Goal: Transaction & Acquisition: Obtain resource

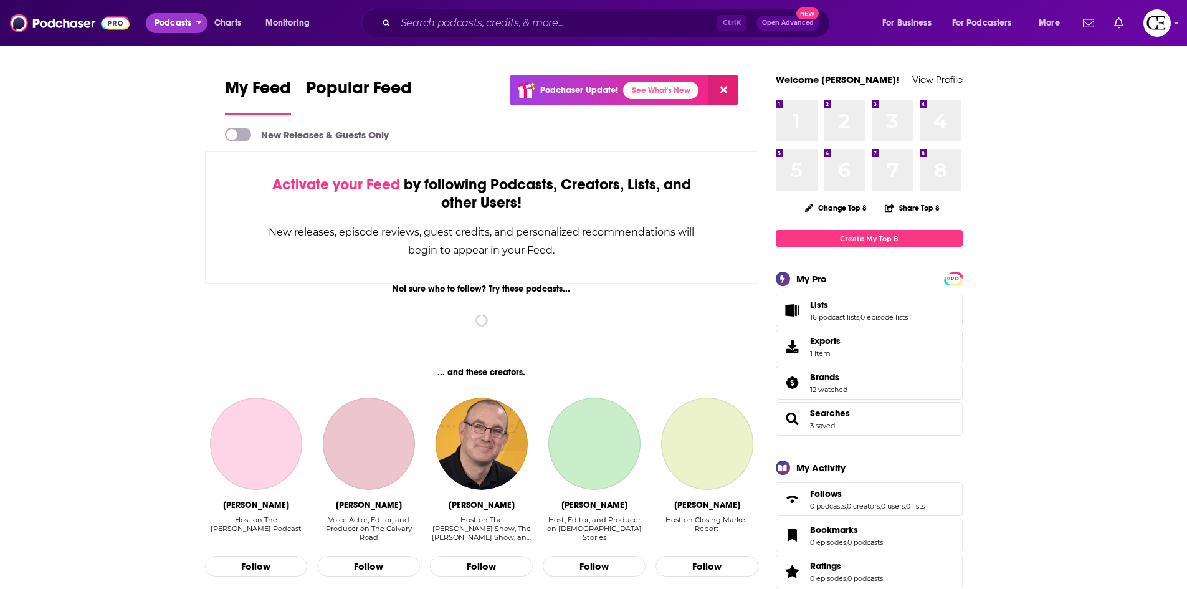
click at [180, 32] on button "Podcasts" at bounding box center [177, 23] width 62 height 20
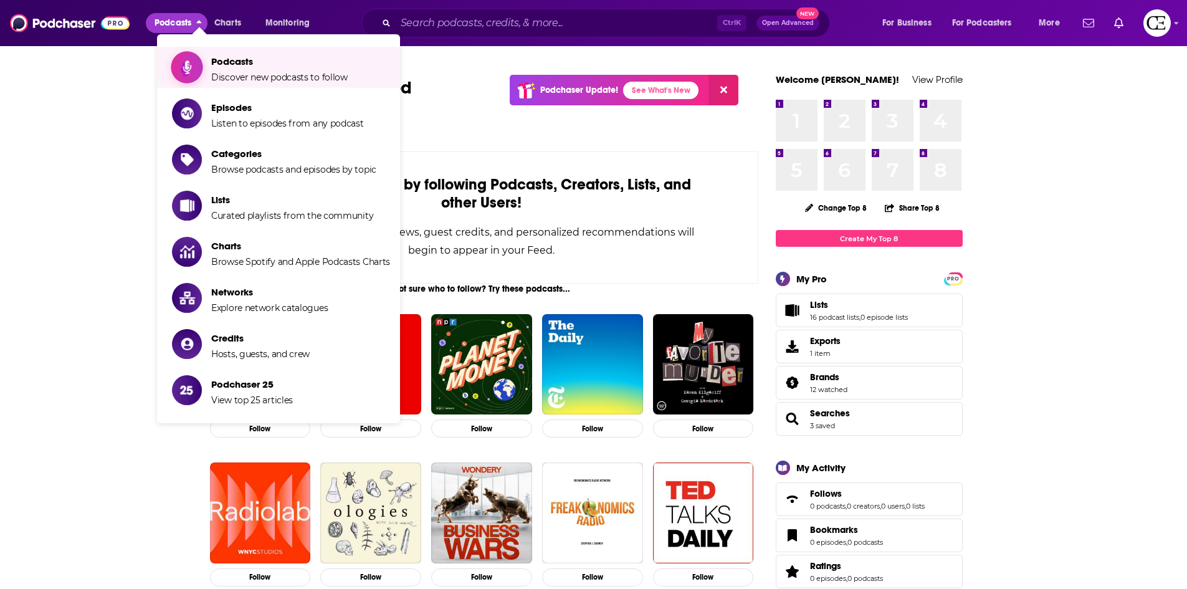
click at [186, 69] on icon "Show item sub-menu" at bounding box center [187, 67] width 9 height 15
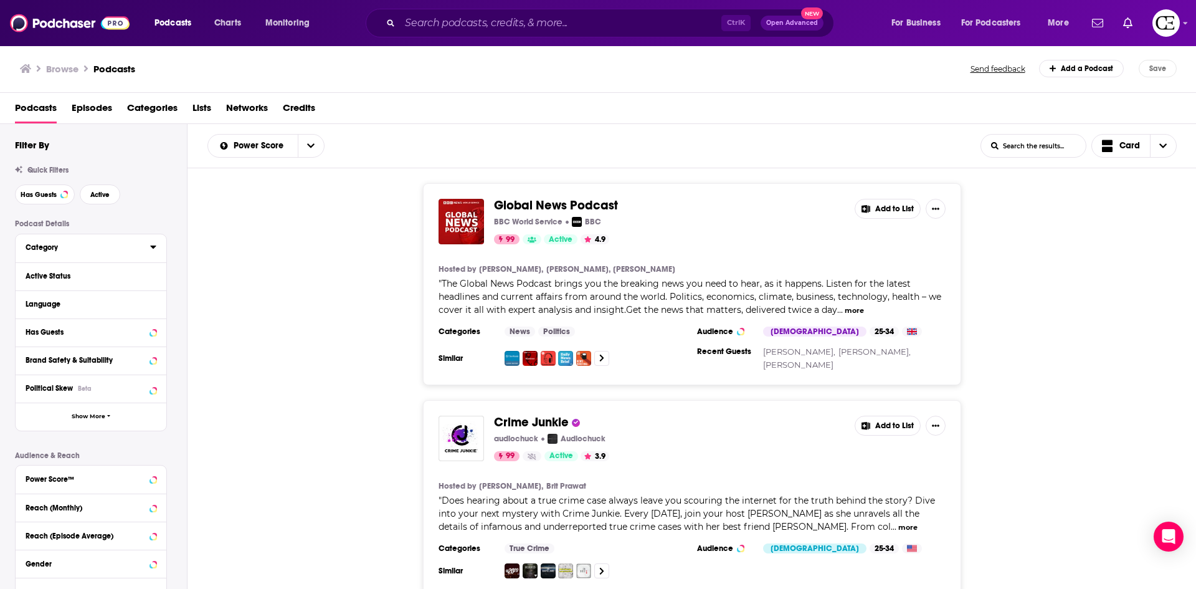
click at [150, 249] on icon at bounding box center [153, 247] width 6 height 10
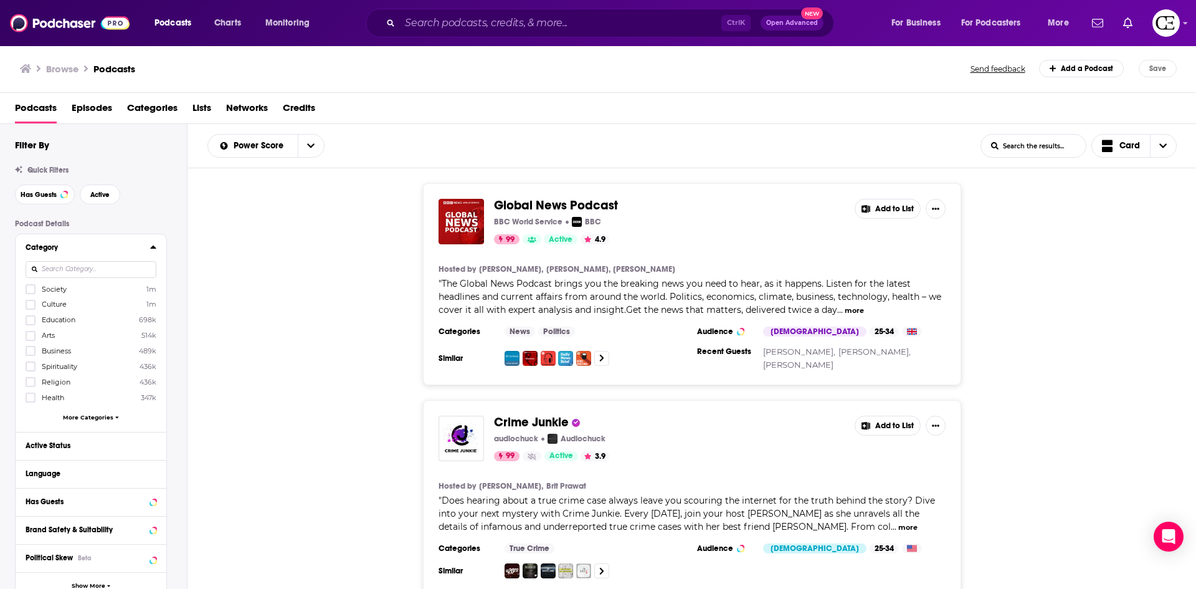
click at [93, 267] on input at bounding box center [91, 269] width 131 height 17
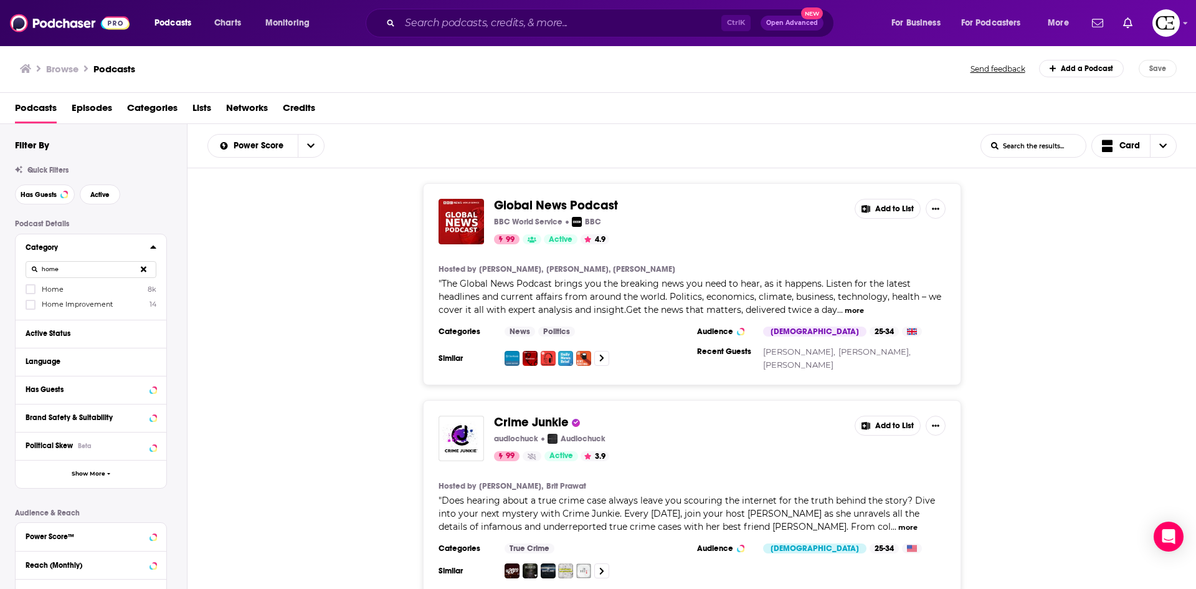
type input "home"
click at [108, 470] on span "button" at bounding box center [109, 473] width 4 height 7
click at [87, 480] on button "Network" at bounding box center [91, 473] width 131 height 16
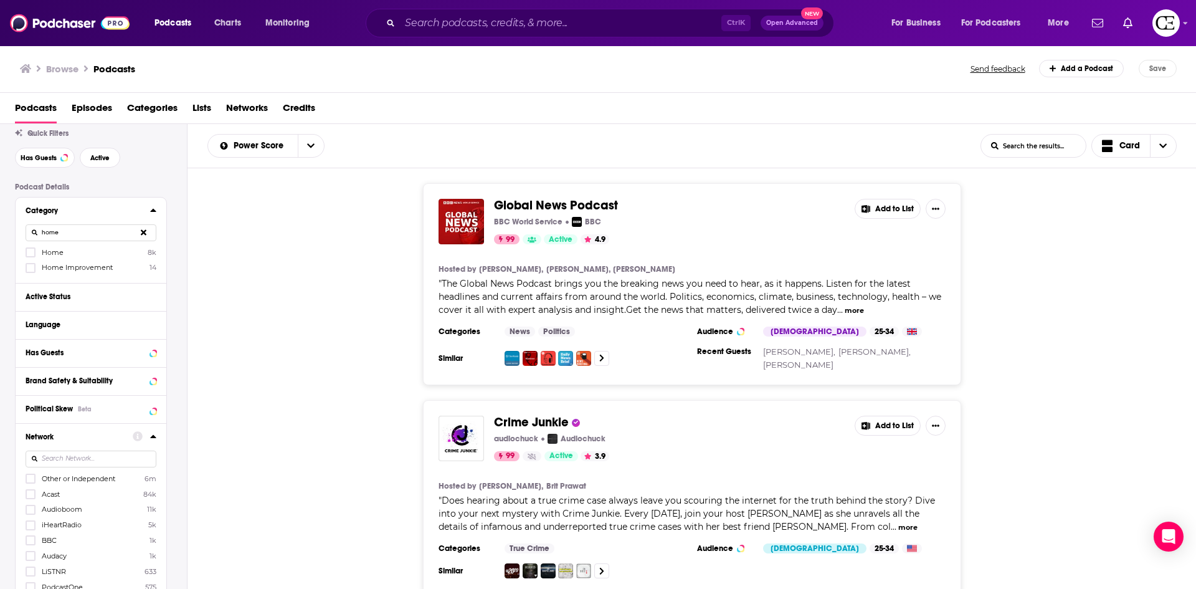
scroll to position [62, 0]
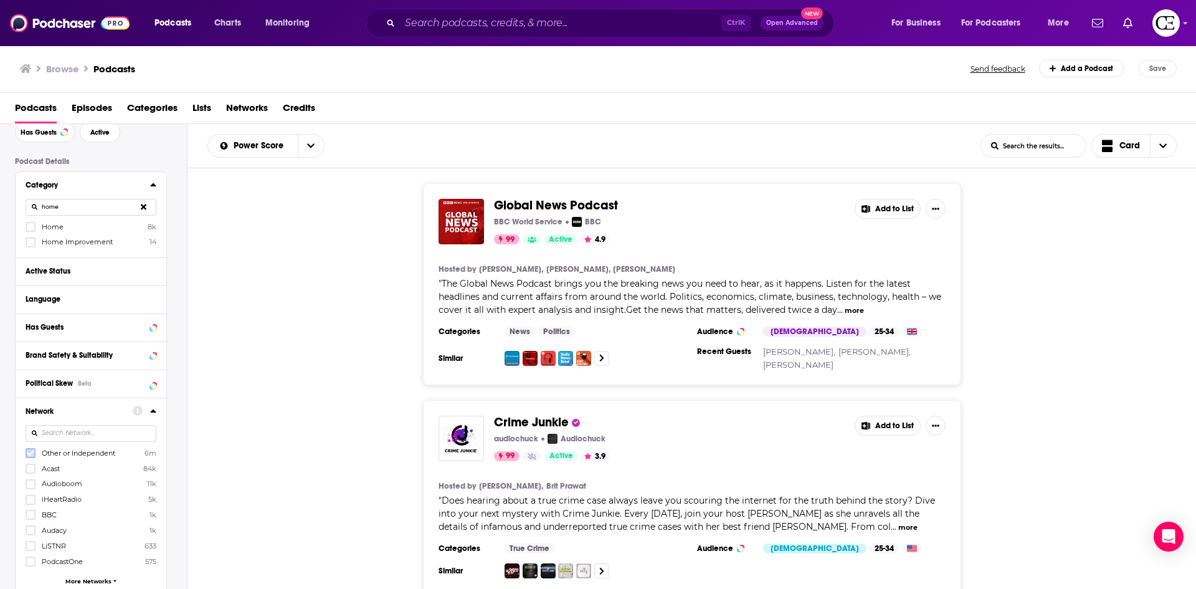
click at [30, 450] on icon at bounding box center [30, 452] width 7 height 7
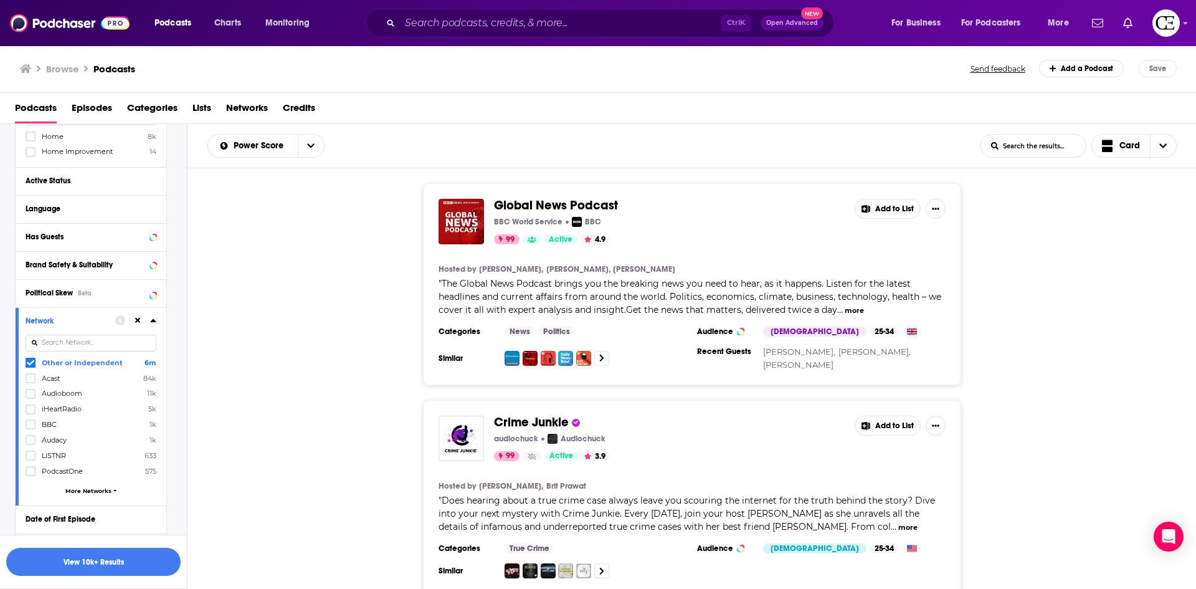
scroll to position [187, 0]
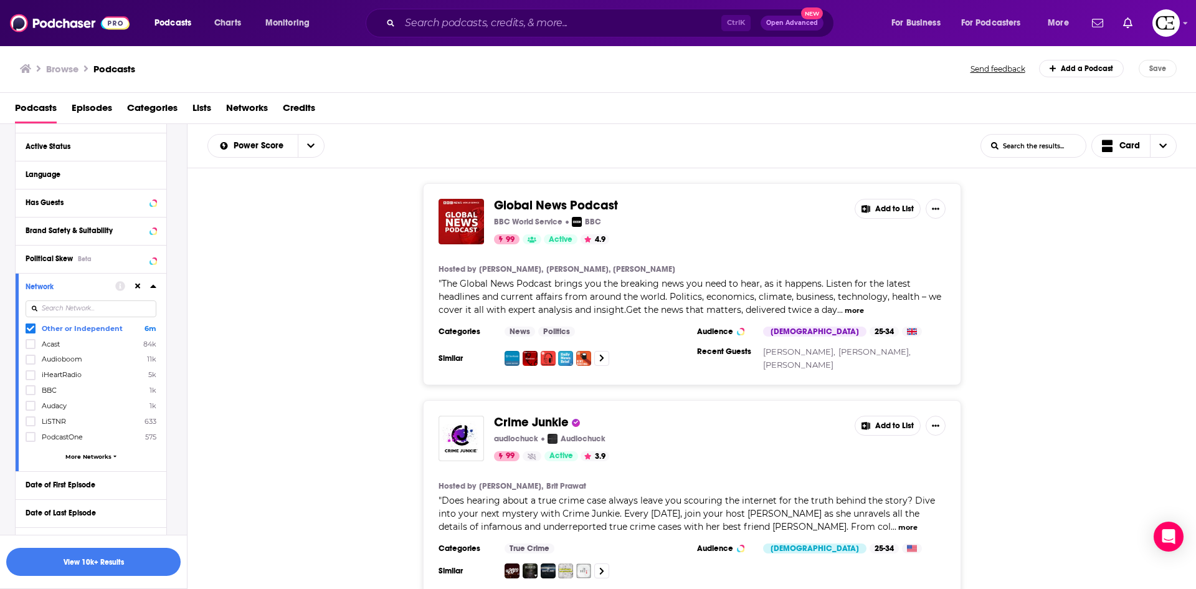
click at [151, 287] on icon at bounding box center [153, 286] width 6 height 3
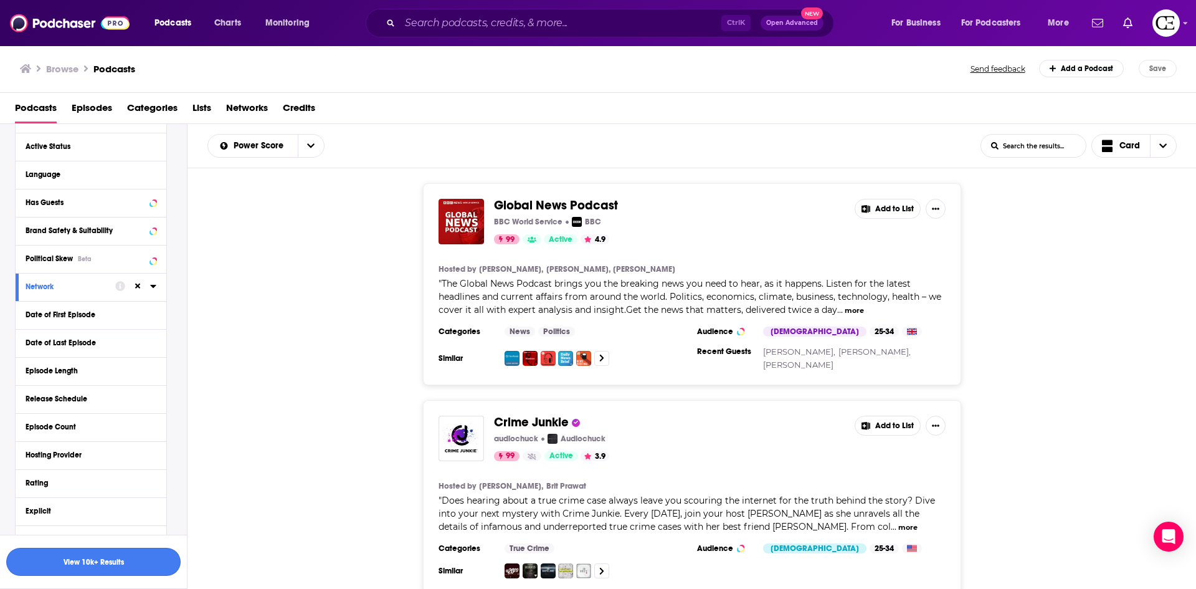
click at [138, 559] on button "View 10k+ Results" at bounding box center [93, 562] width 174 height 28
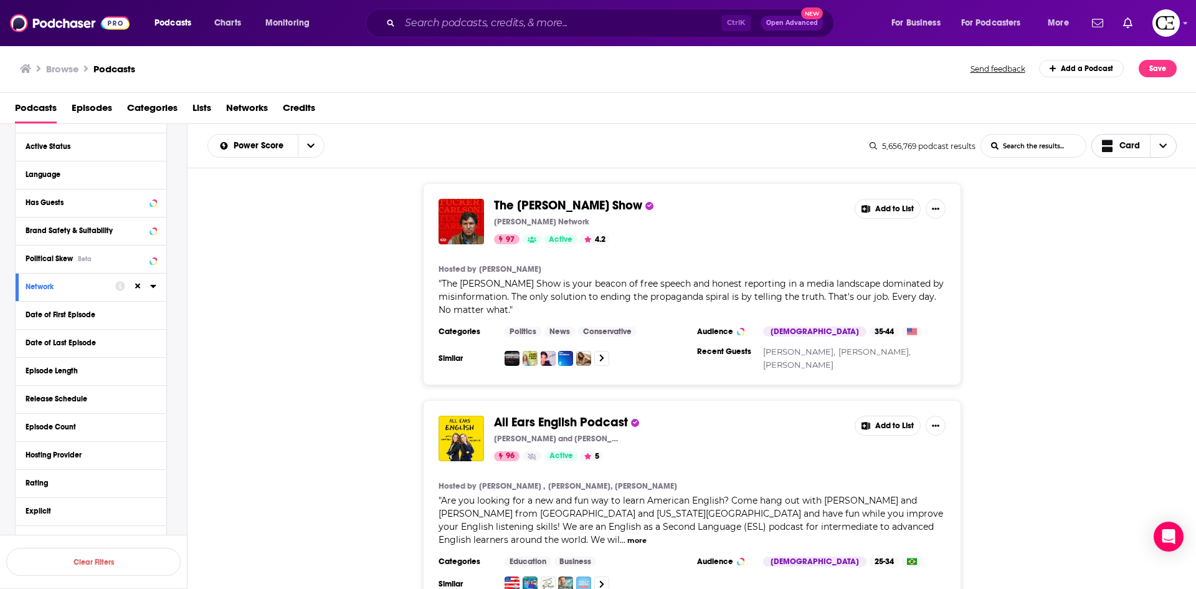
click at [1164, 136] on span "Choose View" at bounding box center [1163, 146] width 26 height 22
click at [1145, 211] on span "Table" at bounding box center [1142, 210] width 50 height 7
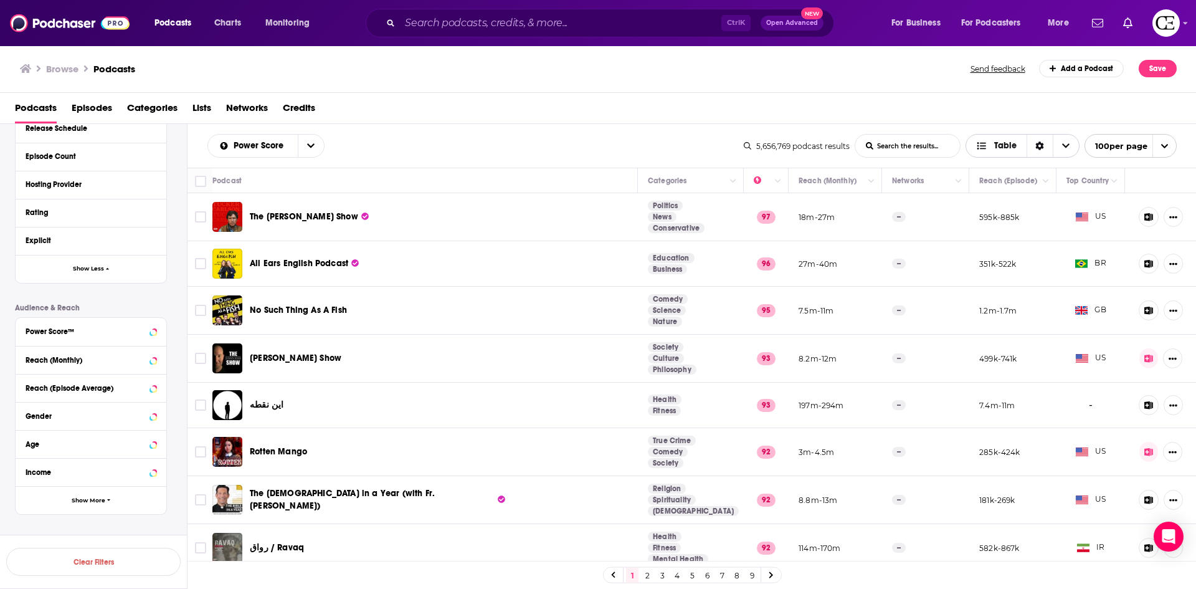
scroll to position [475, 0]
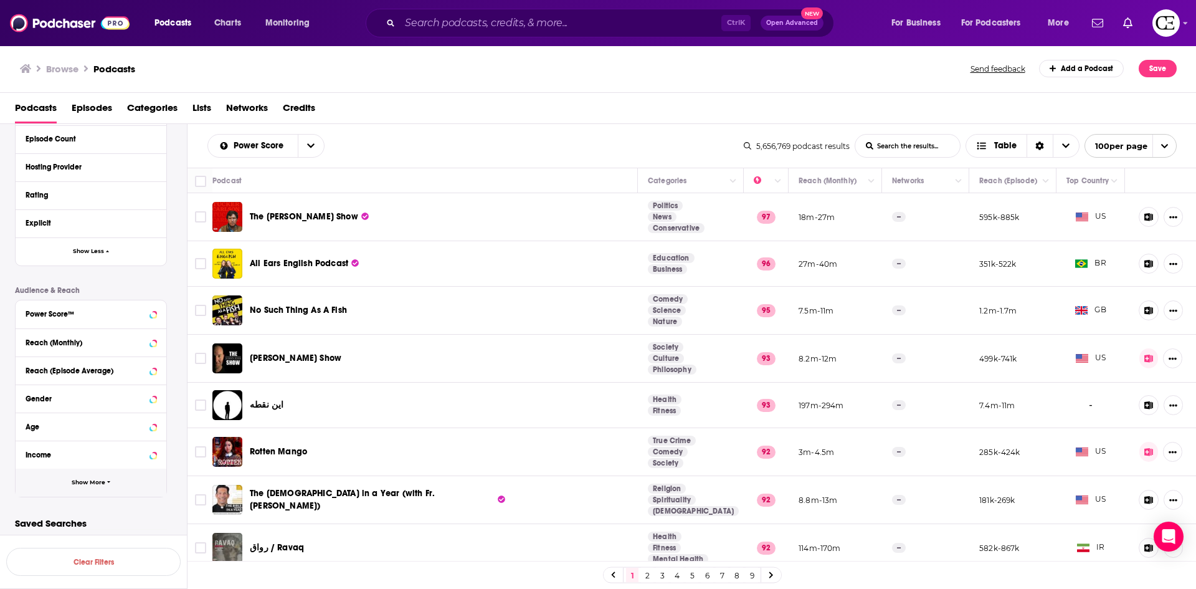
click at [68, 483] on button "Show More" at bounding box center [91, 482] width 151 height 28
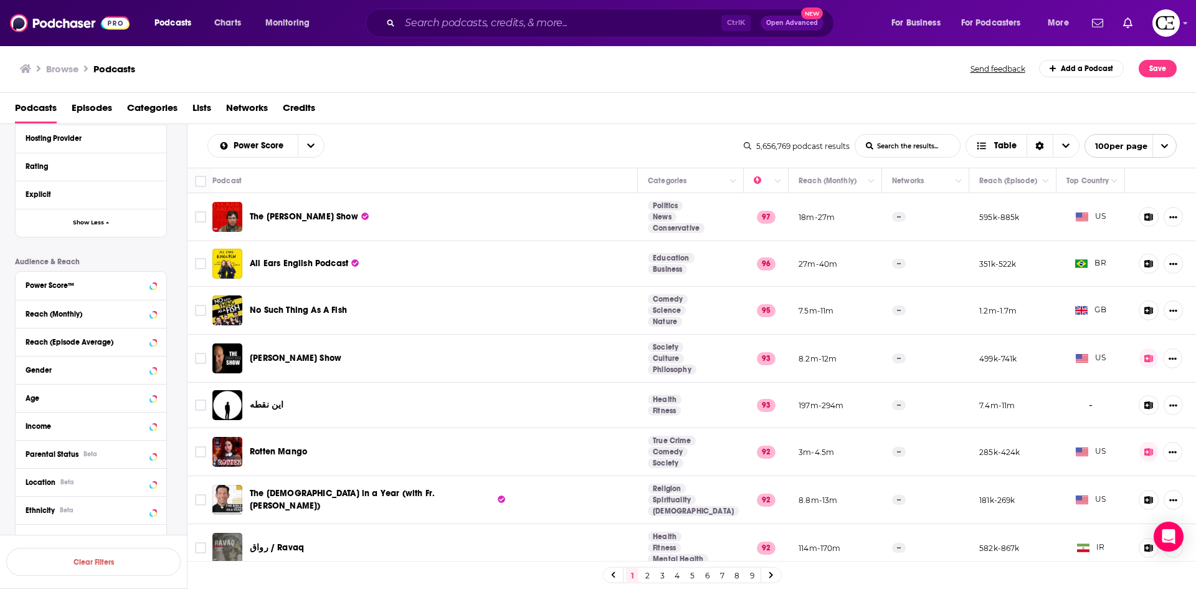
scroll to position [537, 0]
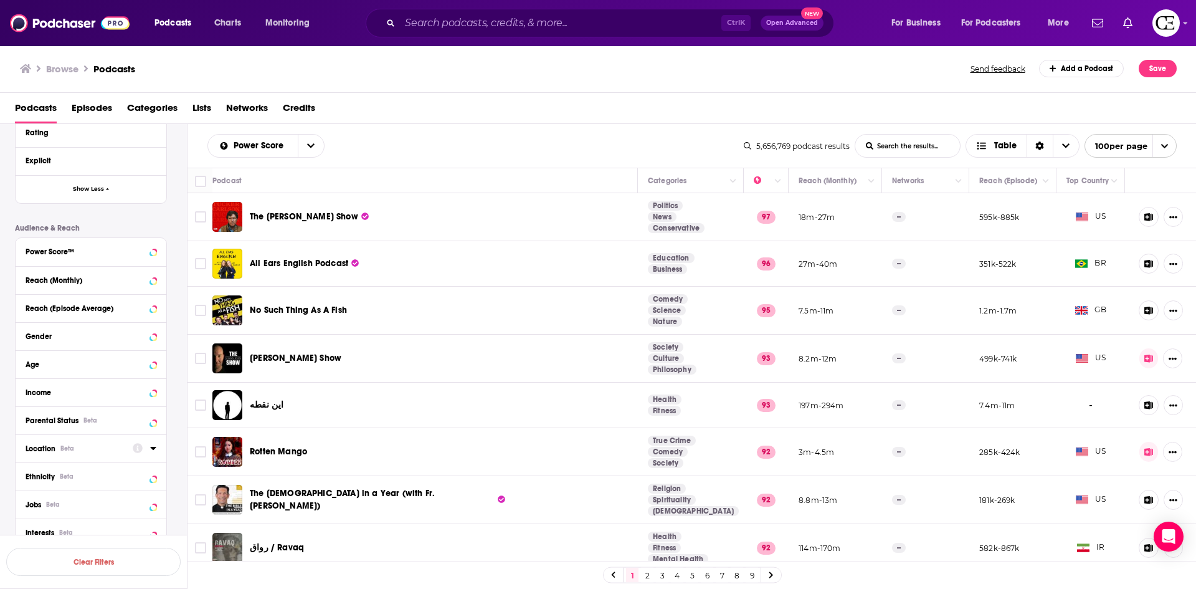
click at [52, 445] on span "Location" at bounding box center [41, 448] width 30 height 9
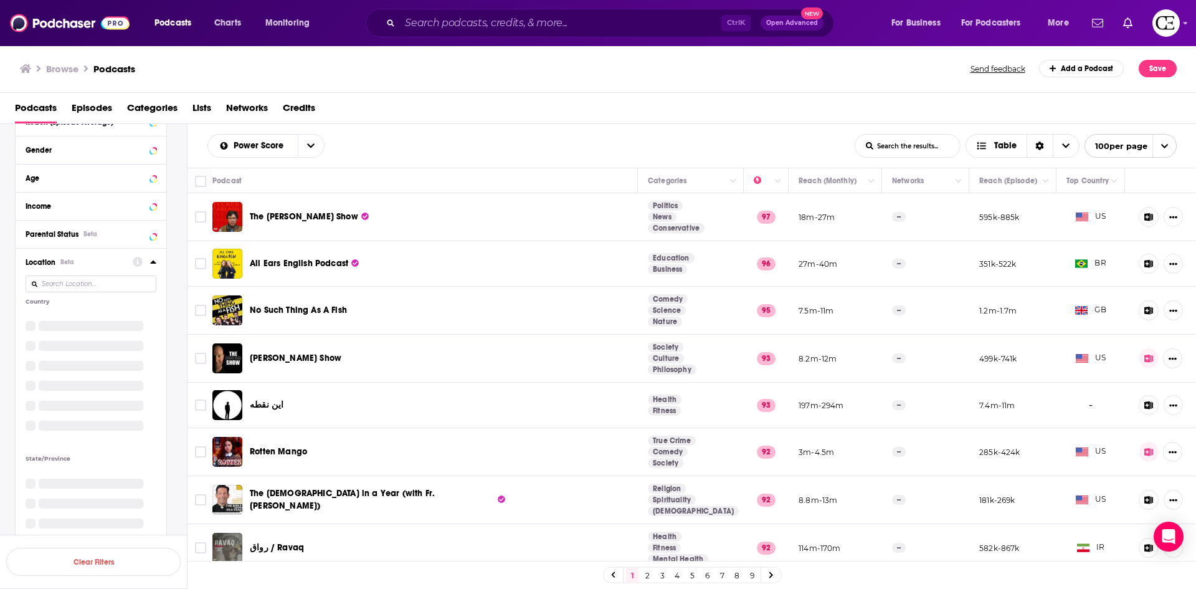
scroll to position [724, 0]
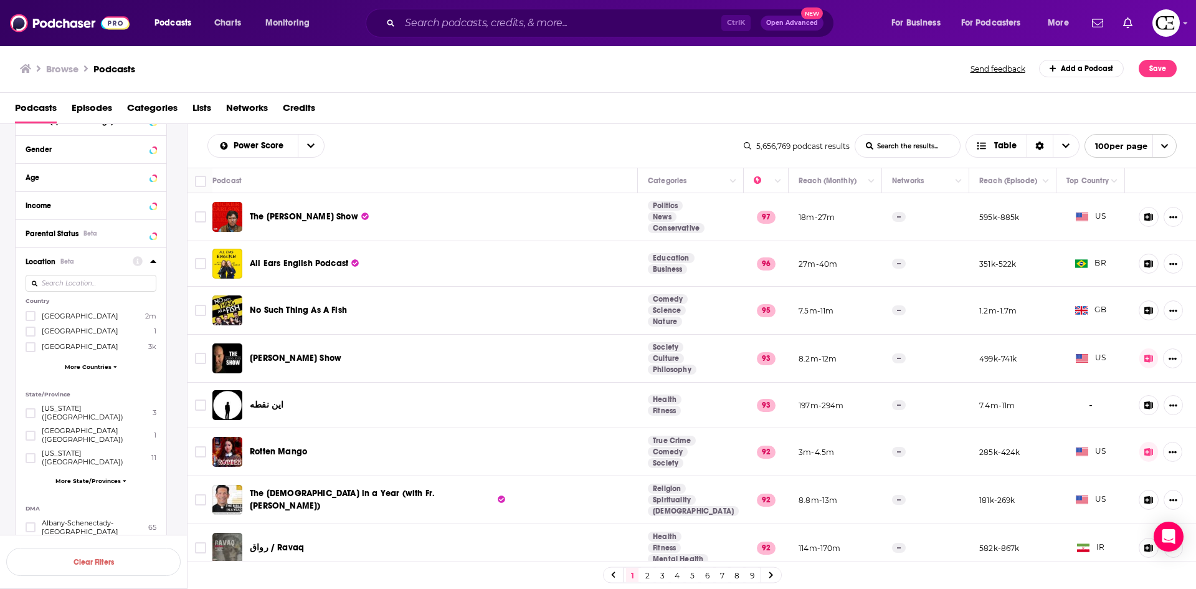
drag, startPoint x: 30, startPoint y: 316, endPoint x: 42, endPoint y: 320, distance: 13.0
click at [30, 315] on icon at bounding box center [30, 315] width 7 height 7
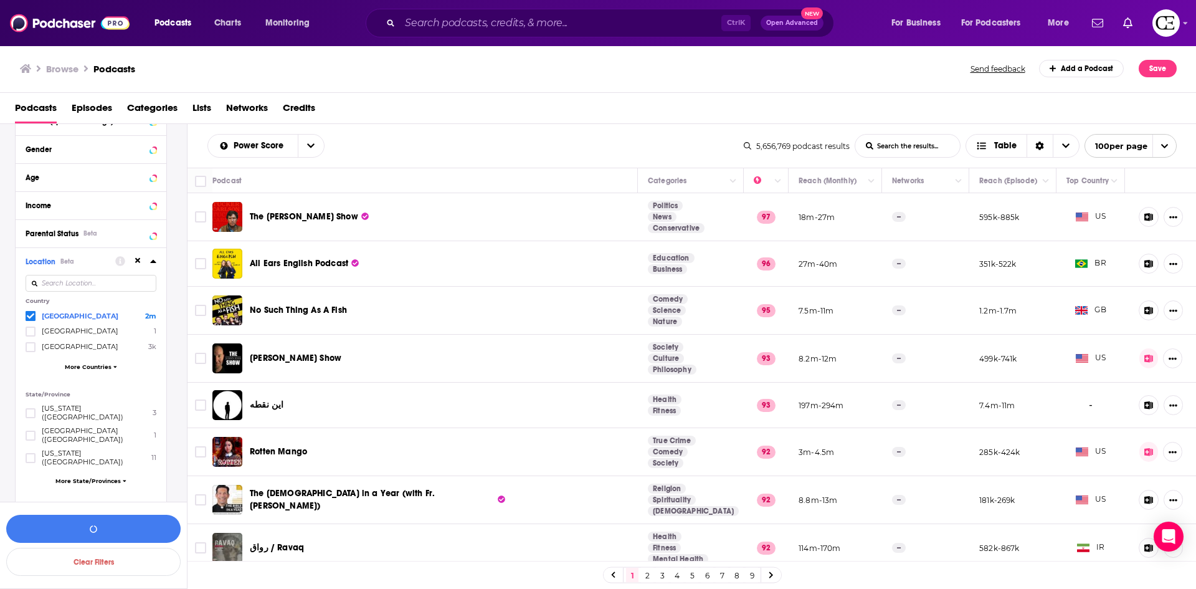
click at [82, 365] on span "More Countries" at bounding box center [88, 366] width 47 height 7
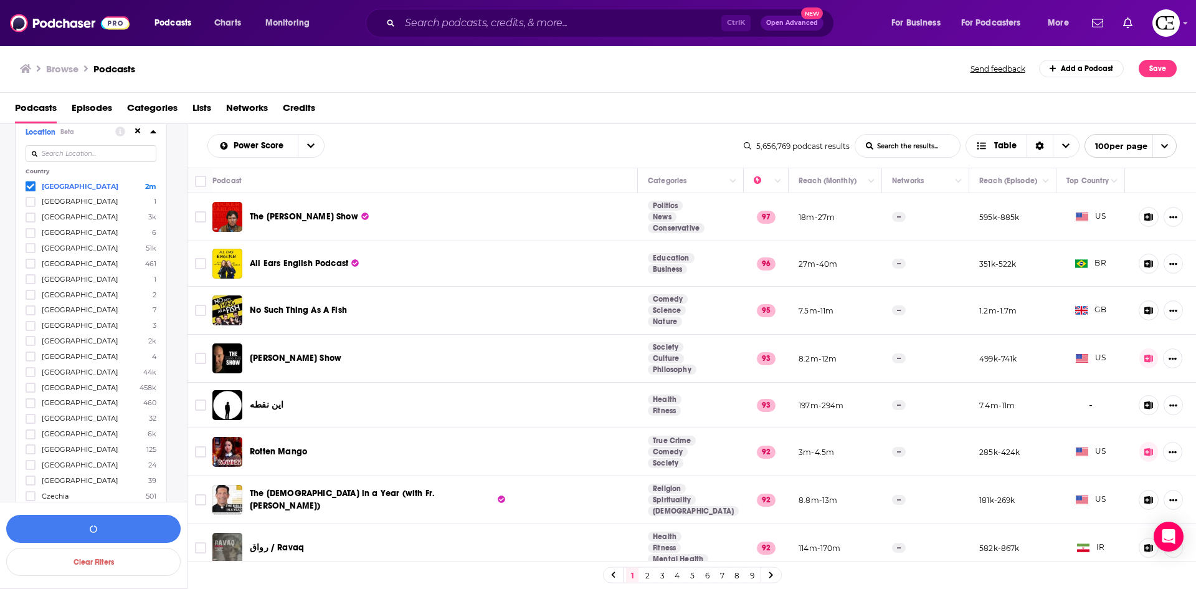
scroll to position [911, 0]
click at [35, 332] on div at bounding box center [32, 330] width 12 height 11
click at [31, 334] on input "multiSelectOption-canada-13" at bounding box center [31, 334] width 0 height 0
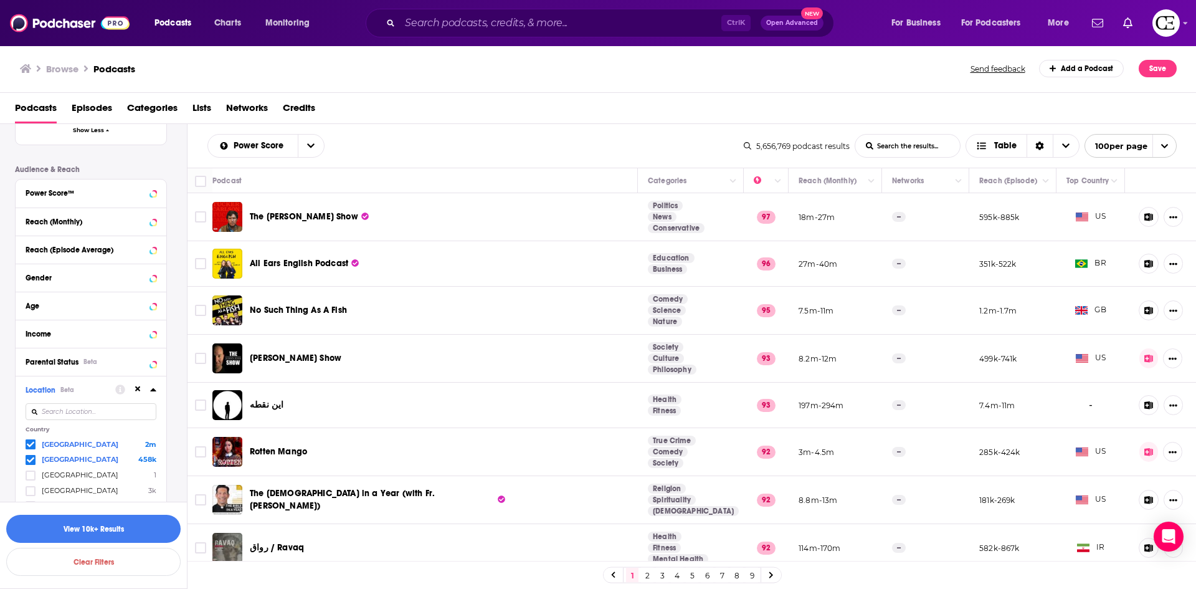
scroll to position [611, 0]
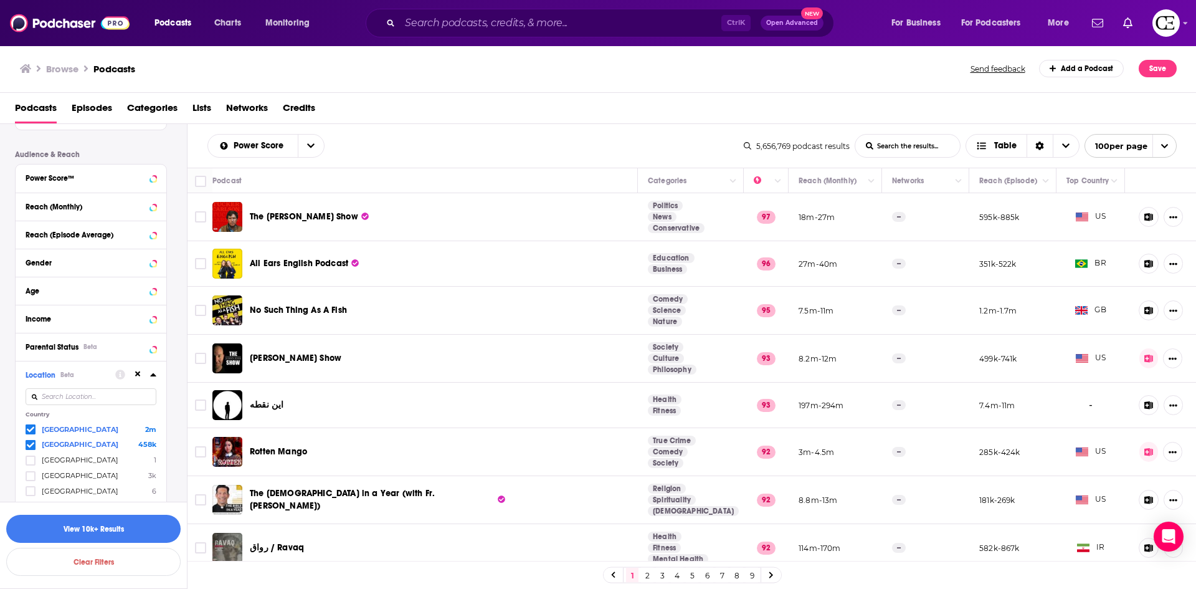
click at [153, 374] on icon at bounding box center [153, 374] width 6 height 3
click at [80, 260] on div "Gender" at bounding box center [75, 263] width 99 height 9
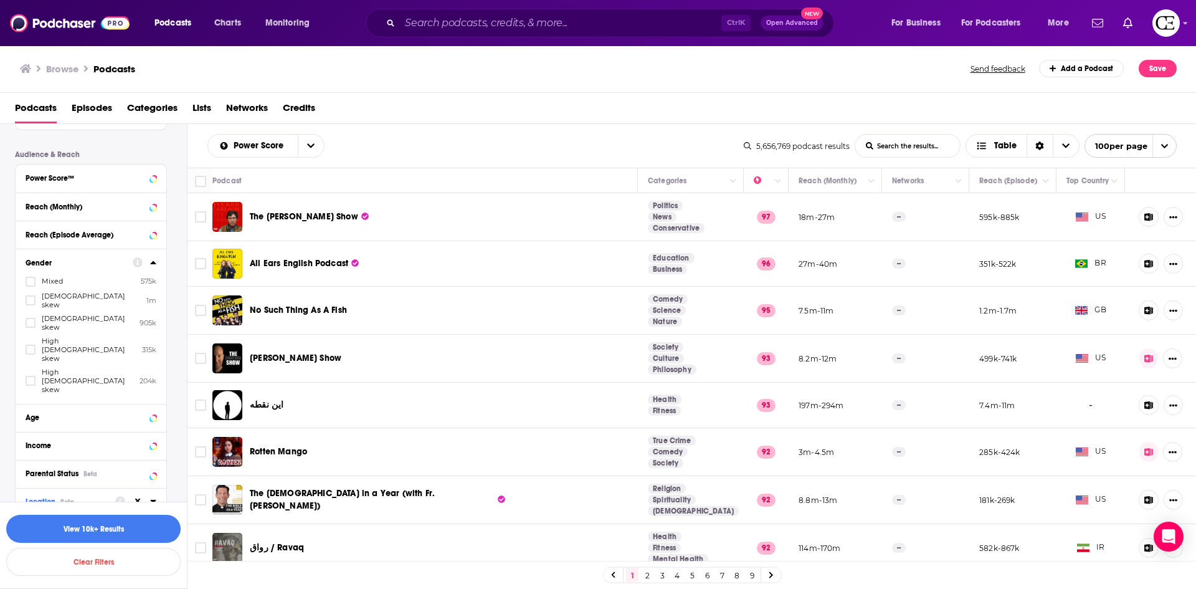
click at [80, 264] on div "Gender" at bounding box center [75, 263] width 99 height 9
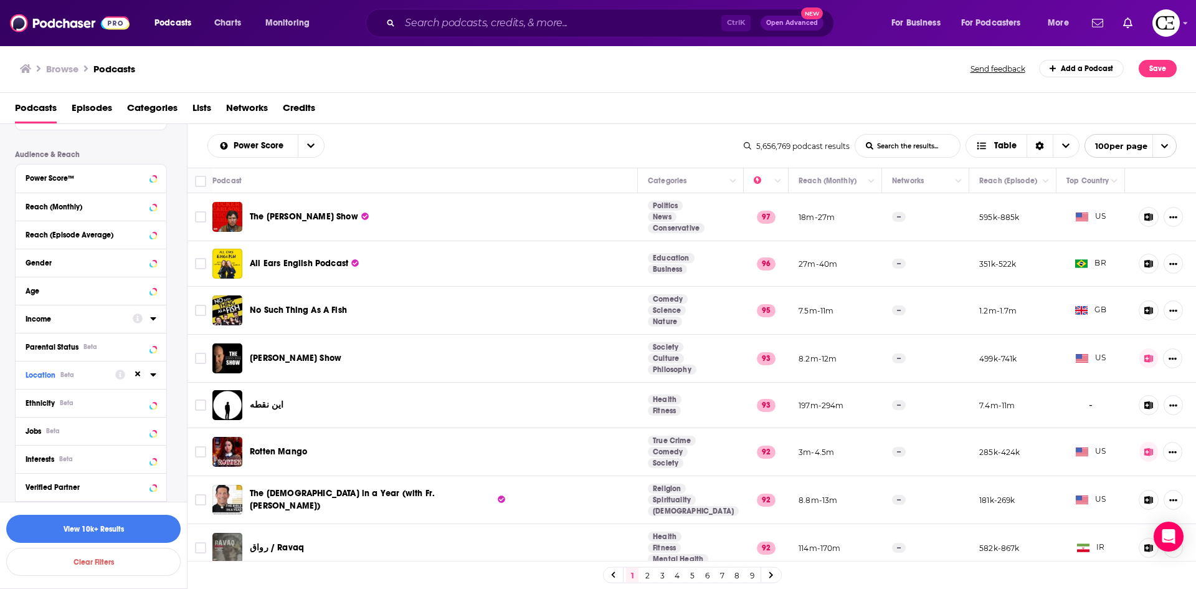
click at [60, 323] on button "Income" at bounding box center [79, 318] width 107 height 16
click at [34, 379] on label at bounding box center [31, 384] width 10 height 10
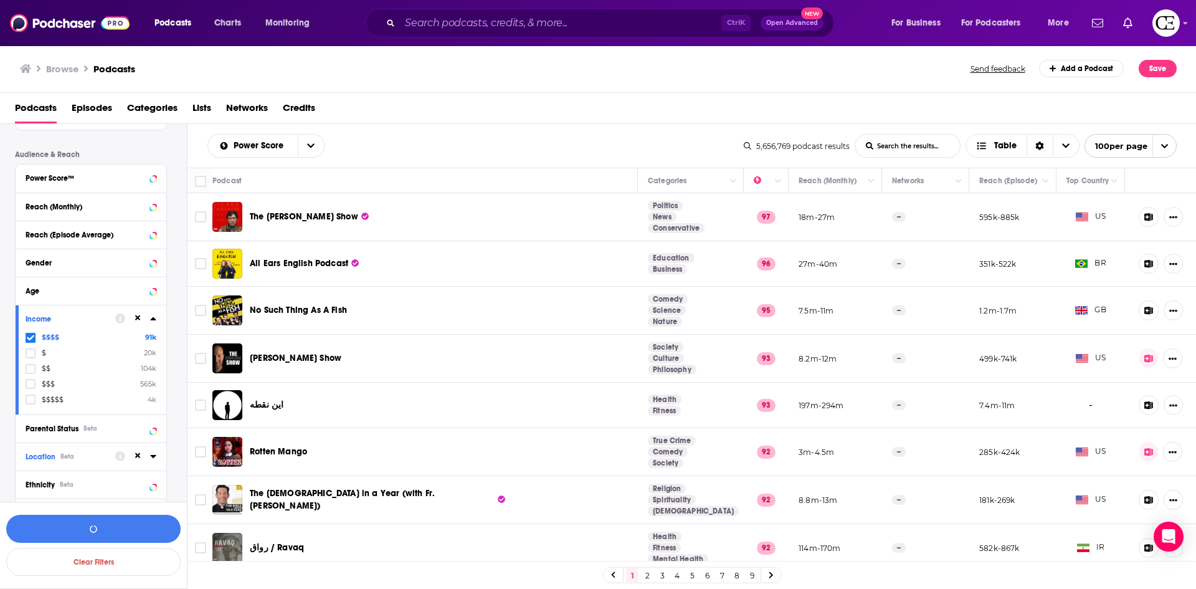
click at [34, 379] on label at bounding box center [31, 384] width 10 height 10
click at [154, 318] on icon at bounding box center [153, 318] width 6 height 3
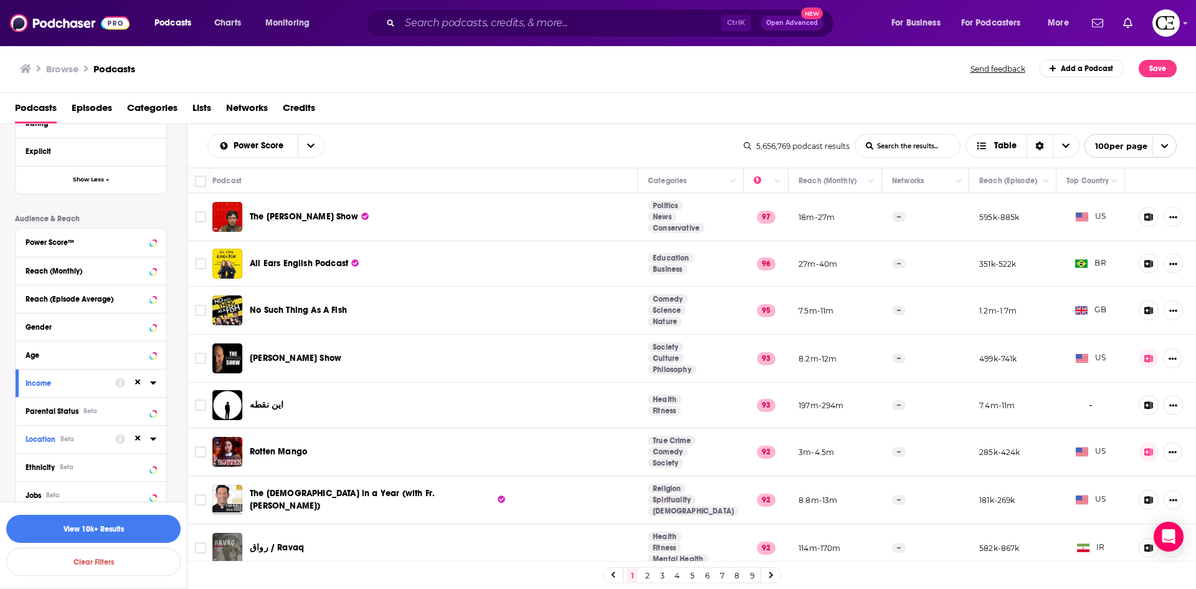
scroll to position [484, 0]
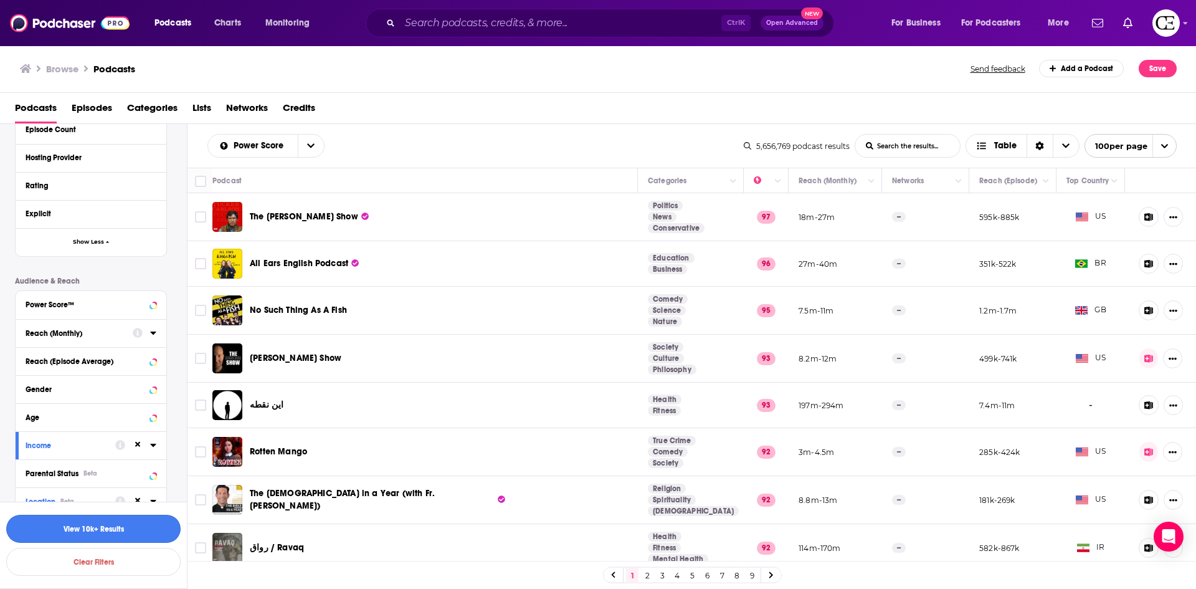
click at [88, 528] on button "View 10k+ Results" at bounding box center [93, 529] width 174 height 28
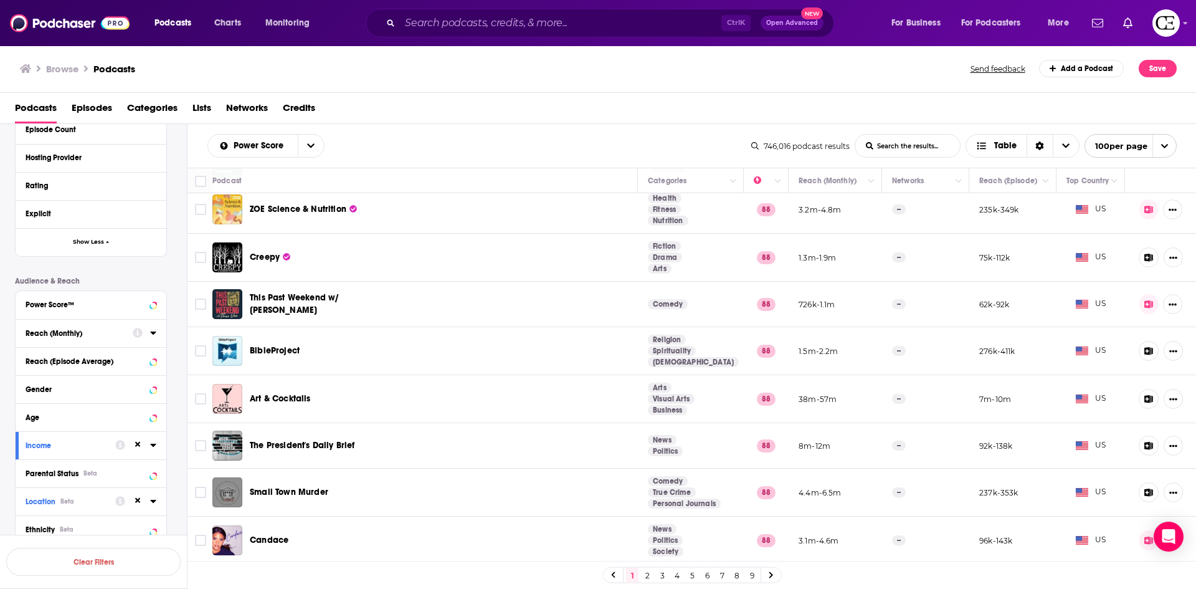
scroll to position [817, 0]
click at [774, 570] on link at bounding box center [771, 575] width 20 height 14
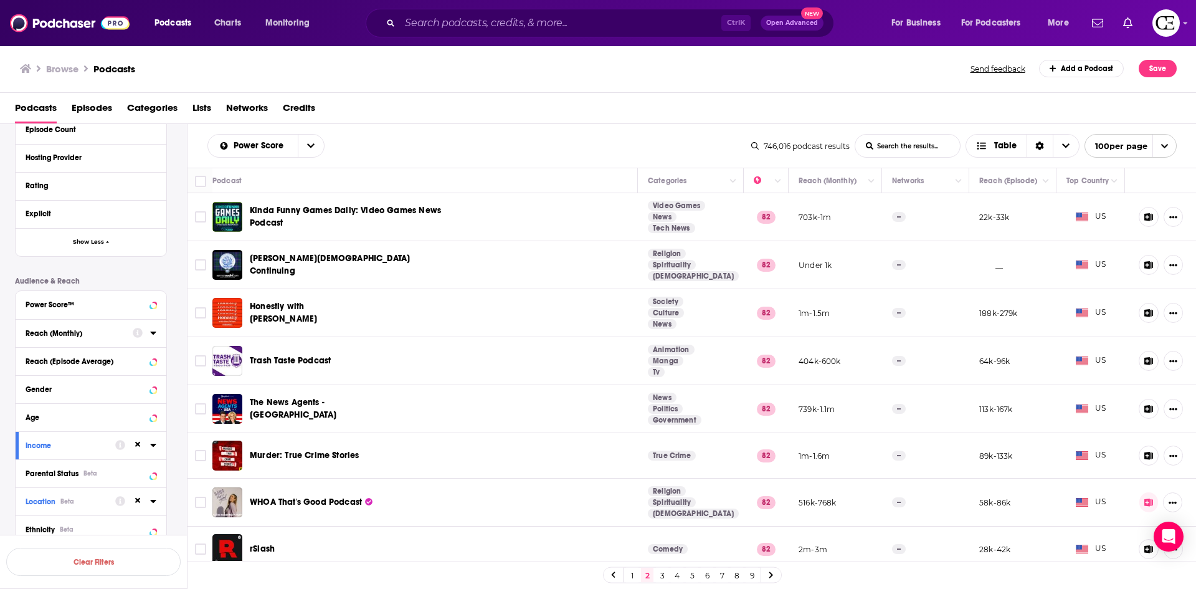
drag, startPoint x: 325, startPoint y: 405, endPoint x: 297, endPoint y: 407, distance: 27.5
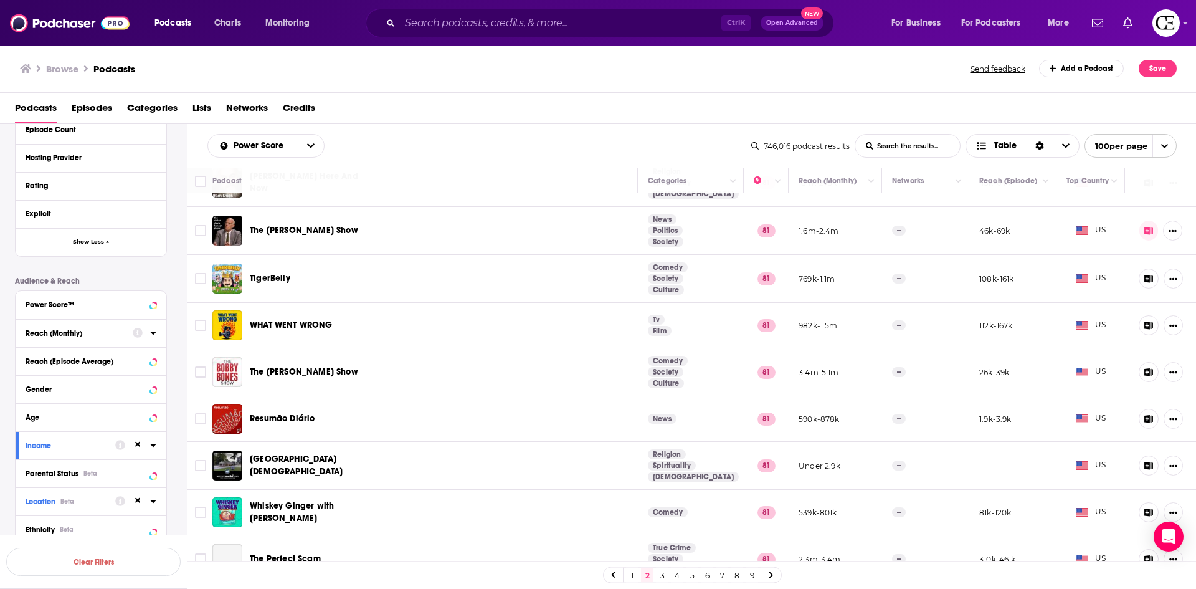
scroll to position [1433, 0]
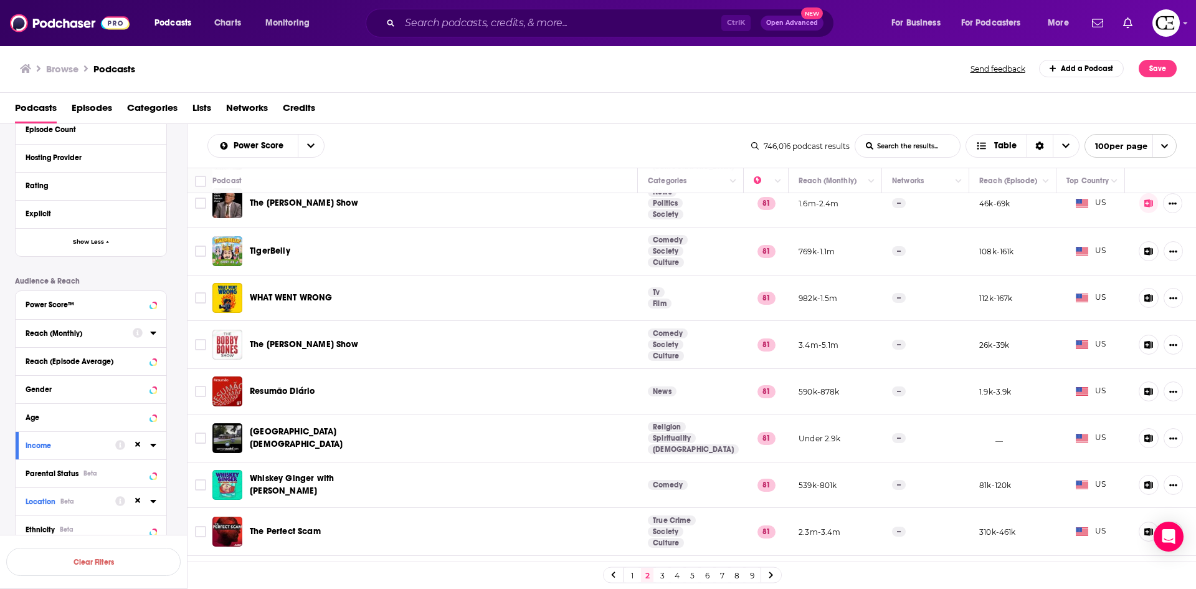
drag, startPoint x: 300, startPoint y: 298, endPoint x: 459, endPoint y: 298, distance: 158.9
click at [459, 298] on td "WHAT WENT WRONG" at bounding box center [425, 297] width 426 height 45
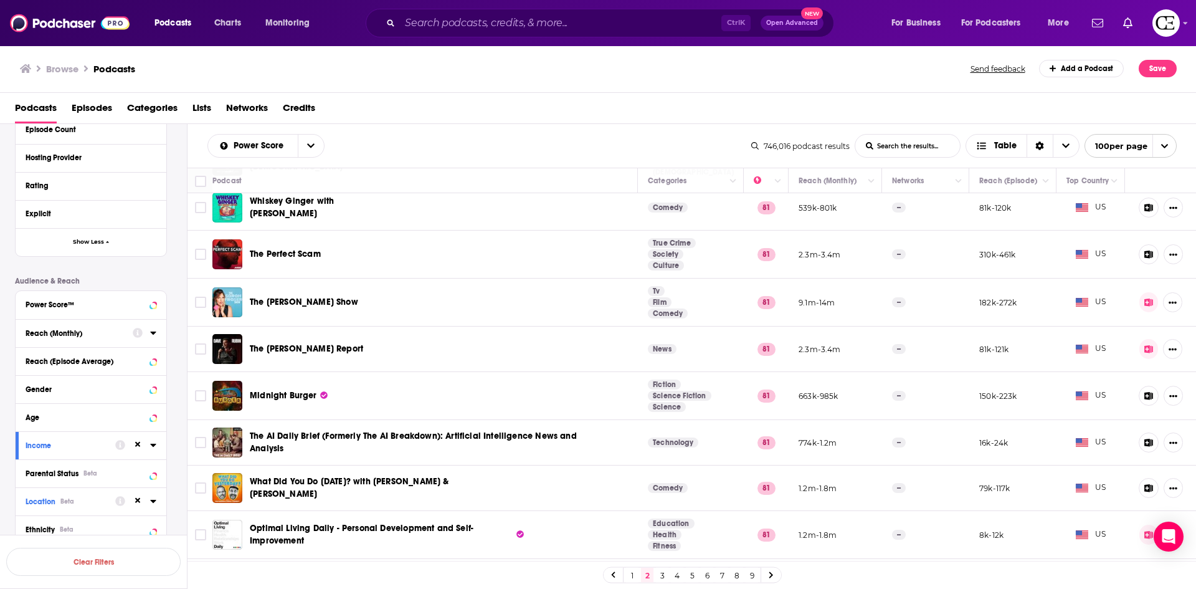
scroll to position [1744, 0]
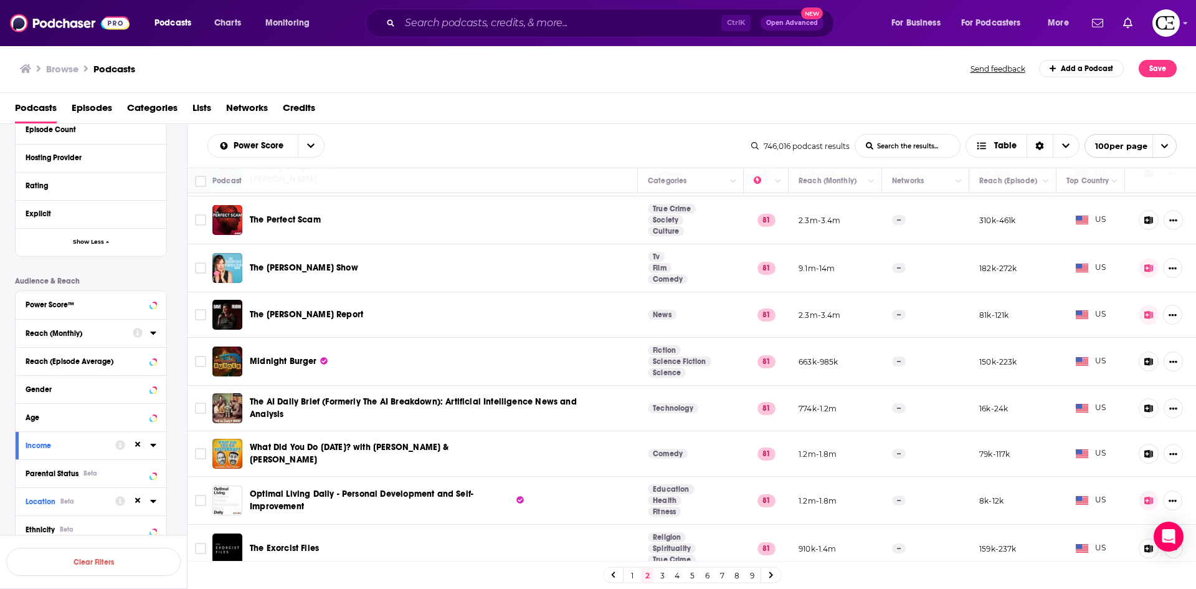
click at [1144, 272] on icon at bounding box center [1148, 268] width 9 height 8
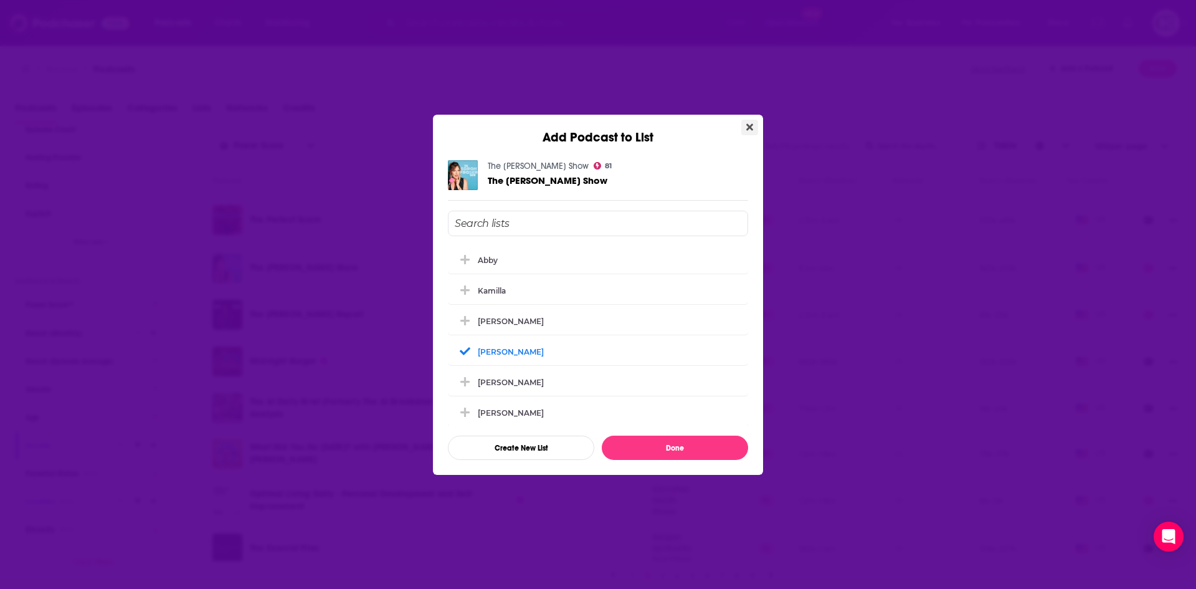
click at [754, 125] on button "Close" at bounding box center [749, 128] width 17 height 16
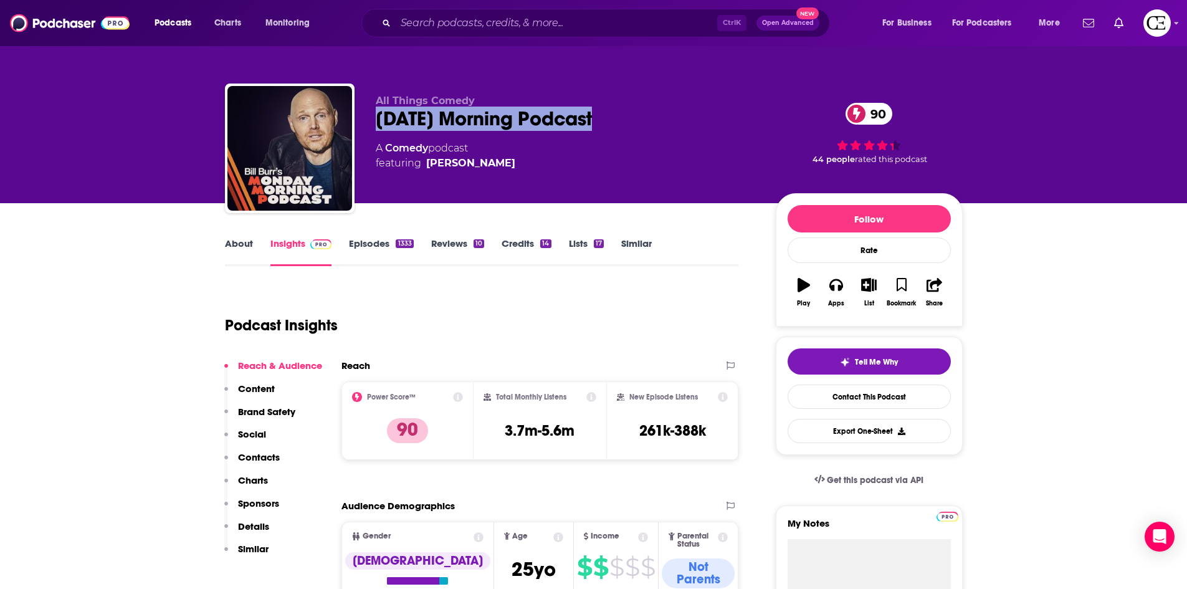
drag, startPoint x: 617, startPoint y: 102, endPoint x: 632, endPoint y: 130, distance: 32.1
click at [632, 130] on div "All Things Comedy Monday Morning Podcast 90 A Comedy podcast featuring Bill Burr" at bounding box center [566, 145] width 380 height 100
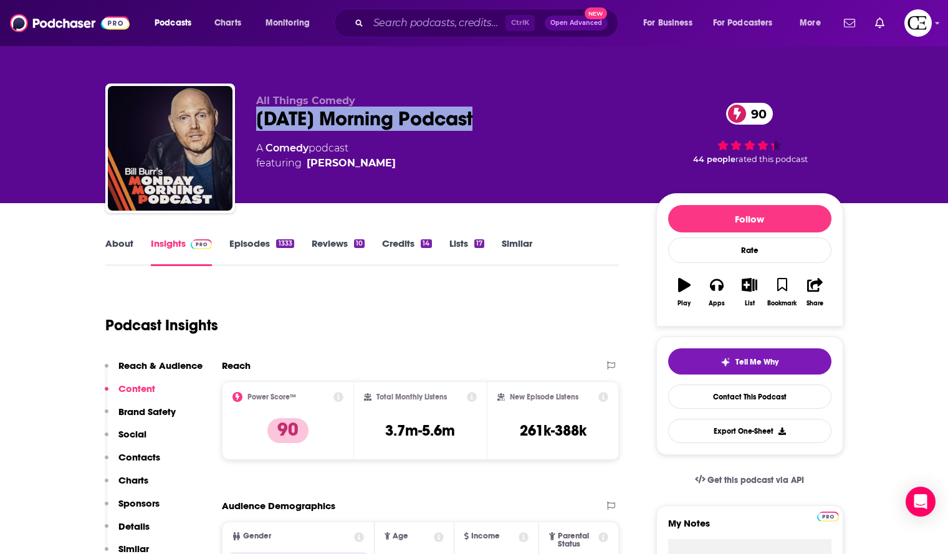
copy div "Monday Morning Podcast"
click at [594, 134] on div "All Things Comedy Monday Morning Podcast 90 A Comedy podcast featuring Bill Burr" at bounding box center [446, 145] width 380 height 100
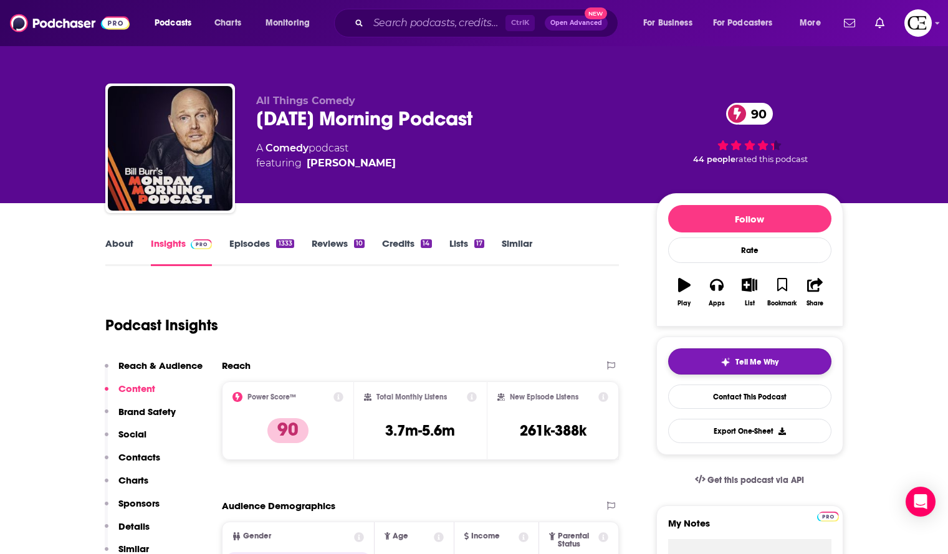
click at [743, 354] on button "Tell Me Why" at bounding box center [749, 361] width 163 height 26
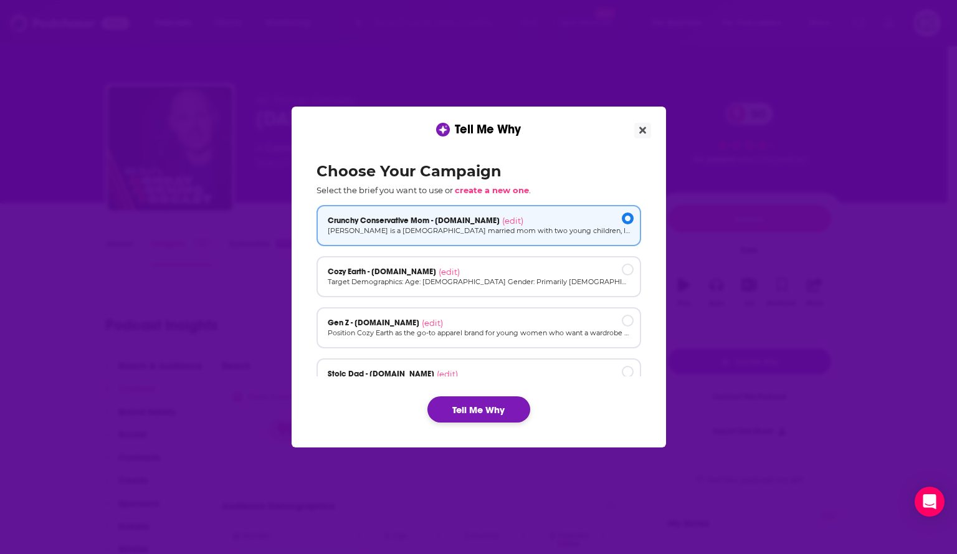
click at [514, 405] on button "Tell Me Why" at bounding box center [478, 409] width 103 height 26
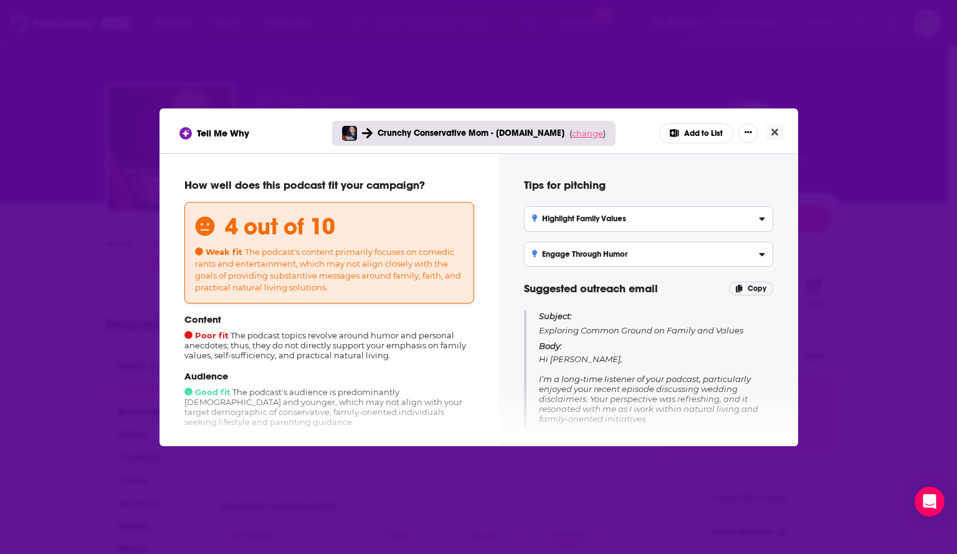
click at [587, 134] on span "change" at bounding box center [587, 133] width 31 height 10
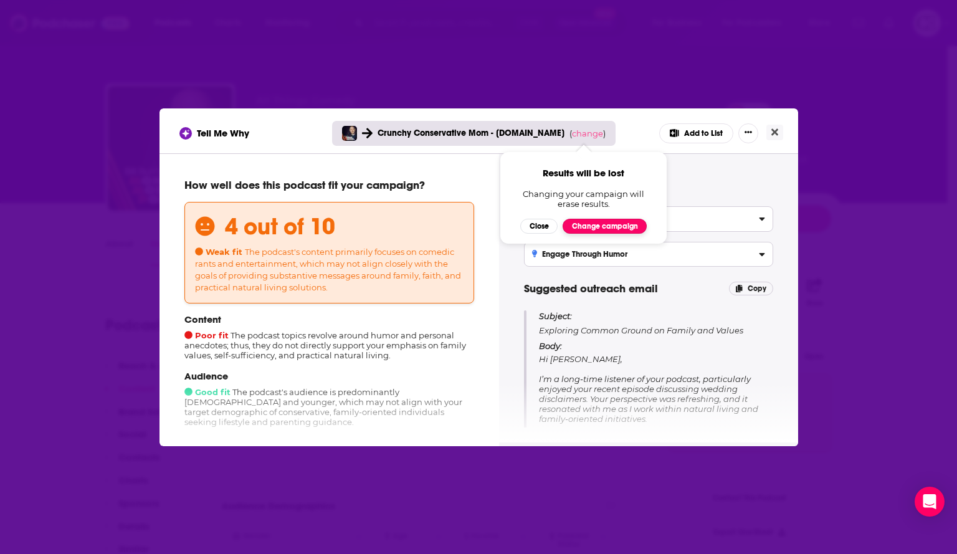
drag, startPoint x: 618, startPoint y: 229, endPoint x: 619, endPoint y: 221, distance: 8.2
click at [619, 221] on button "Change campaign" at bounding box center [605, 226] width 84 height 15
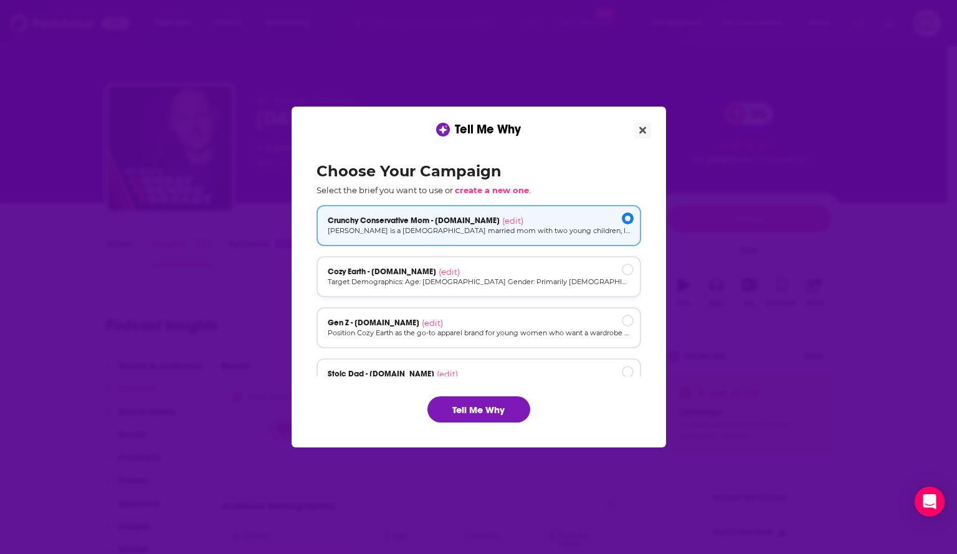
click at [547, 280] on p "Target Demographics: Age: 30-55 Gender: Primarily female (60-70%) but also a si…" at bounding box center [479, 282] width 302 height 11
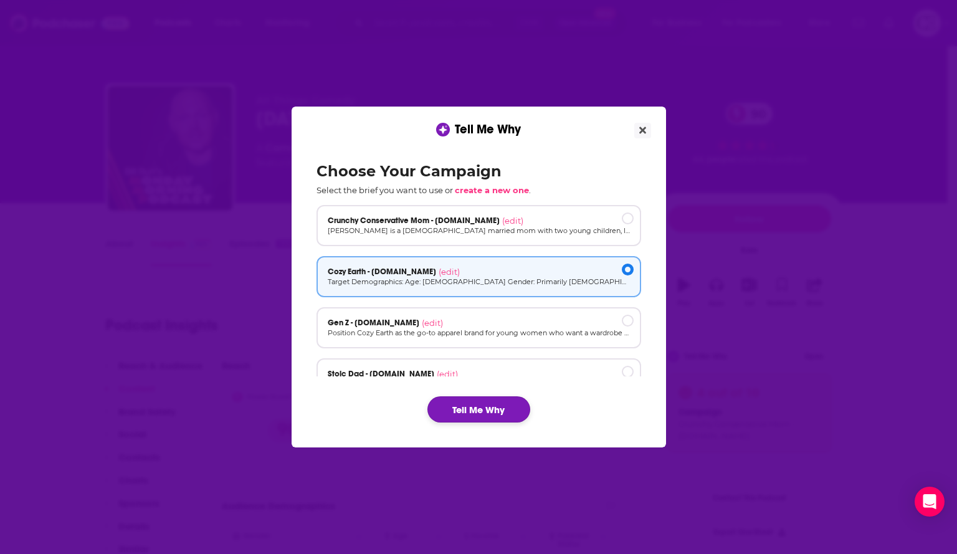
click at [506, 401] on button "Tell Me Why" at bounding box center [478, 409] width 103 height 26
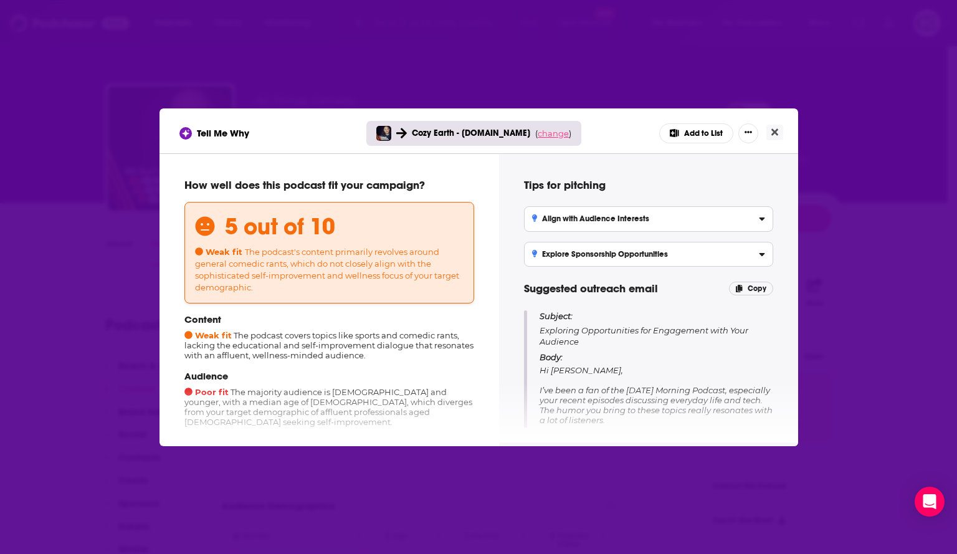
click at [543, 135] on span "change" at bounding box center [553, 133] width 31 height 10
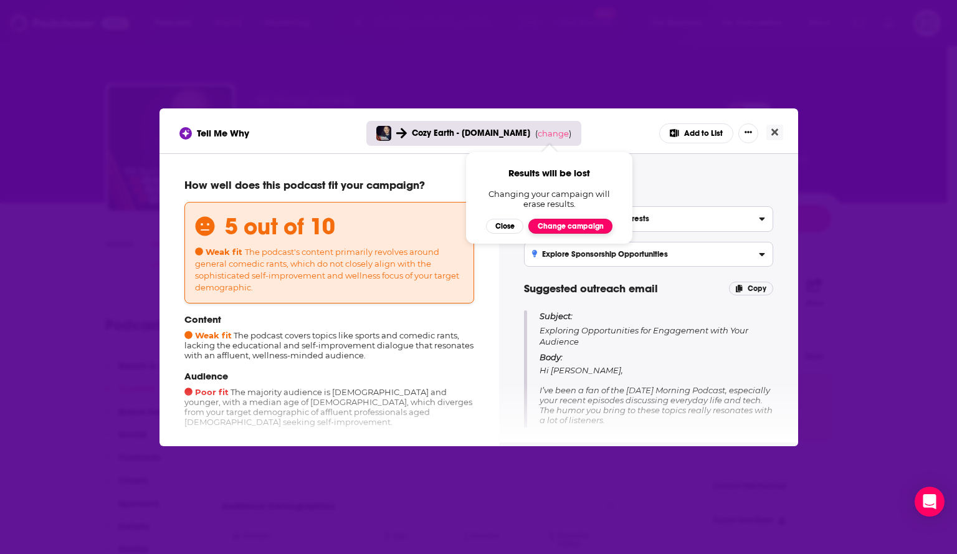
click at [558, 229] on button "Change campaign" at bounding box center [570, 226] width 84 height 15
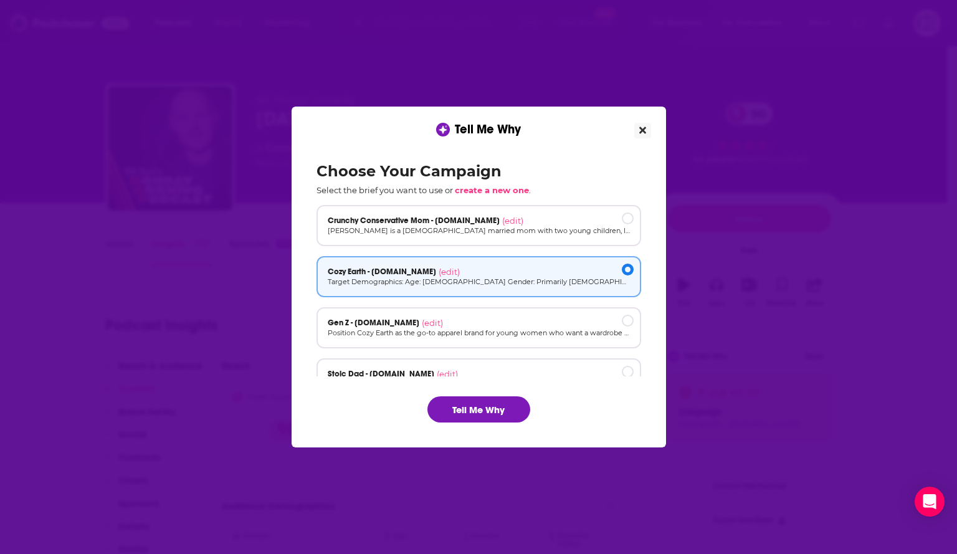
drag, startPoint x: 640, startPoint y: 131, endPoint x: 625, endPoint y: 148, distance: 22.9
click at [640, 131] on icon "Close" at bounding box center [642, 130] width 7 height 10
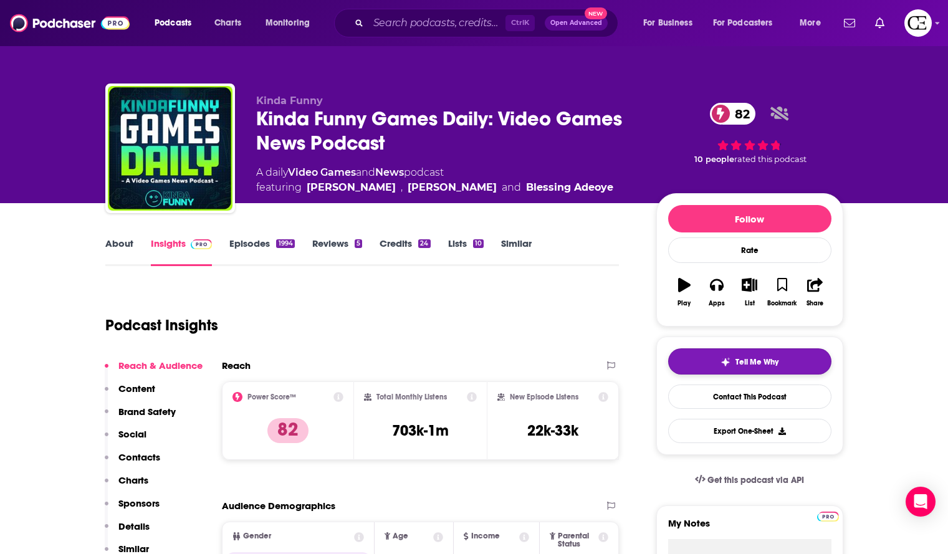
click at [795, 351] on button "Tell Me Why" at bounding box center [749, 361] width 163 height 26
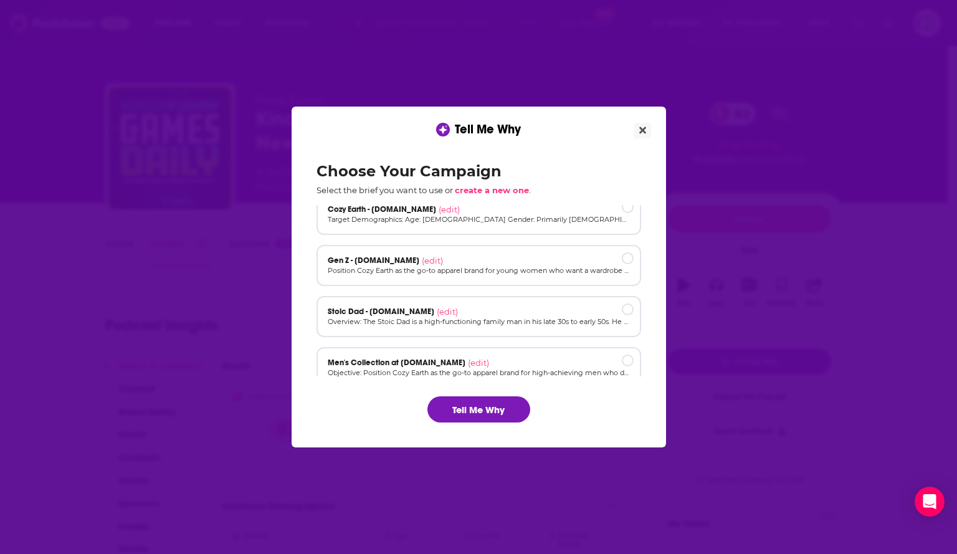
scroll to position [84, 0]
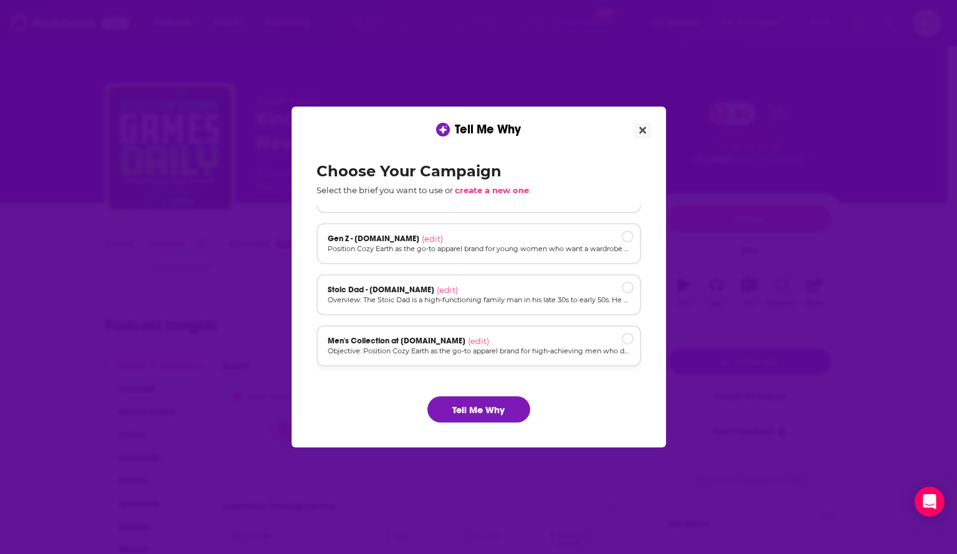
click at [508, 336] on div "Men's Collection at [DOMAIN_NAME] (edit)" at bounding box center [479, 341] width 302 height 10
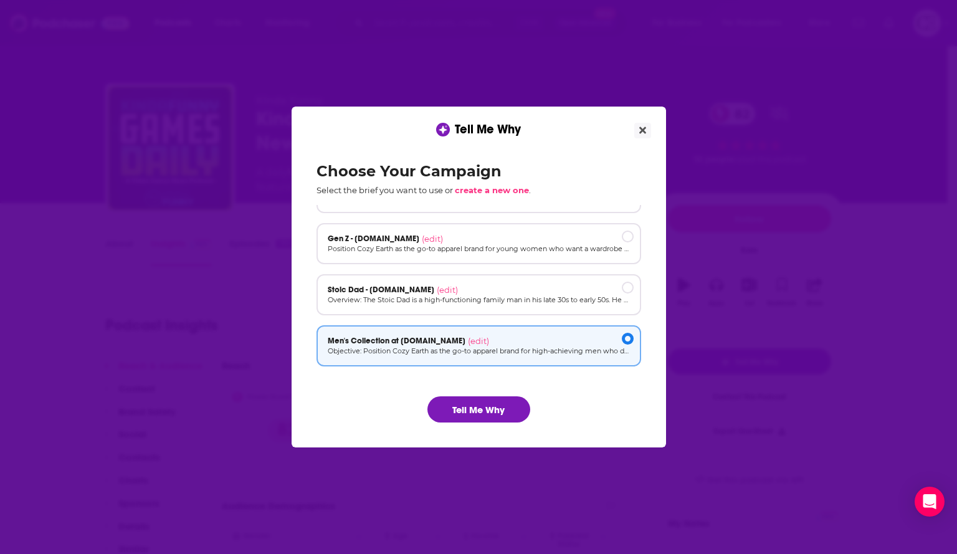
click at [497, 424] on div "Choose Your Campaign Select the brief you want to use or create a new one . Cru…" at bounding box center [479, 292] width 345 height 280
click at [490, 404] on button "Tell Me Why" at bounding box center [478, 409] width 103 height 26
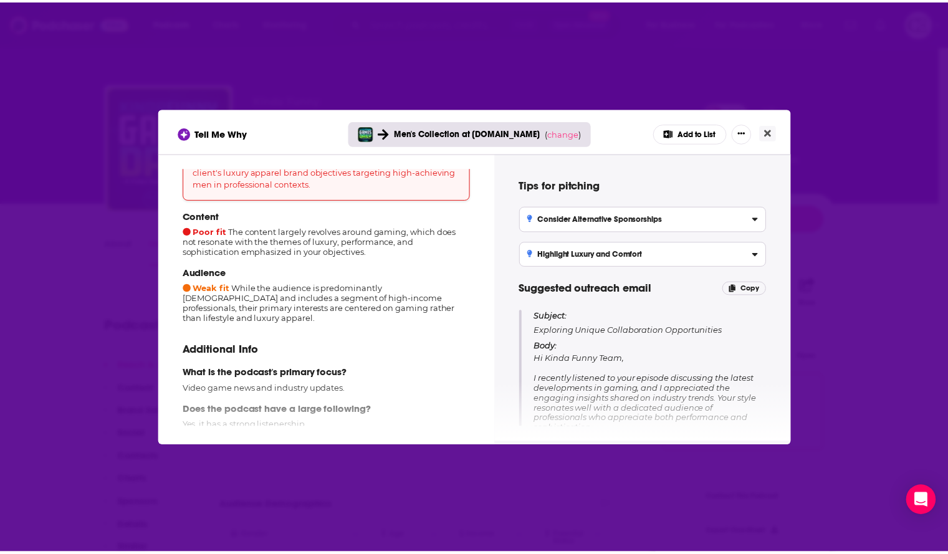
scroll to position [125, 0]
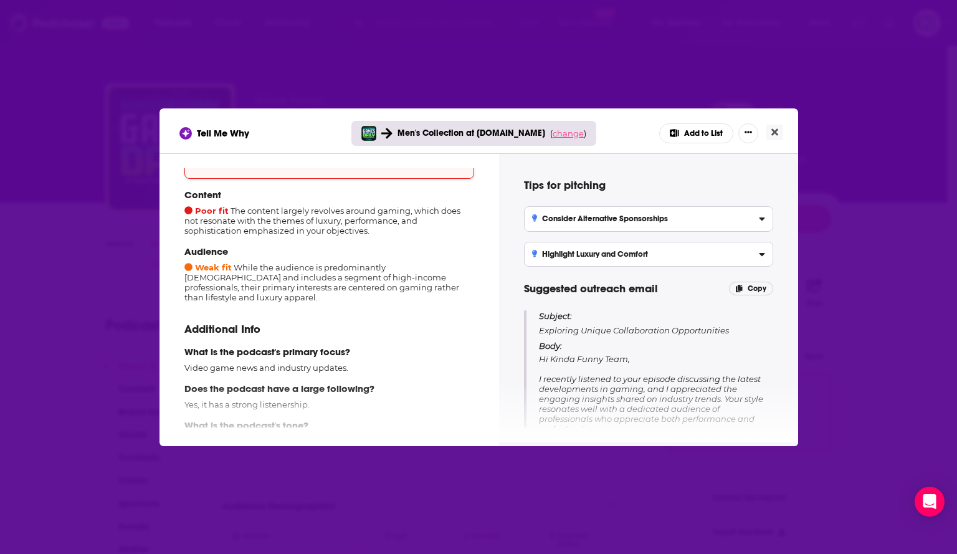
click at [562, 132] on span "change" at bounding box center [568, 133] width 31 height 10
click at [576, 226] on button "Change campaign" at bounding box center [585, 226] width 84 height 15
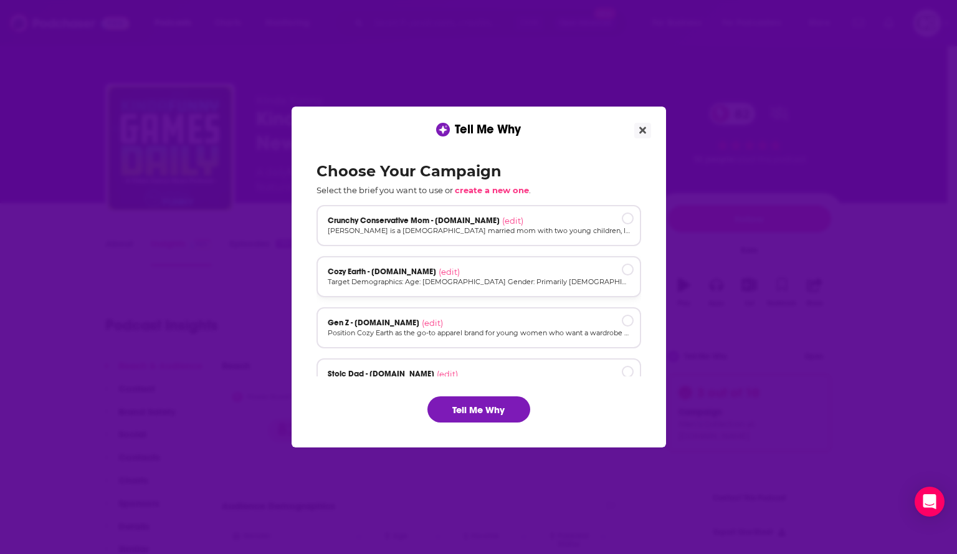
click at [510, 267] on div "Cozy Earth - cozyearth.com (edit)" at bounding box center [479, 272] width 302 height 10
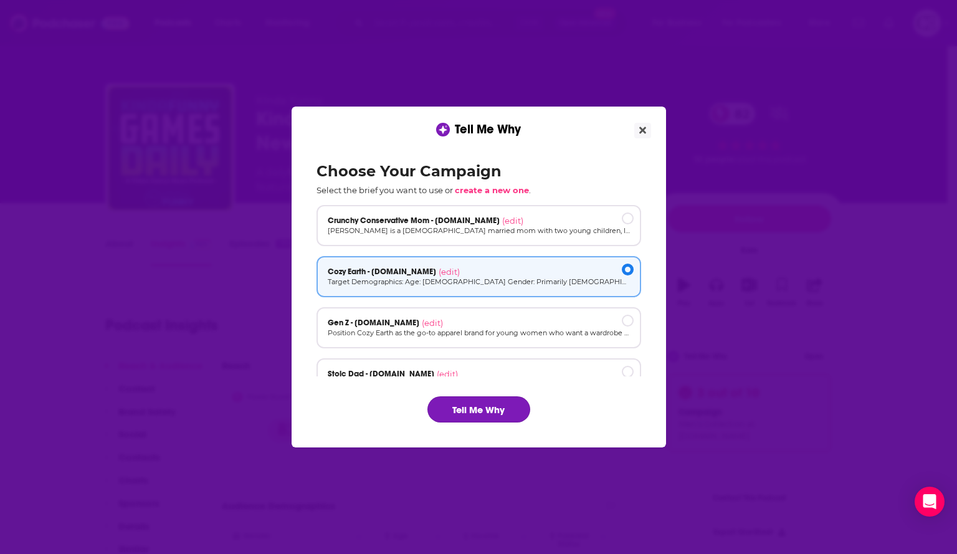
drag, startPoint x: 471, startPoint y: 410, endPoint x: 462, endPoint y: 403, distance: 11.6
click at [472, 409] on button "Tell Me Why" at bounding box center [478, 409] width 103 height 26
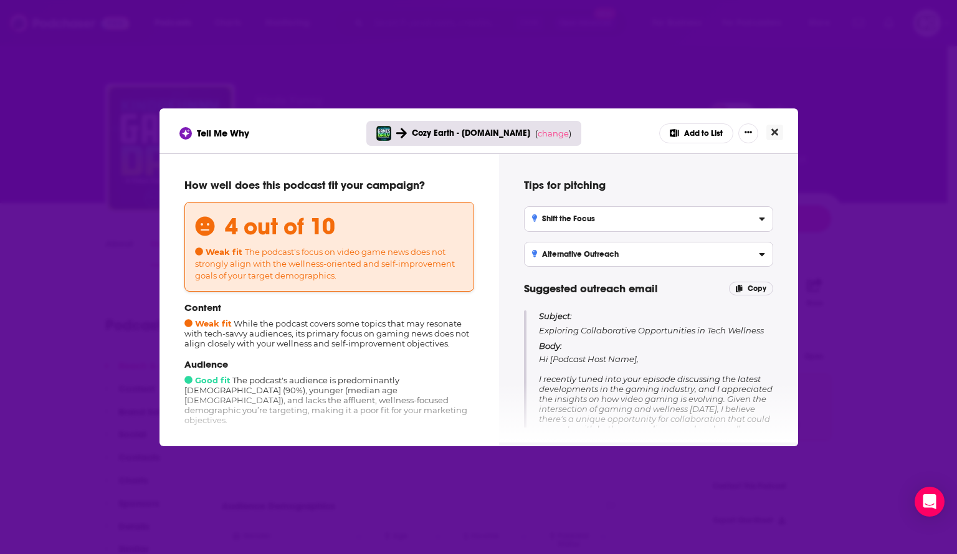
click at [774, 125] on button "Close" at bounding box center [774, 133] width 17 height 16
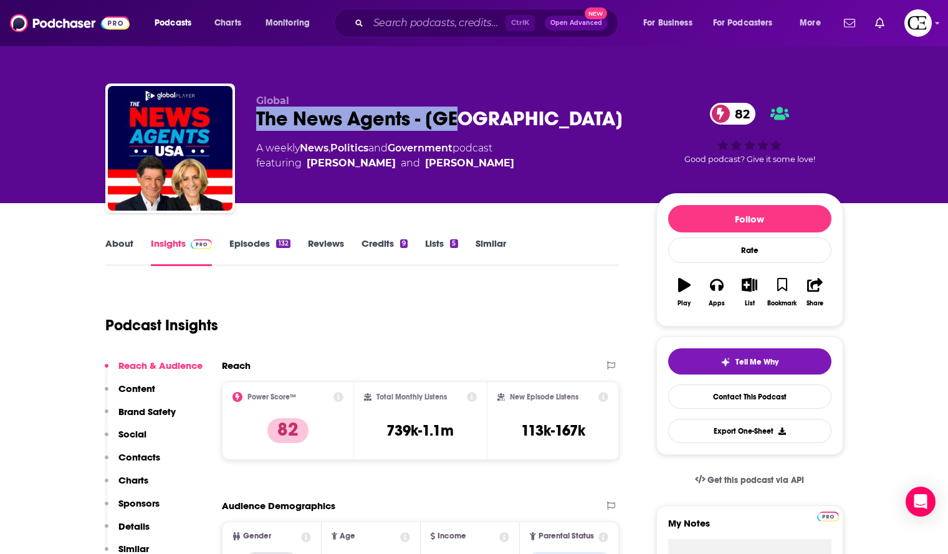
drag, startPoint x: 477, startPoint y: 112, endPoint x: 249, endPoint y: 123, distance: 227.7
click at [249, 123] on div "Global The News Agents - USA 82 A weekly News , Politics and Government podcast…" at bounding box center [474, 150] width 738 height 135
copy h2 "The News Agents - USA"
click at [751, 361] on span "Tell Me Why" at bounding box center [756, 362] width 43 height 10
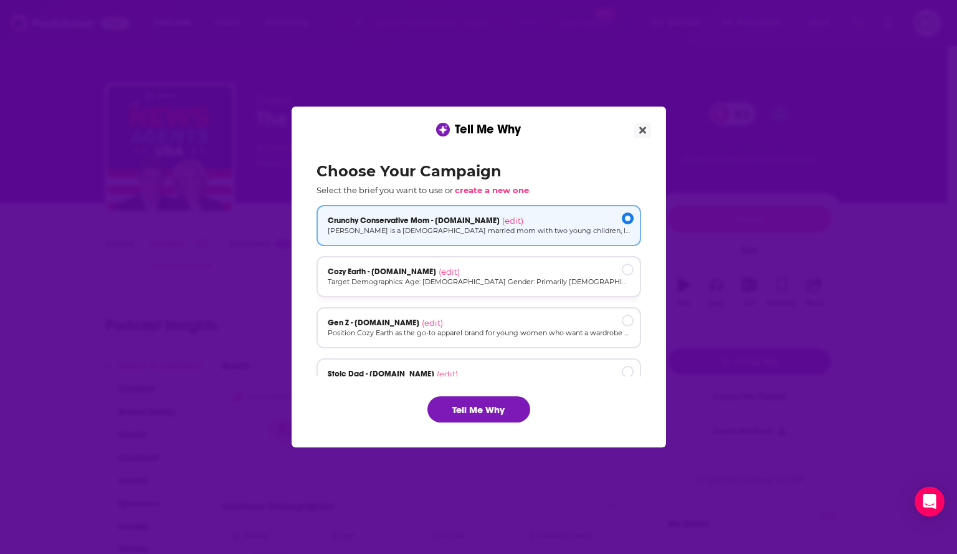
click at [453, 287] on div "Cozy Earth - cozyearth.com (edit) Target Demographics: Age: 30-55 Gender: Prima…" at bounding box center [478, 276] width 325 height 41
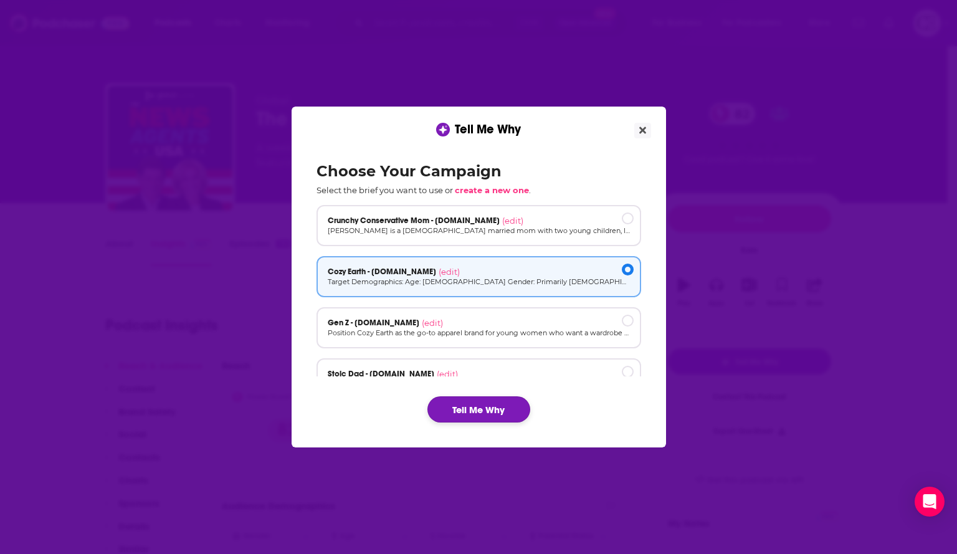
click at [475, 401] on button "Tell Me Why" at bounding box center [478, 409] width 103 height 26
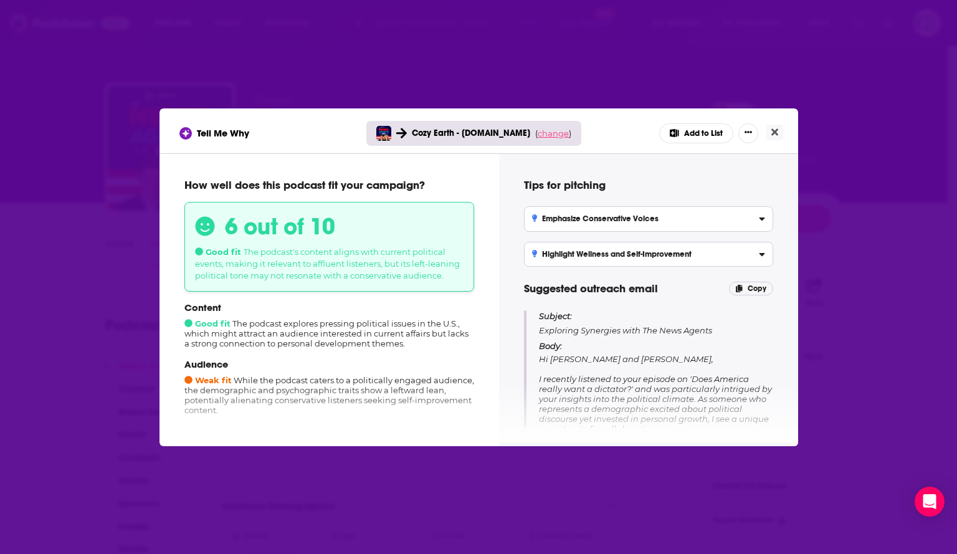
click at [552, 128] on span "change" at bounding box center [553, 133] width 31 height 10
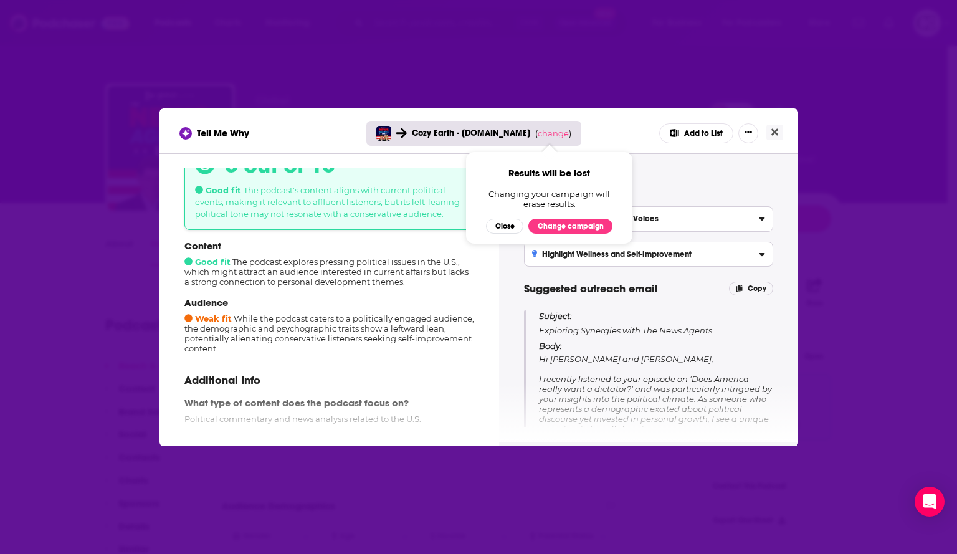
scroll to position [62, 0]
click at [569, 221] on button "Change campaign" at bounding box center [570, 226] width 84 height 15
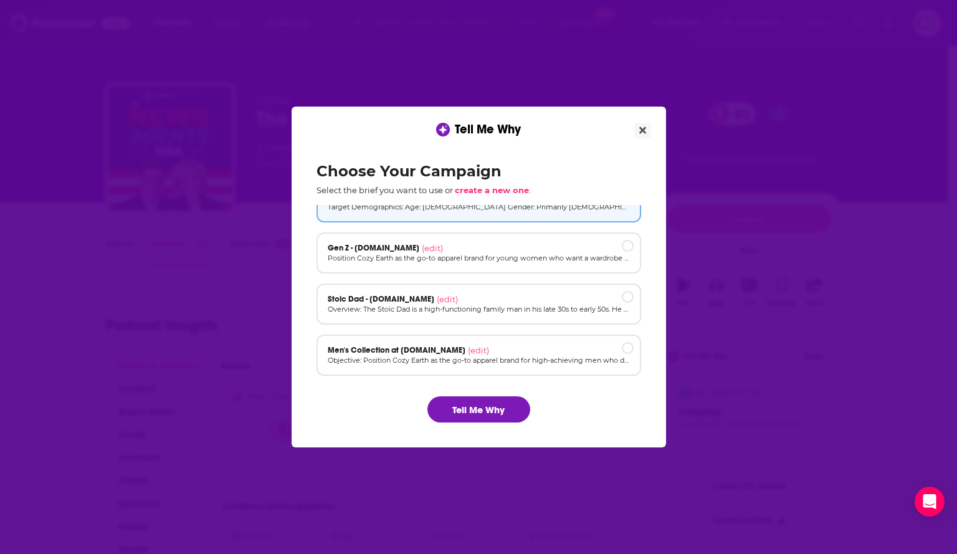
scroll to position [84, 0]
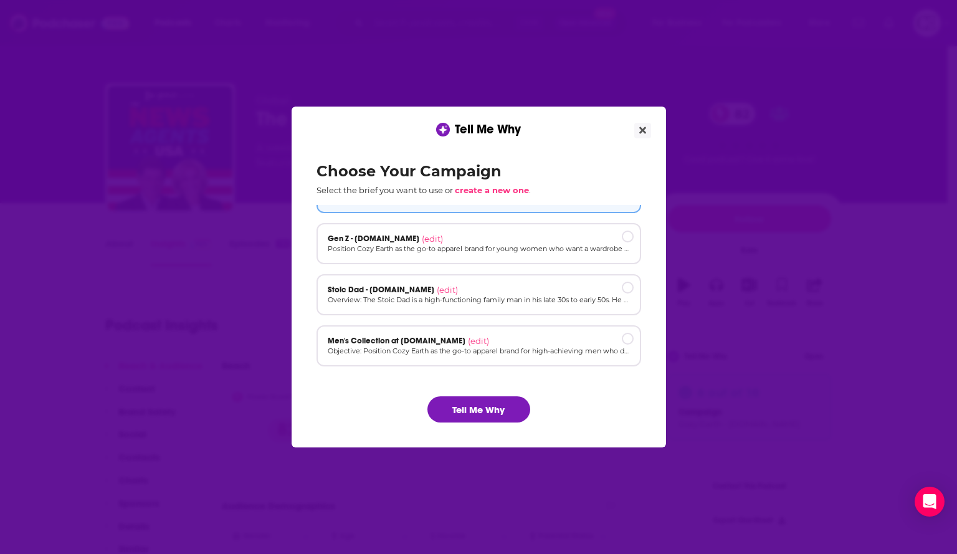
click at [506, 301] on p "Overview: The Stoic Dad is a high-functioning family man in his late 30s to ear…" at bounding box center [479, 300] width 302 height 11
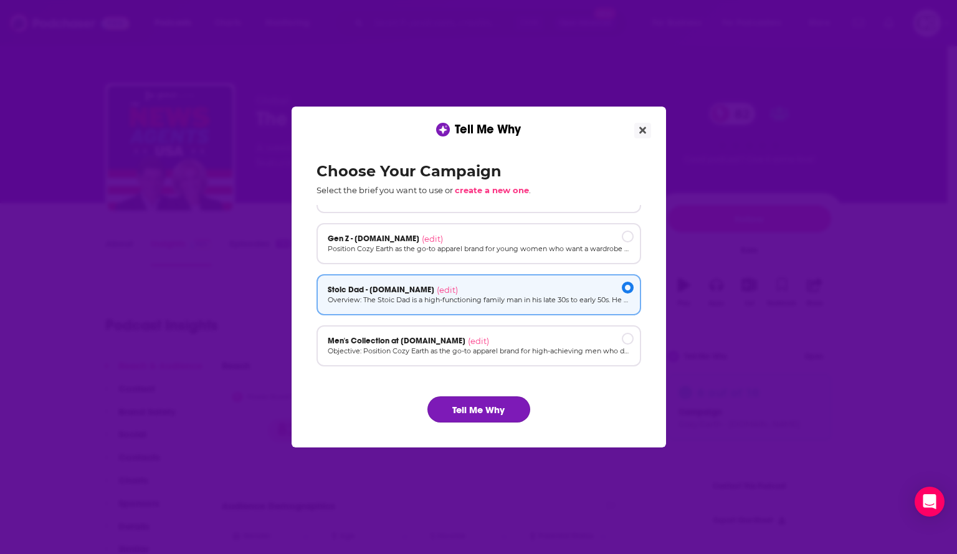
click at [489, 411] on button "Tell Me Why" at bounding box center [478, 409] width 103 height 26
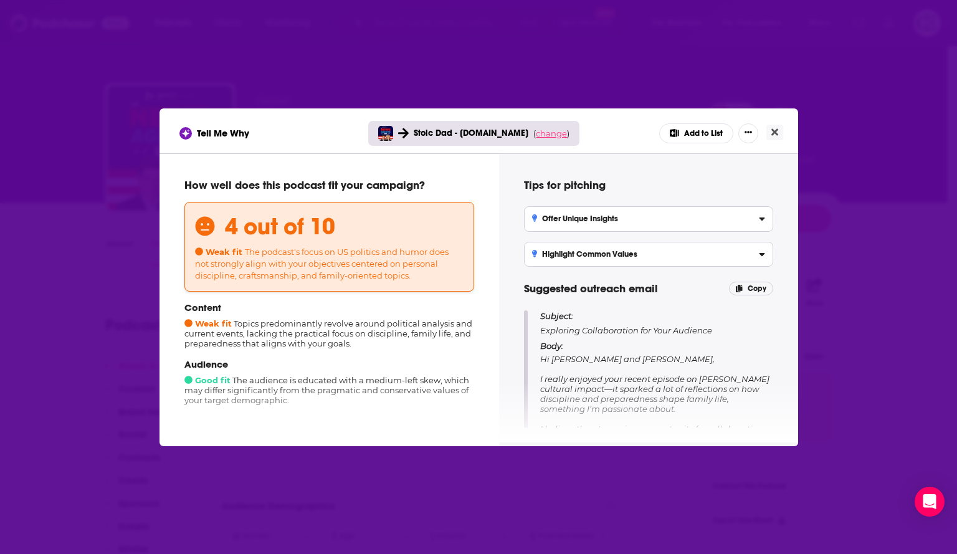
click at [545, 136] on span "change" at bounding box center [551, 133] width 31 height 10
click at [556, 226] on button "Change campaign" at bounding box center [568, 226] width 84 height 15
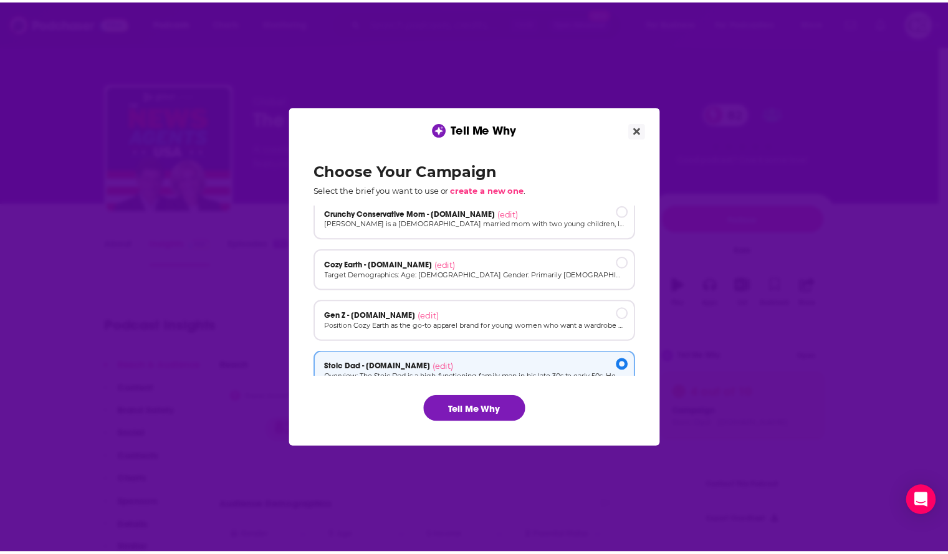
scroll to position [0, 0]
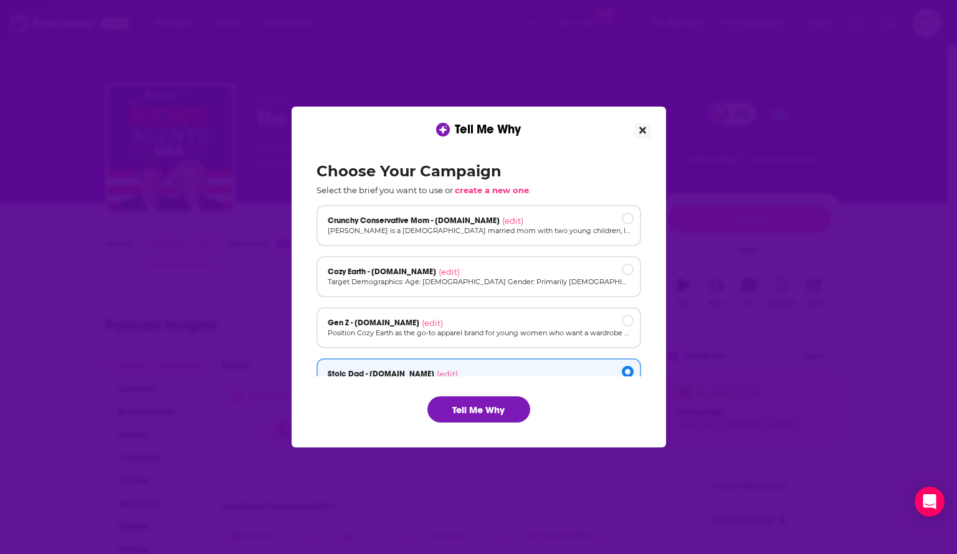
click at [637, 131] on button "Close" at bounding box center [642, 131] width 17 height 16
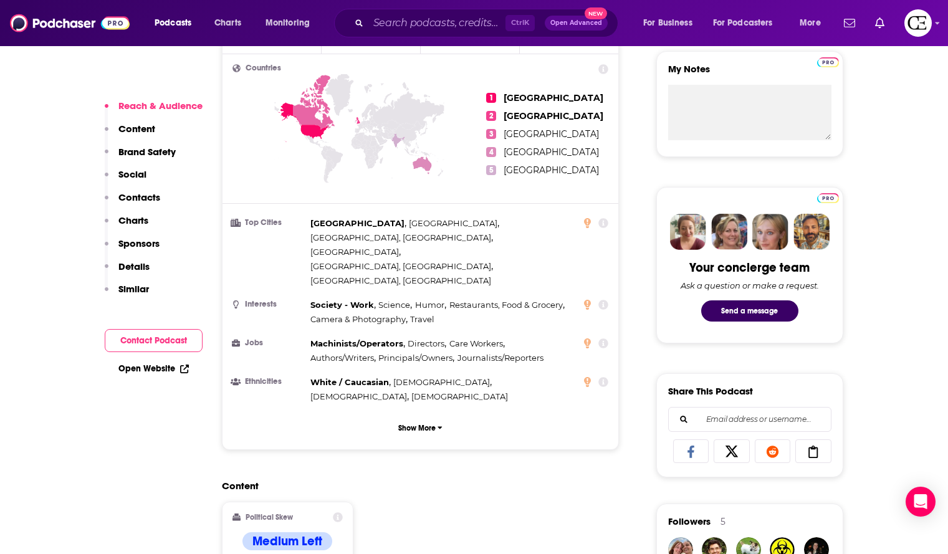
scroll to position [561, 0]
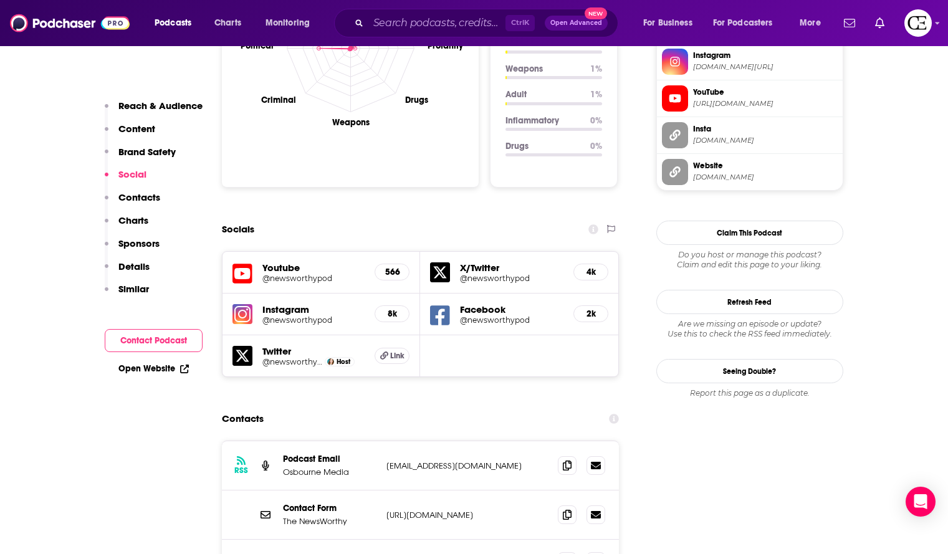
scroll to position [1308, 0]
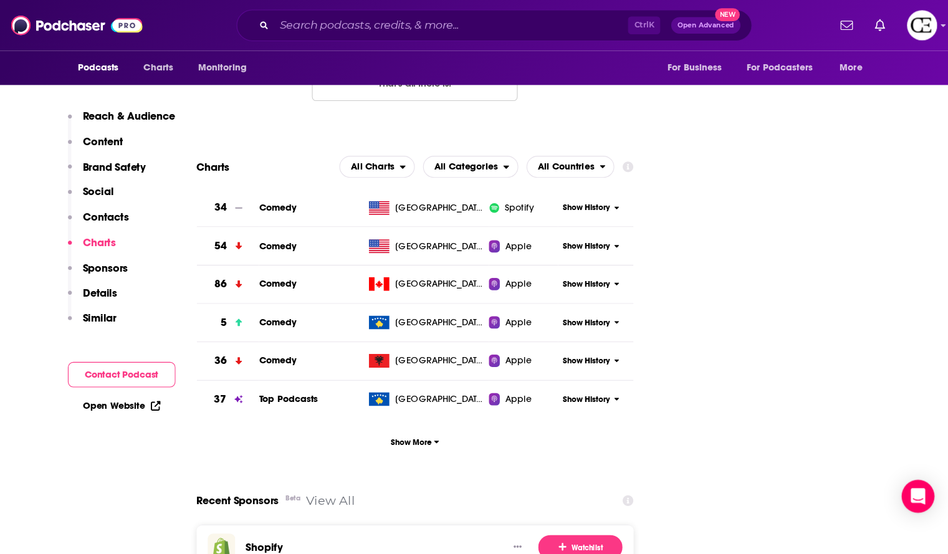
scroll to position [1878, 0]
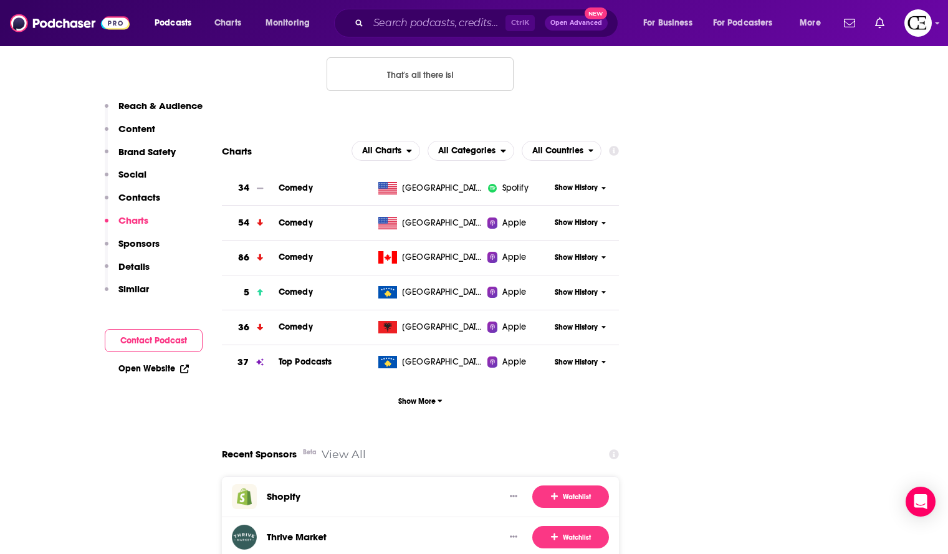
drag, startPoint x: 487, startPoint y: 0, endPoint x: 710, endPoint y: 217, distance: 311.0
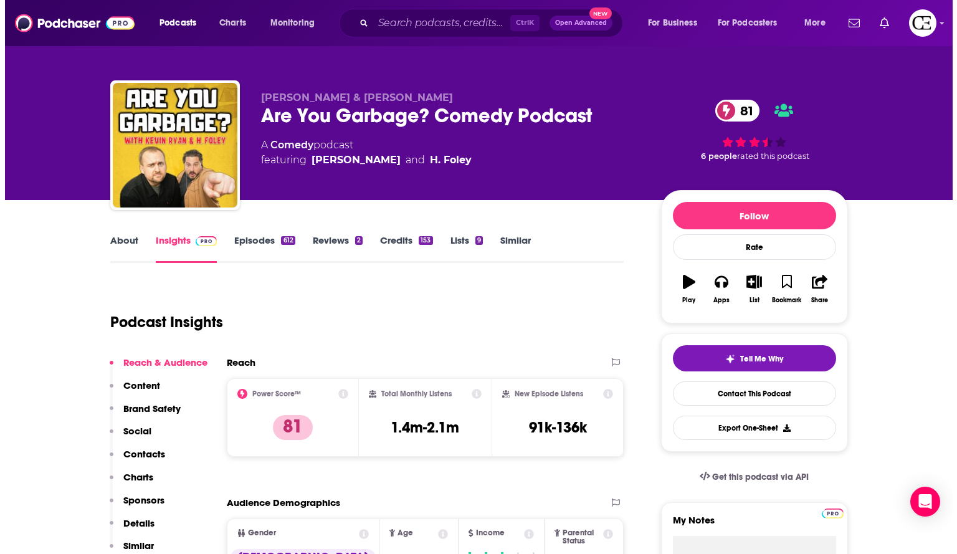
scroll to position [0, 0]
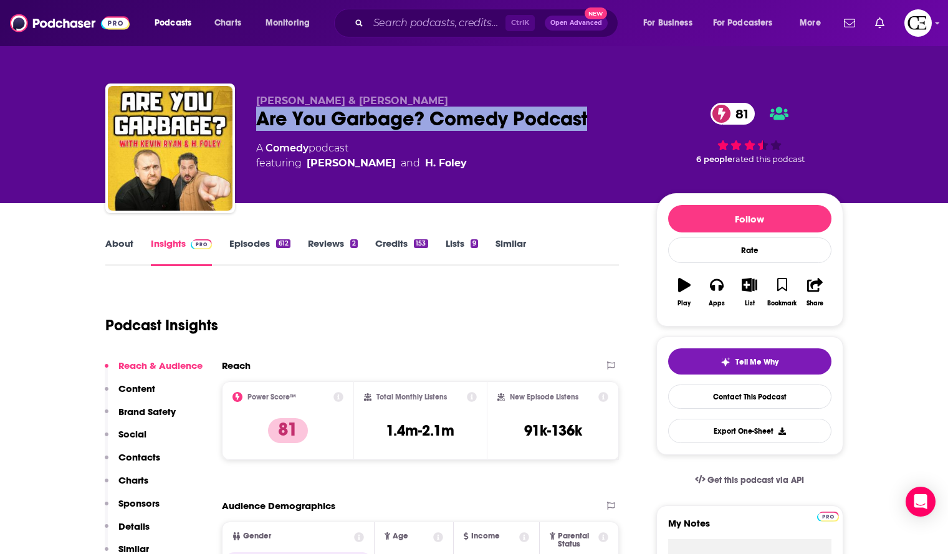
drag, startPoint x: 255, startPoint y: 111, endPoint x: 588, endPoint y: 126, distance: 333.6
click at [589, 126] on div "[PERSON_NAME] & [PERSON_NAME] Are You Garbage? Comedy Podcast 81 A Comedy podca…" at bounding box center [474, 150] width 738 height 135
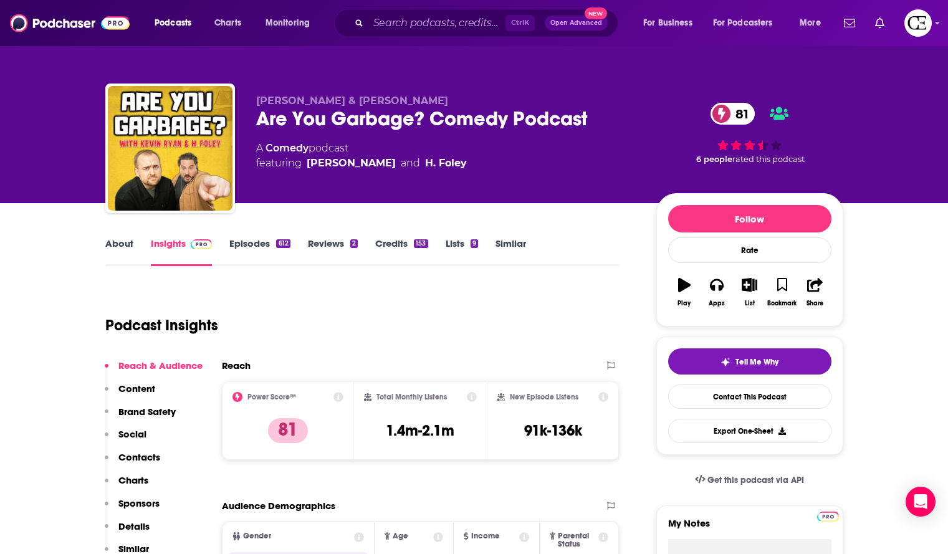
drag, startPoint x: 545, startPoint y: 125, endPoint x: 543, endPoint y: 294, distance: 169.5
click at [785, 358] on button "Tell Me Why" at bounding box center [749, 361] width 163 height 26
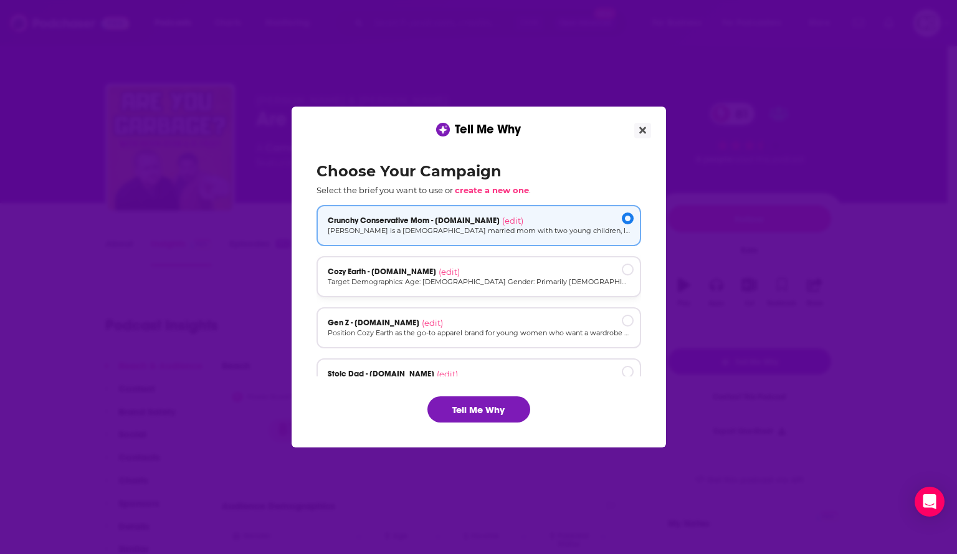
click at [501, 273] on div "Cozy Earth - [DOMAIN_NAME] (edit)" at bounding box center [479, 272] width 302 height 10
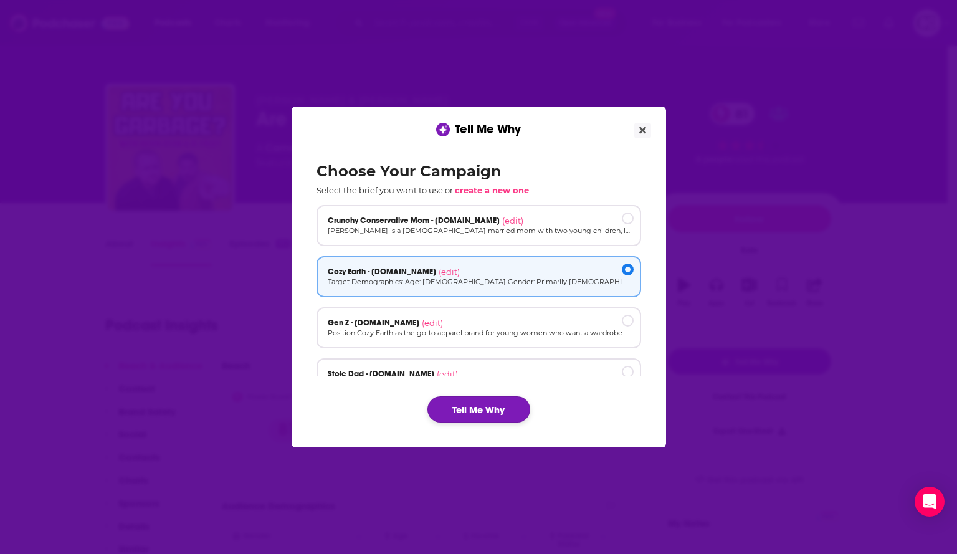
click at [472, 401] on button "Tell Me Why" at bounding box center [478, 409] width 103 height 26
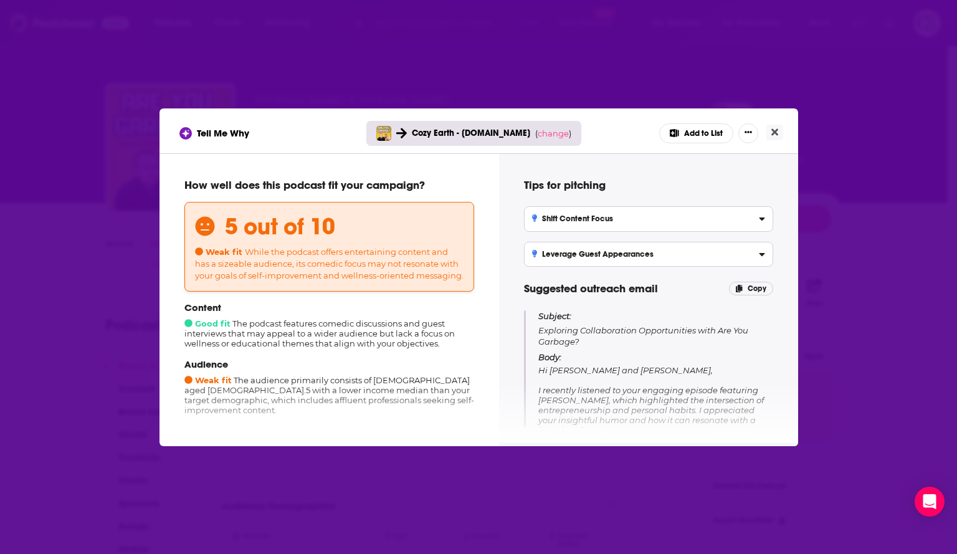
click at [566, 136] on span "( change )" at bounding box center [553, 133] width 36 height 10
click at [553, 135] on span "change" at bounding box center [553, 133] width 31 height 10
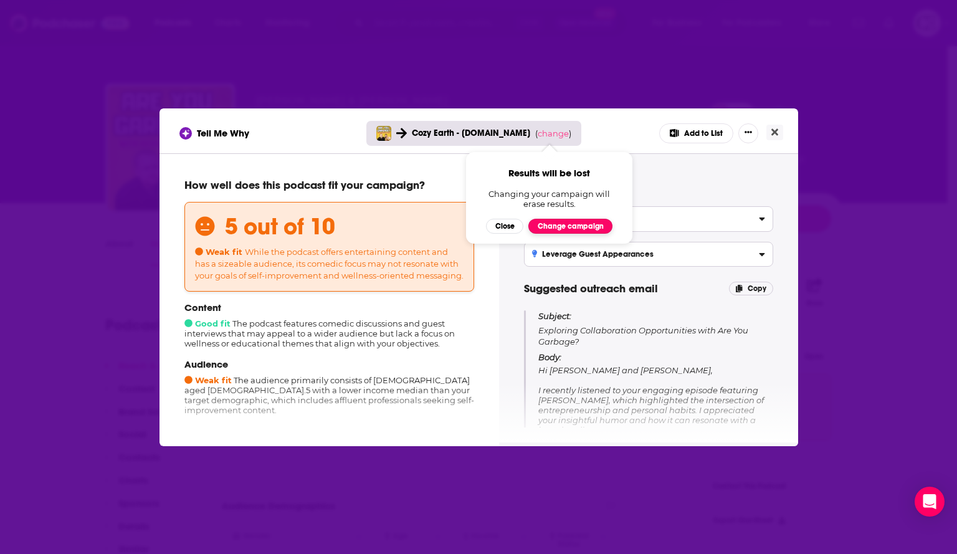
click at [586, 224] on button "Change campaign" at bounding box center [570, 226] width 84 height 15
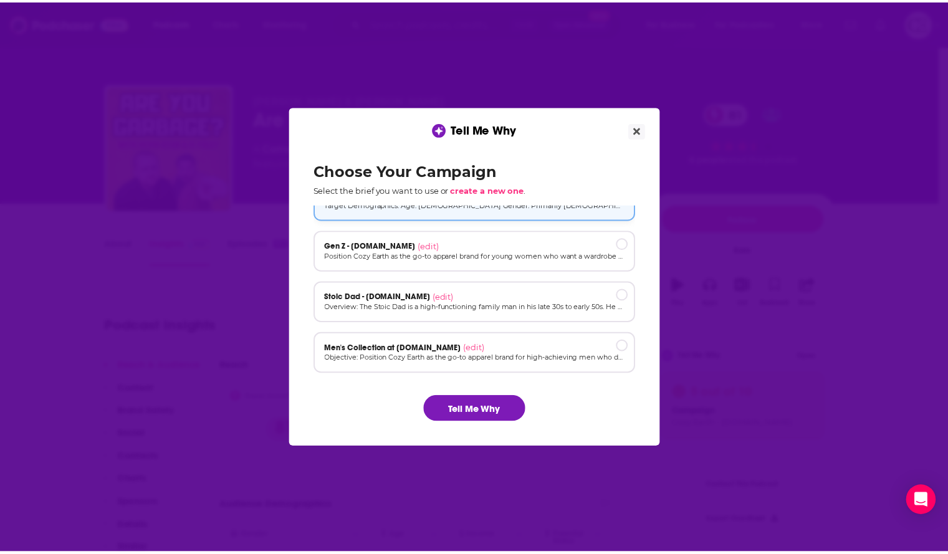
scroll to position [84, 0]
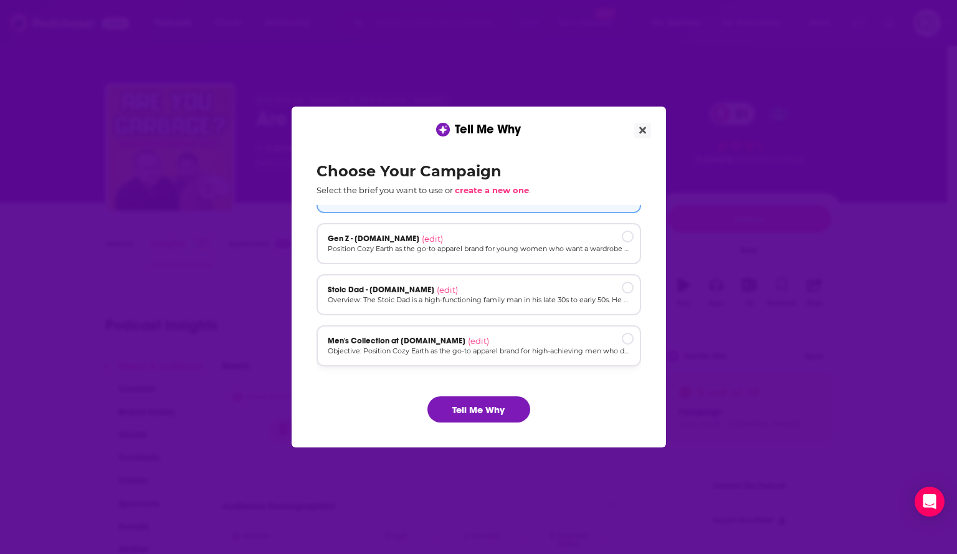
click at [513, 330] on div "Men's Collection at [DOMAIN_NAME] (edit) Objective: Position Cozy Earth as the …" at bounding box center [478, 345] width 325 height 41
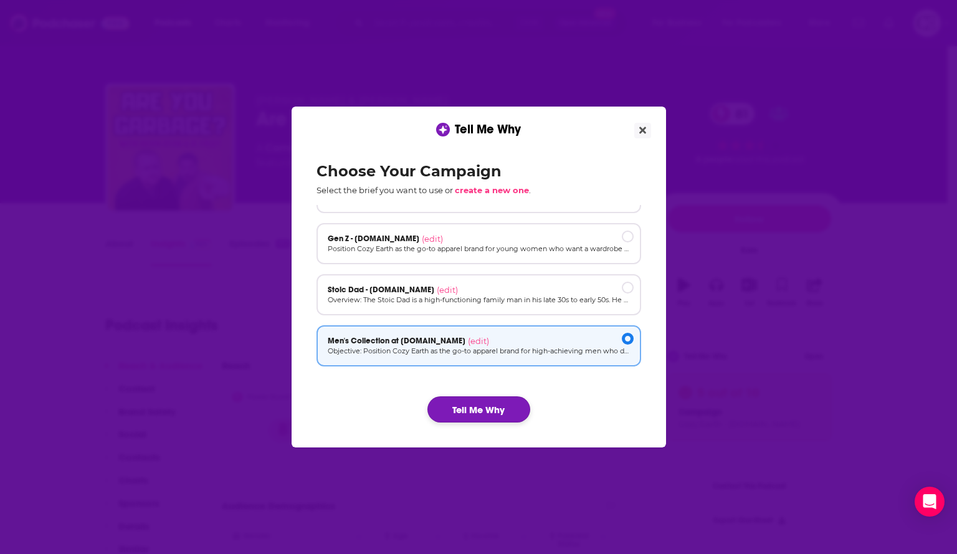
click at [501, 401] on button "Tell Me Why" at bounding box center [478, 409] width 103 height 26
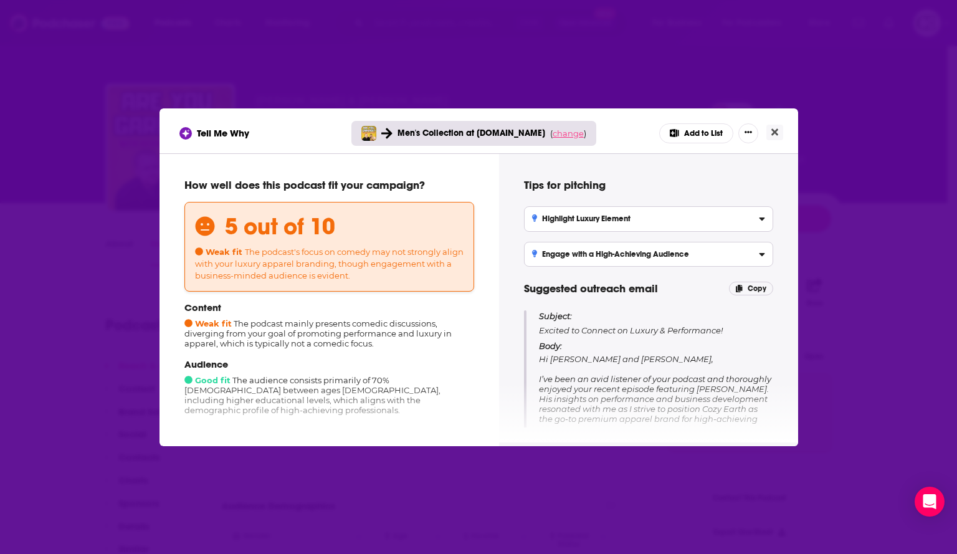
click at [568, 129] on span "change" at bounding box center [568, 133] width 31 height 10
click at [591, 226] on button "Change campaign" at bounding box center [585, 226] width 84 height 15
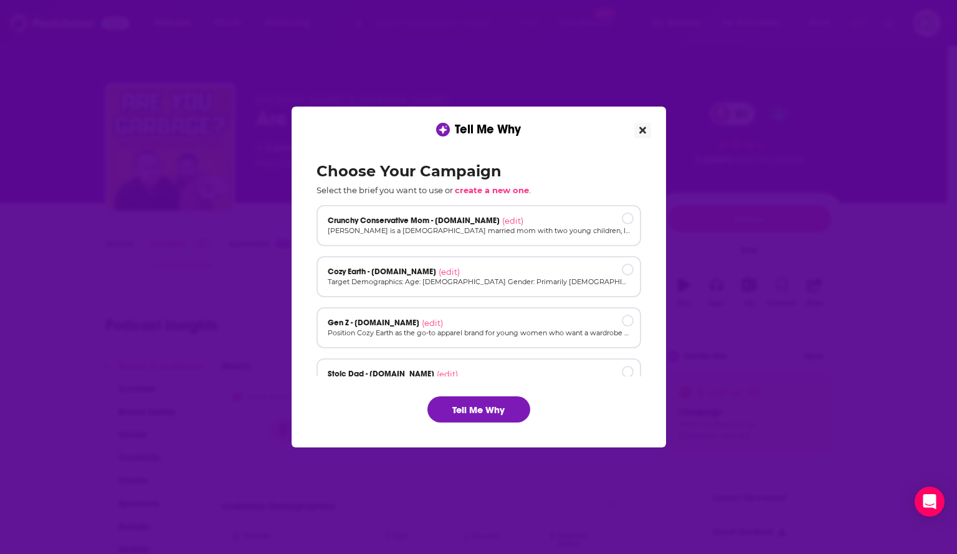
click at [639, 127] on icon "Close" at bounding box center [642, 130] width 7 height 10
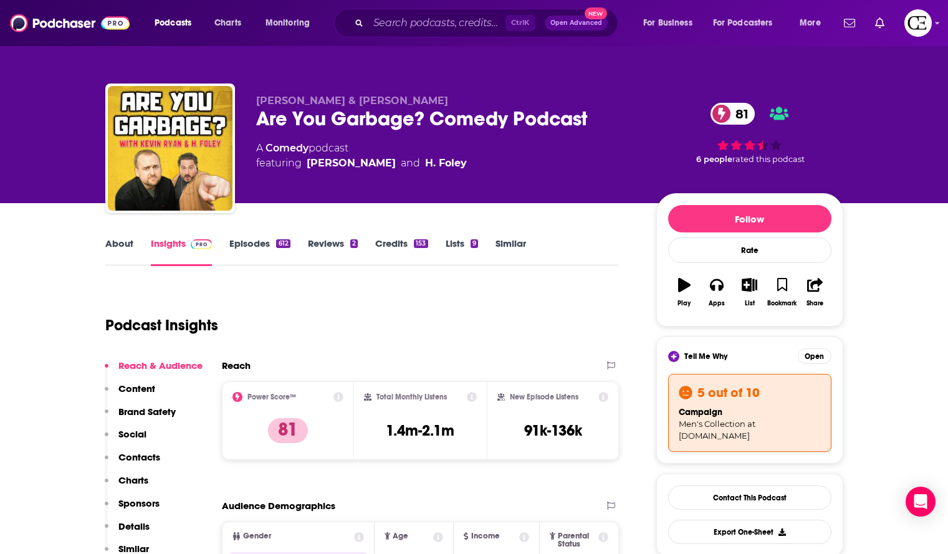
click at [465, 113] on div "Are You Garbage? Comedy Podcast 81" at bounding box center [446, 119] width 380 height 24
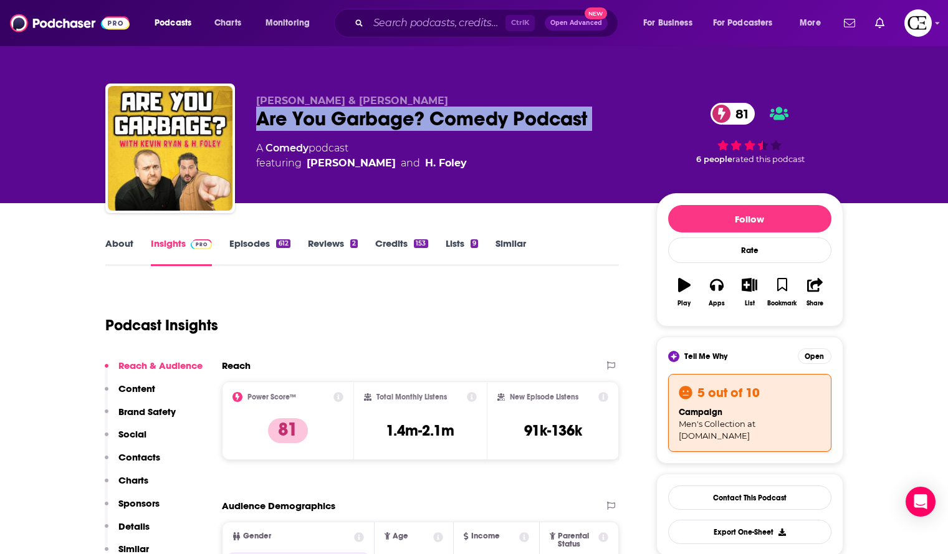
click at [465, 113] on div "Are You Garbage? Comedy Podcast 81" at bounding box center [446, 119] width 380 height 24
copy div "Are You Garbage? Comedy Podcast 81"
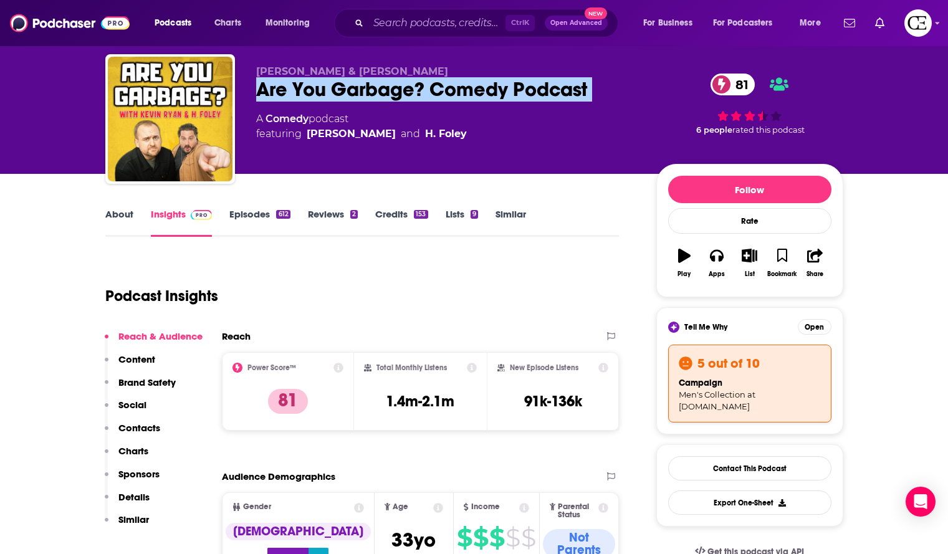
scroll to position [0, 0]
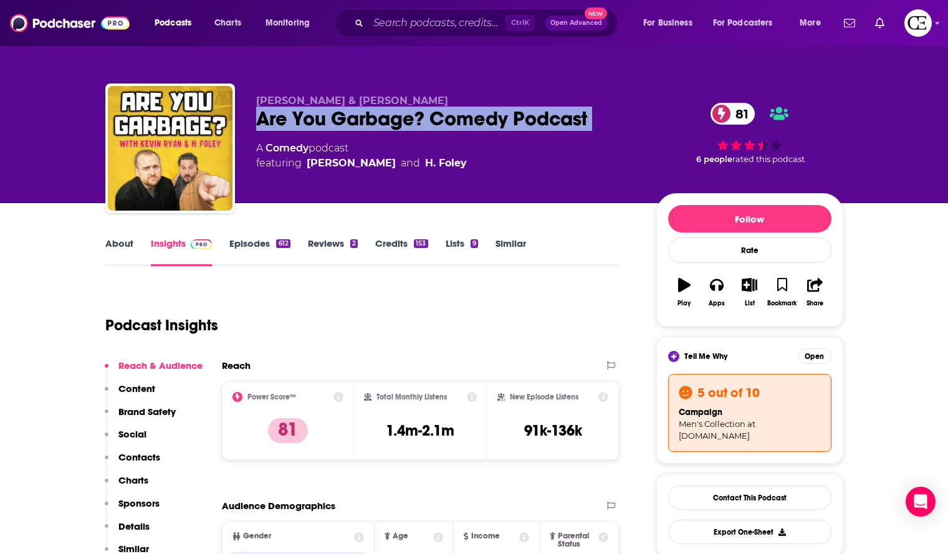
click at [426, 110] on div "Are You Garbage? Comedy Podcast 81" at bounding box center [446, 119] width 380 height 24
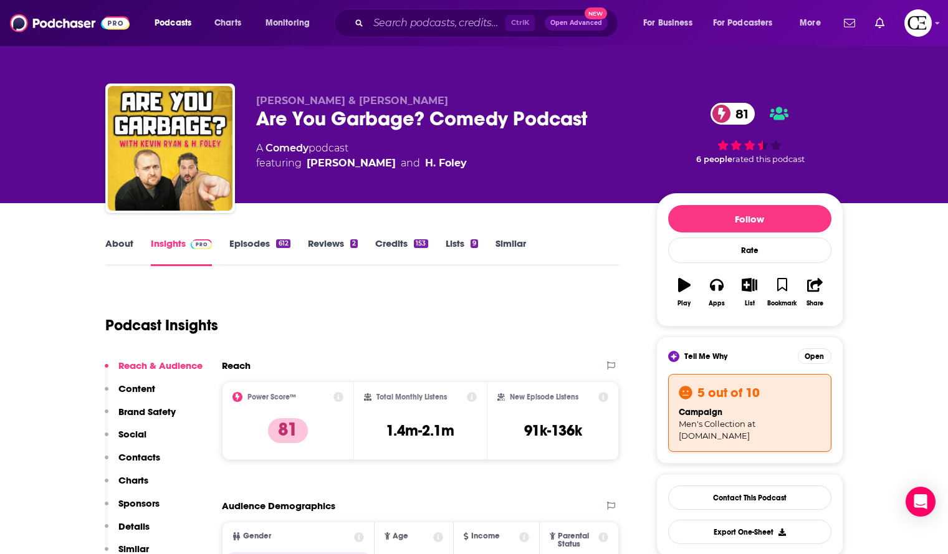
click at [457, 123] on div "Are You Garbage? Comedy Podcast 81" at bounding box center [446, 119] width 380 height 24
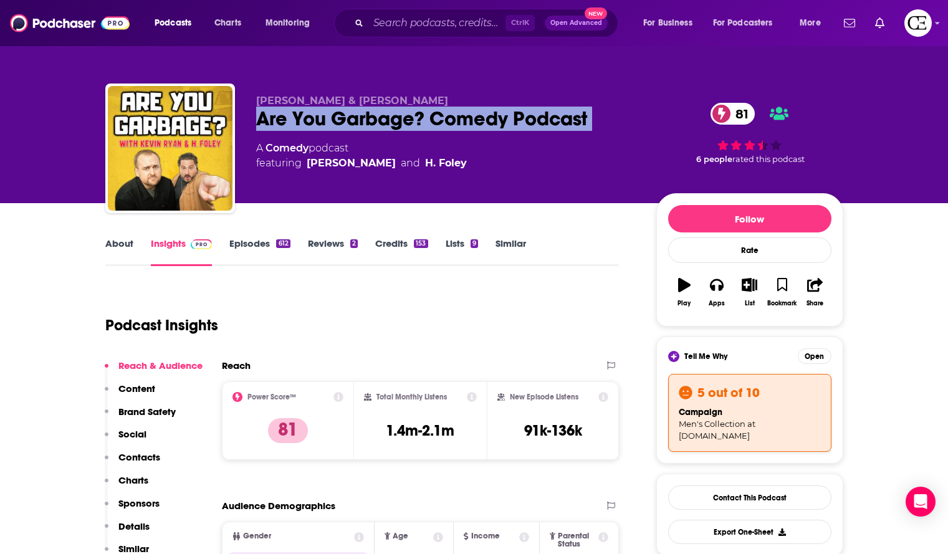
click at [457, 123] on div "Are You Garbage? Comedy Podcast 81" at bounding box center [446, 119] width 380 height 24
copy div "Are You Garbage? Comedy Podcast 81"
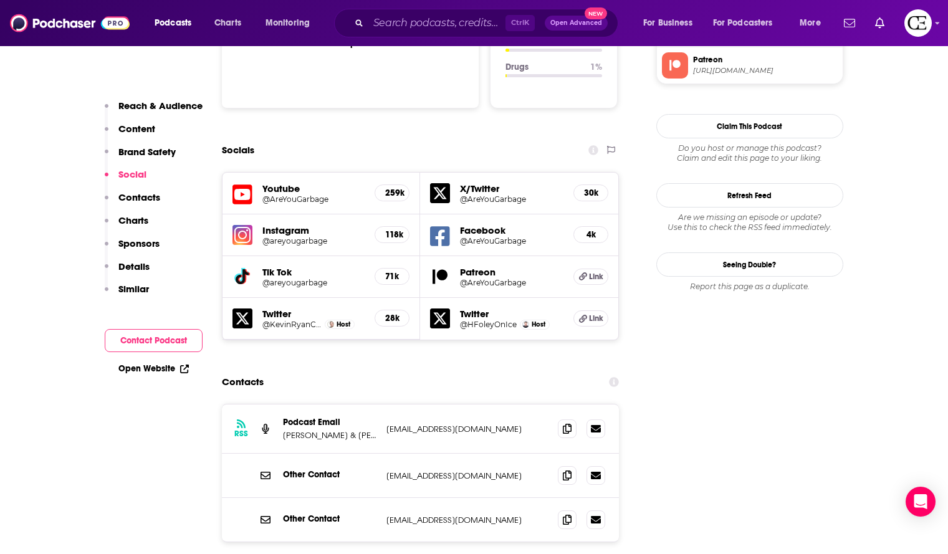
scroll to position [1371, 0]
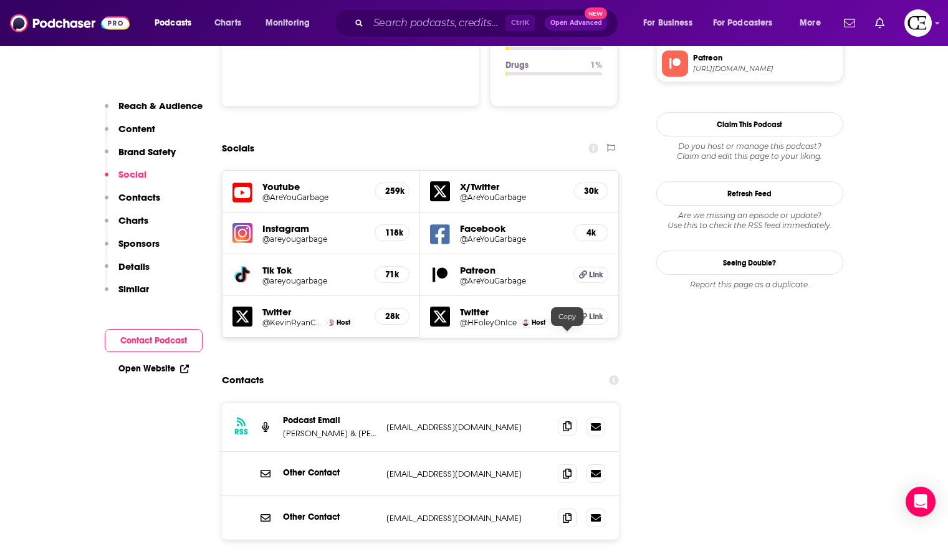
click at [564, 421] on icon at bounding box center [567, 426] width 9 height 10
click at [573, 464] on span at bounding box center [567, 473] width 19 height 19
click at [571, 512] on icon at bounding box center [567, 517] width 9 height 10
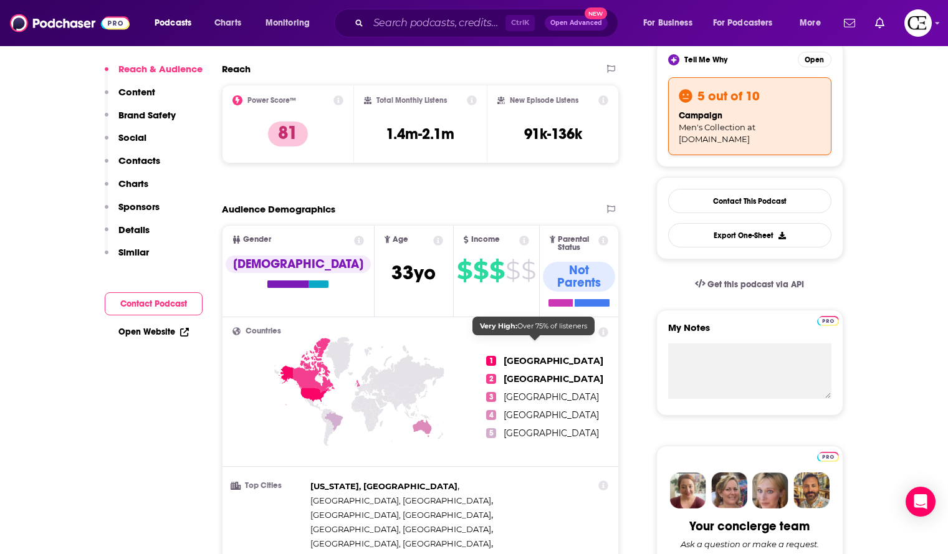
scroll to position [0, 0]
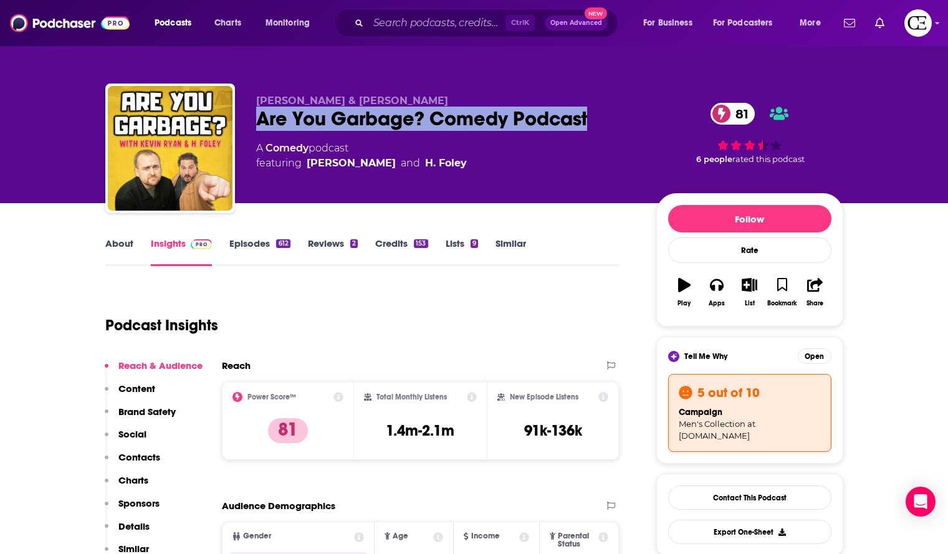
drag, startPoint x: 592, startPoint y: 110, endPoint x: 260, endPoint y: 124, distance: 332.3
click at [260, 124] on div "Are You Garbage? Comedy Podcast 81" at bounding box center [446, 119] width 380 height 24
copy h2 "Are You Garbage? Comedy Podcast"
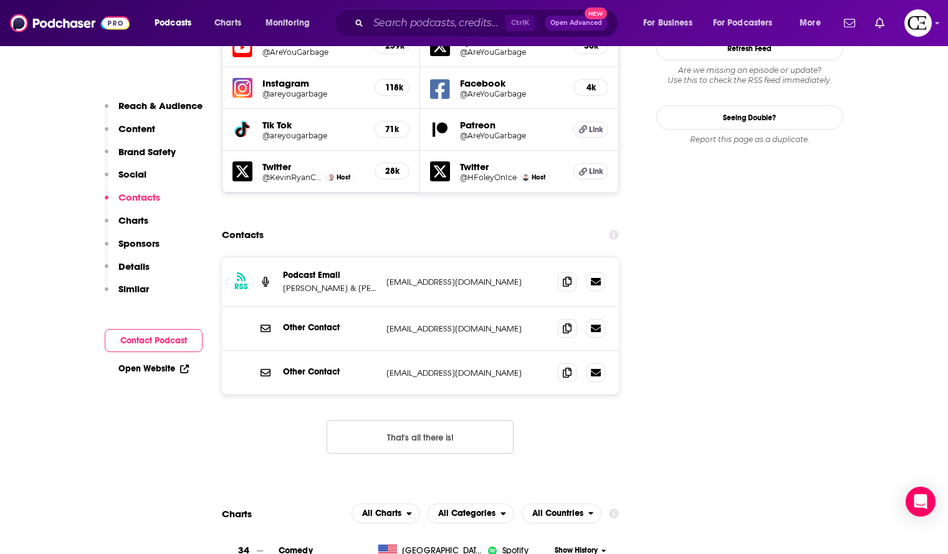
scroll to position [1495, 0]
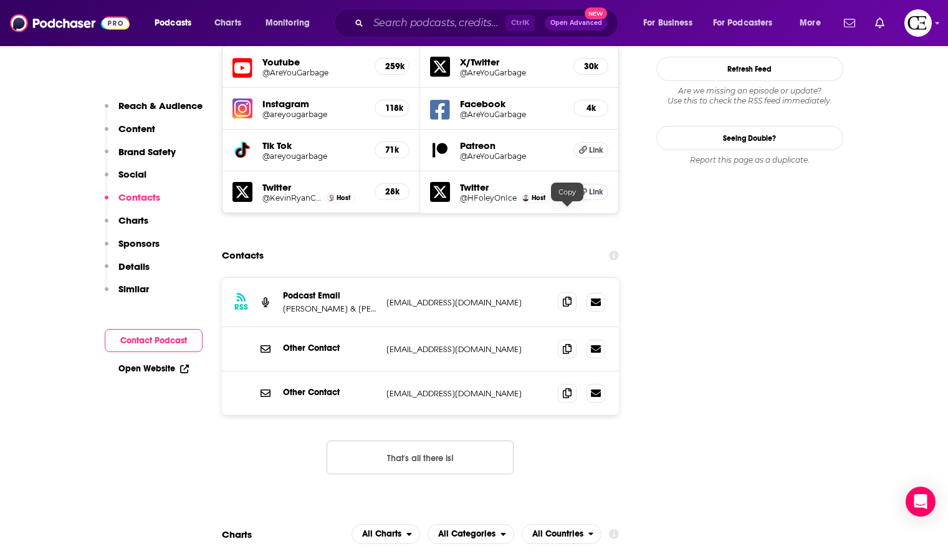
click at [566, 297] on icon at bounding box center [567, 302] width 9 height 10
click at [566, 343] on icon at bounding box center [567, 348] width 9 height 10
click at [571, 383] on span at bounding box center [567, 392] width 19 height 19
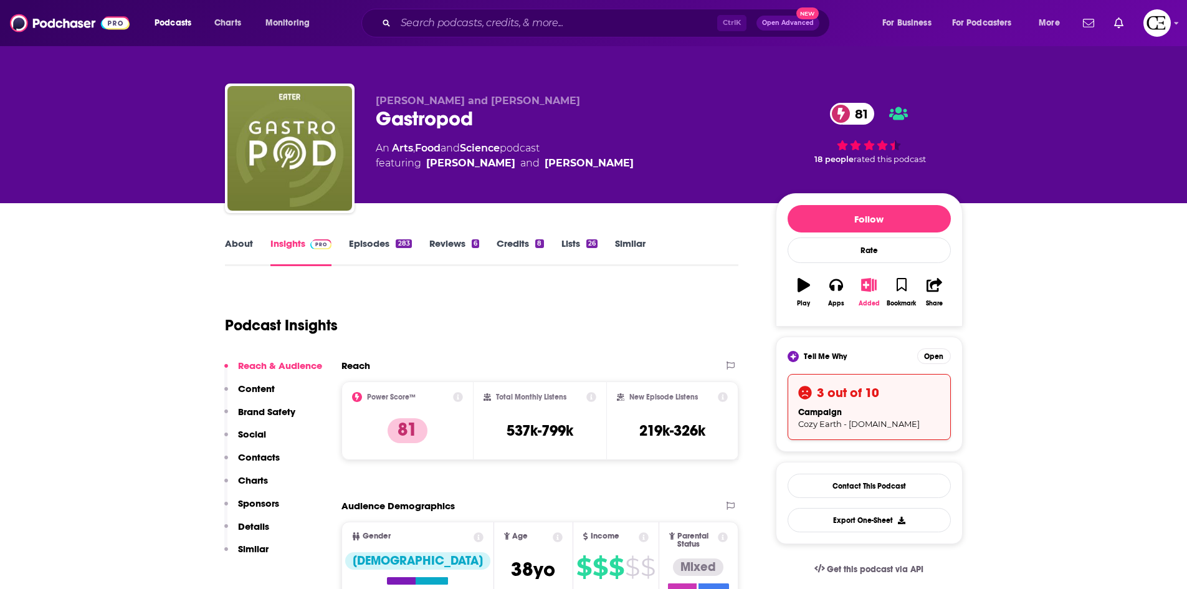
click at [868, 300] on div "Added" at bounding box center [868, 303] width 21 height 7
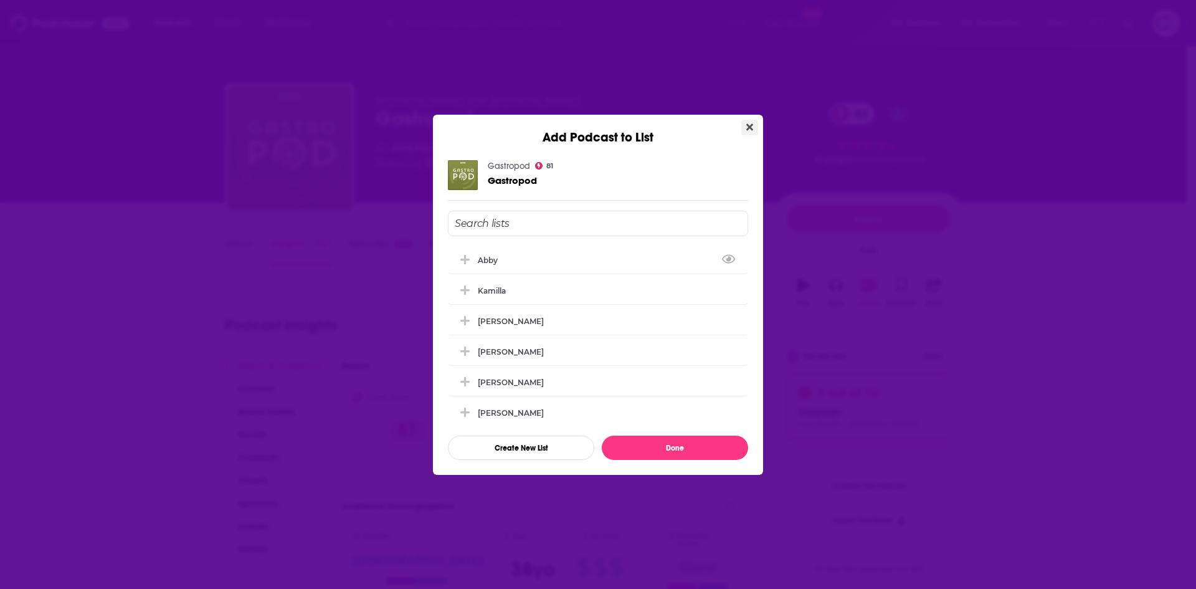
click at [751, 120] on button "Close" at bounding box center [749, 128] width 17 height 16
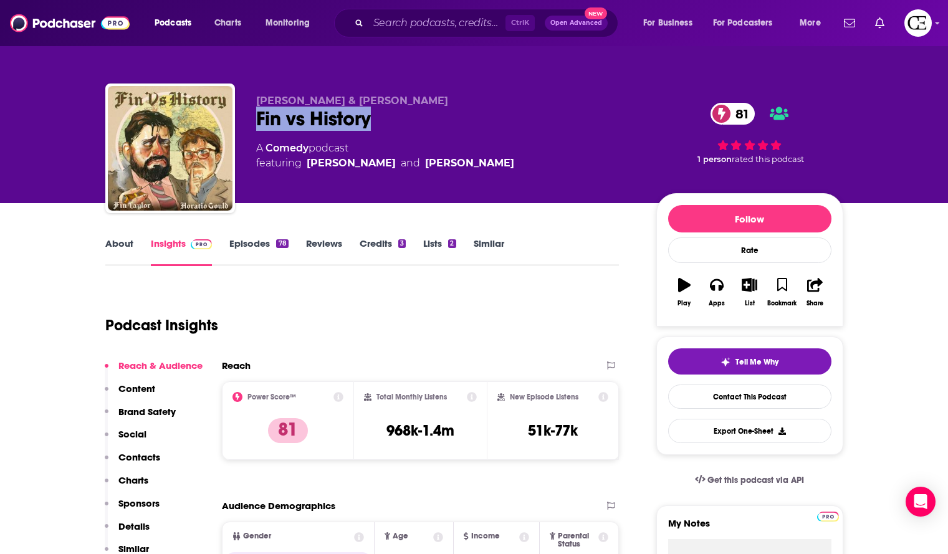
drag, startPoint x: 378, startPoint y: 119, endPoint x: 257, endPoint y: 123, distance: 120.9
click at [257, 123] on div "Fin vs History 81" at bounding box center [446, 119] width 380 height 24
copy h2 "Fin vs History"
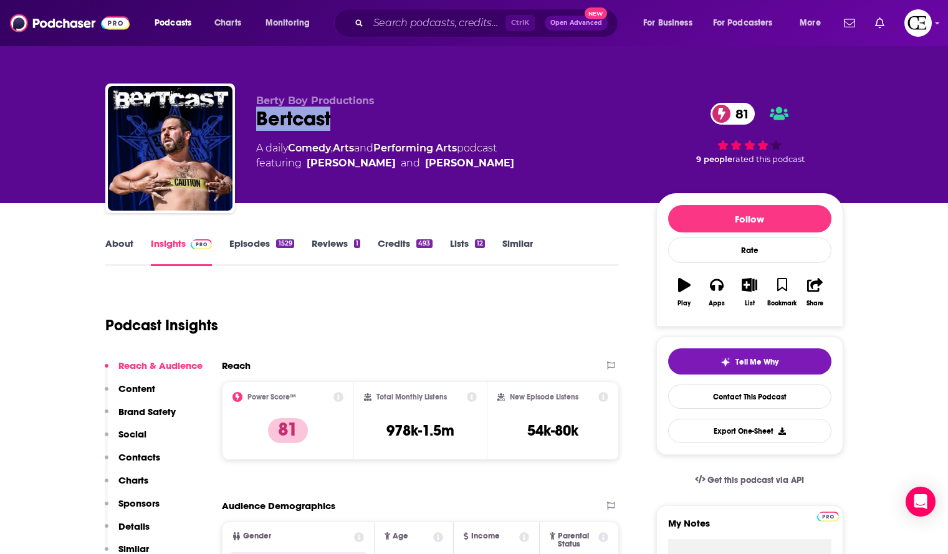
drag, startPoint x: 303, startPoint y: 116, endPoint x: 249, endPoint y: 115, distance: 53.6
click at [249, 115] on div "Berty Boy Productions Bertcast 81 A daily Comedy , Arts and Performing Arts pod…" at bounding box center [474, 150] width 738 height 135
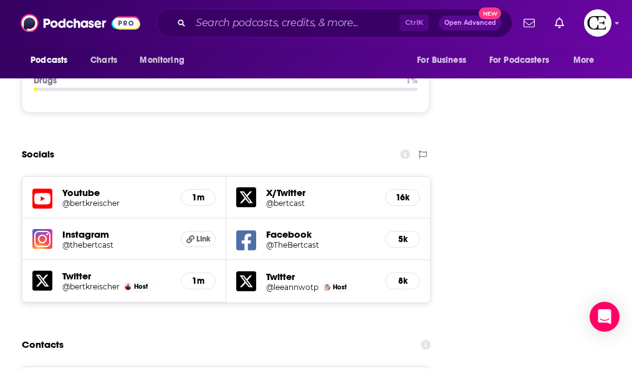
scroll to position [1672, 0]
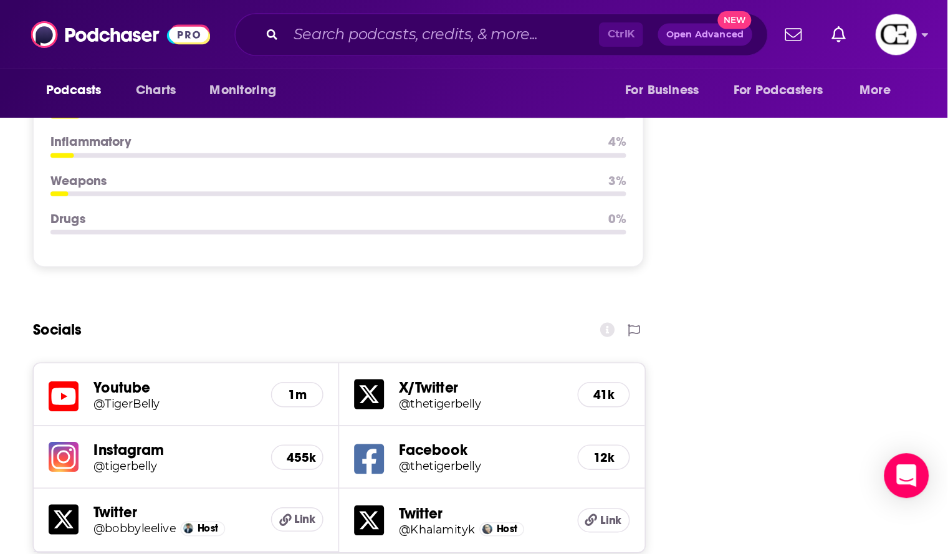
scroll to position [1536, 0]
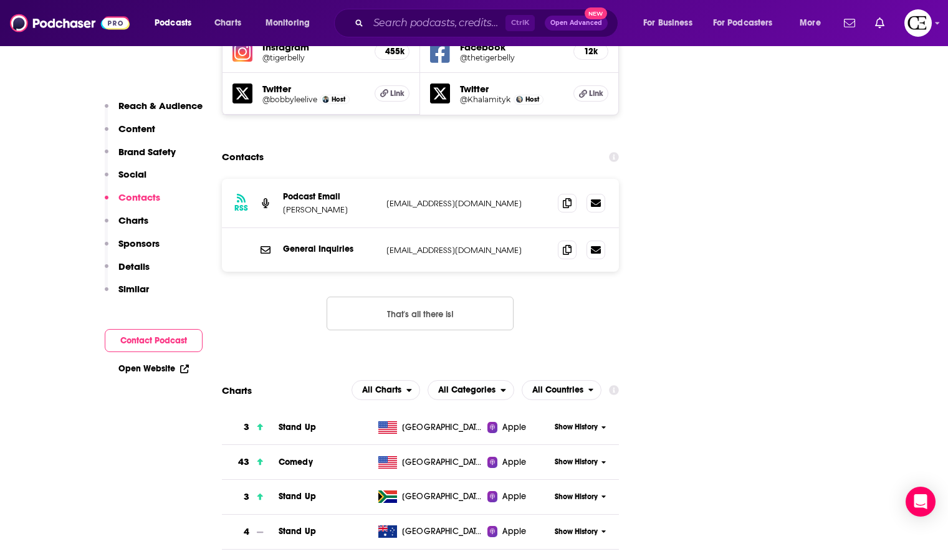
drag, startPoint x: 629, startPoint y: 0, endPoint x: 681, endPoint y: 209, distance: 215.0
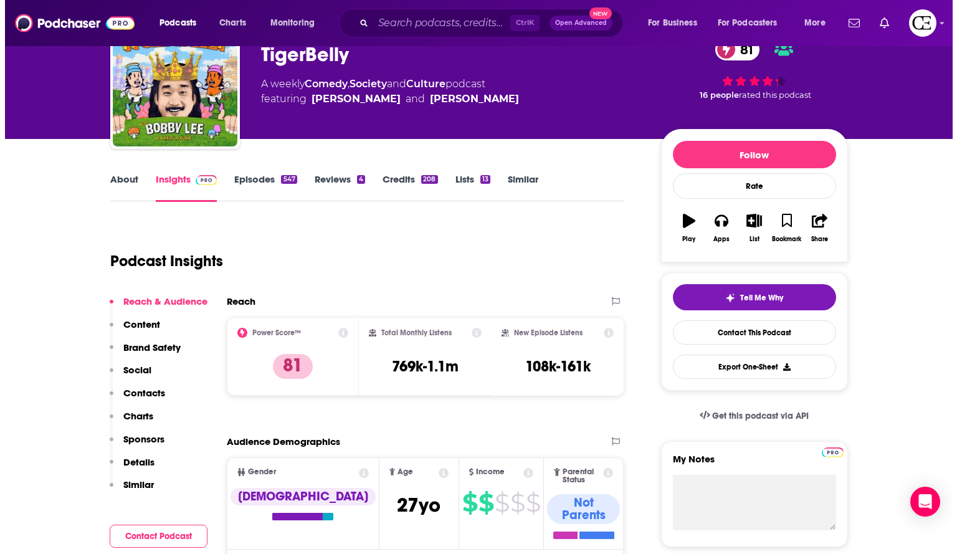
scroll to position [0, 0]
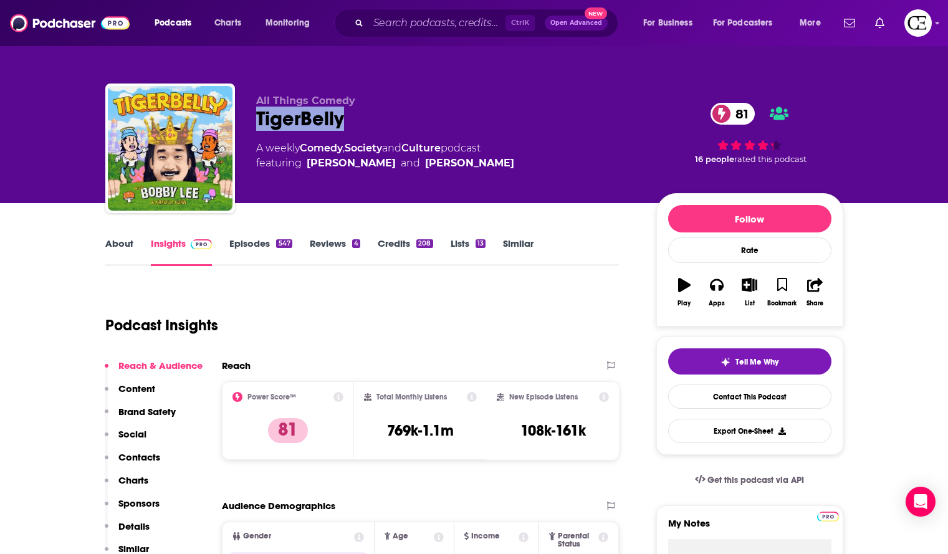
drag, startPoint x: 351, startPoint y: 116, endPoint x: 255, endPoint y: 114, distance: 96.0
click at [256, 114] on div "TigerBelly 81" at bounding box center [446, 119] width 380 height 24
copy h2 "TigerBelly"
click at [761, 356] on button "Tell Me Why" at bounding box center [749, 361] width 163 height 26
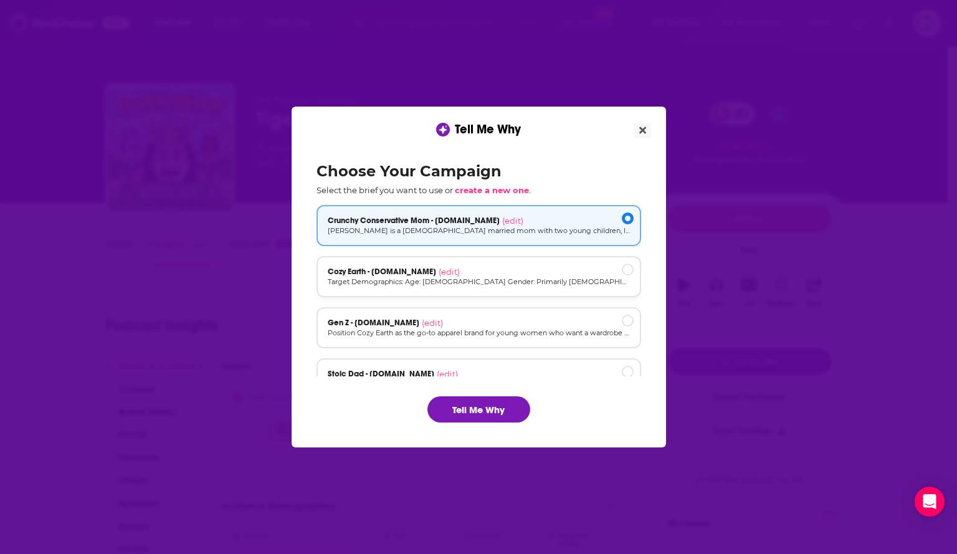
click at [473, 281] on p "Target Demographics: Age: [DEMOGRAPHIC_DATA] Gender: Primarily [DEMOGRAPHIC_DAT…" at bounding box center [479, 282] width 302 height 11
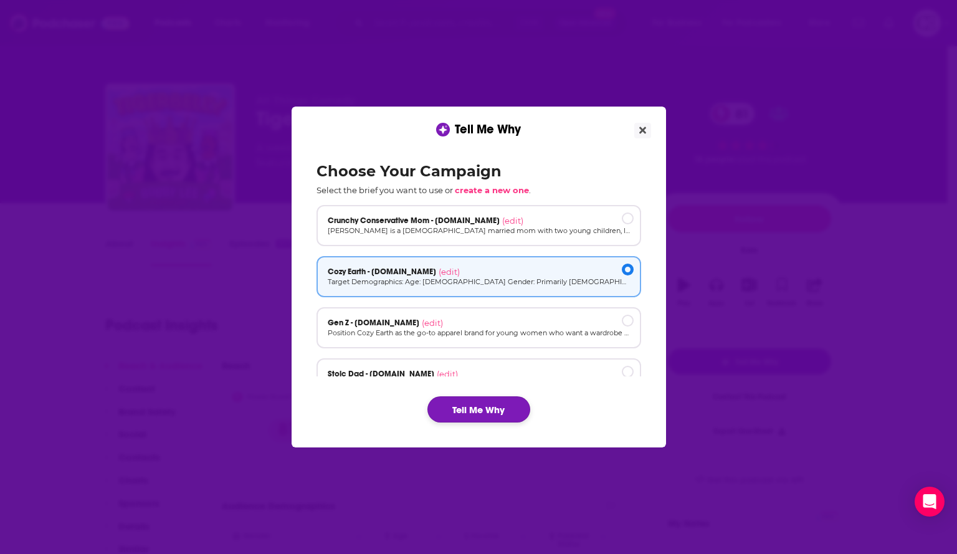
click at [506, 411] on button "Tell Me Why" at bounding box center [478, 409] width 103 height 26
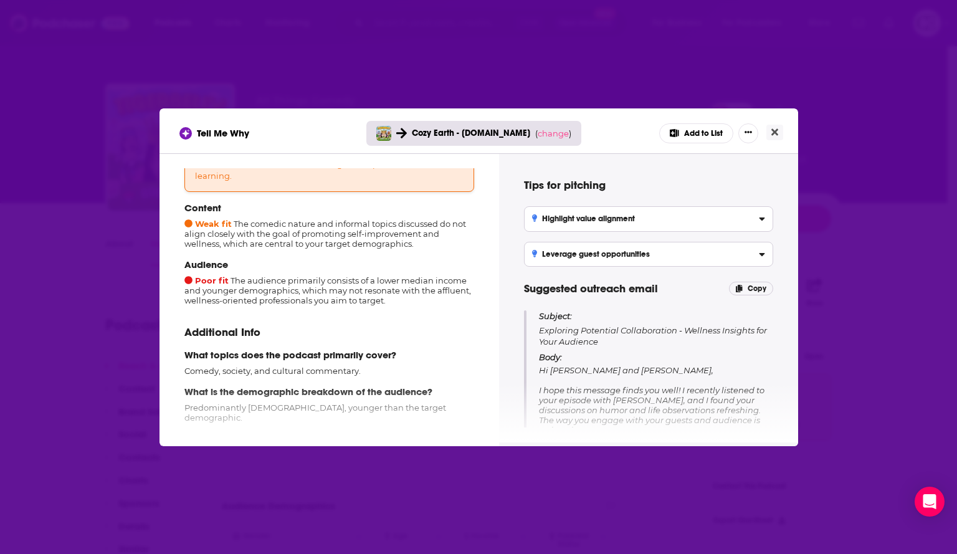
scroll to position [125, 0]
click at [548, 135] on span "change" at bounding box center [553, 133] width 31 height 10
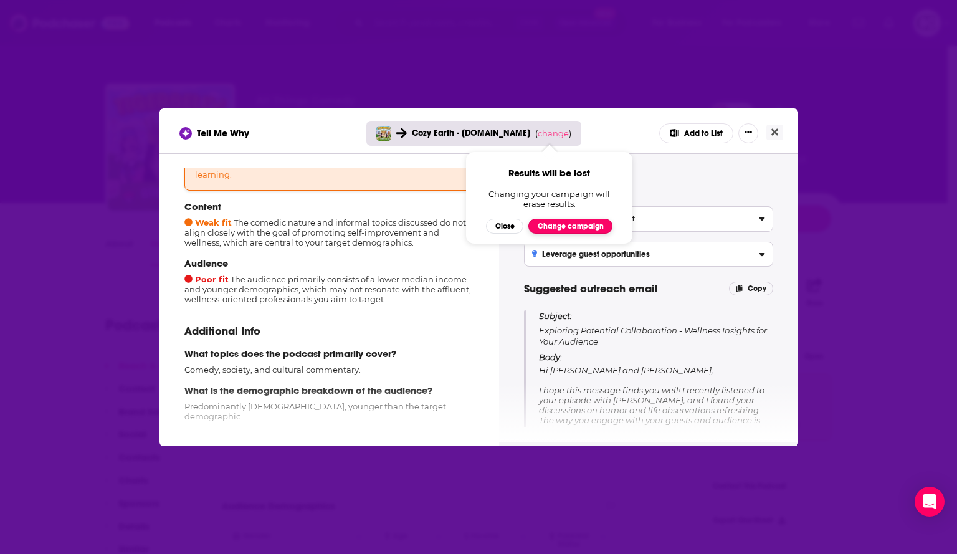
click at [545, 221] on button "Change campaign" at bounding box center [570, 226] width 84 height 15
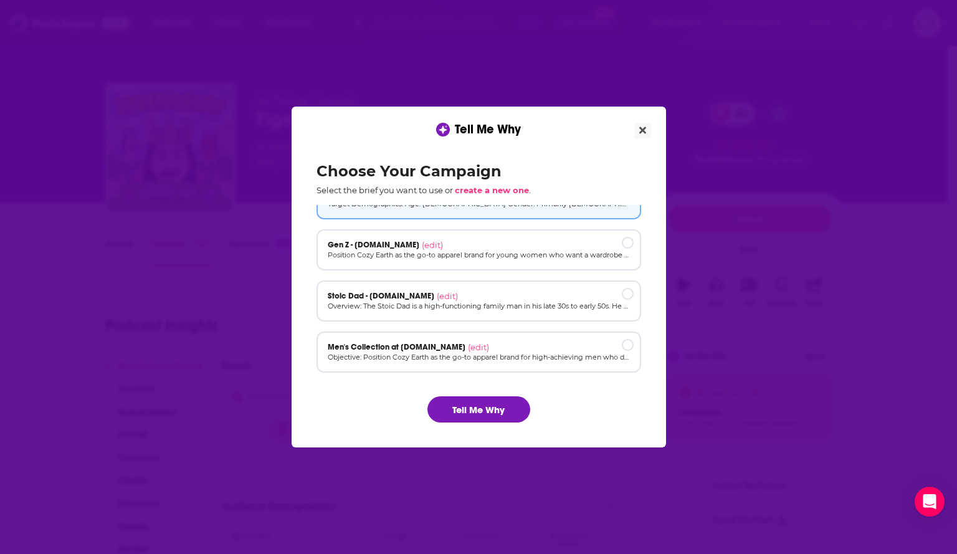
scroll to position [84, 0]
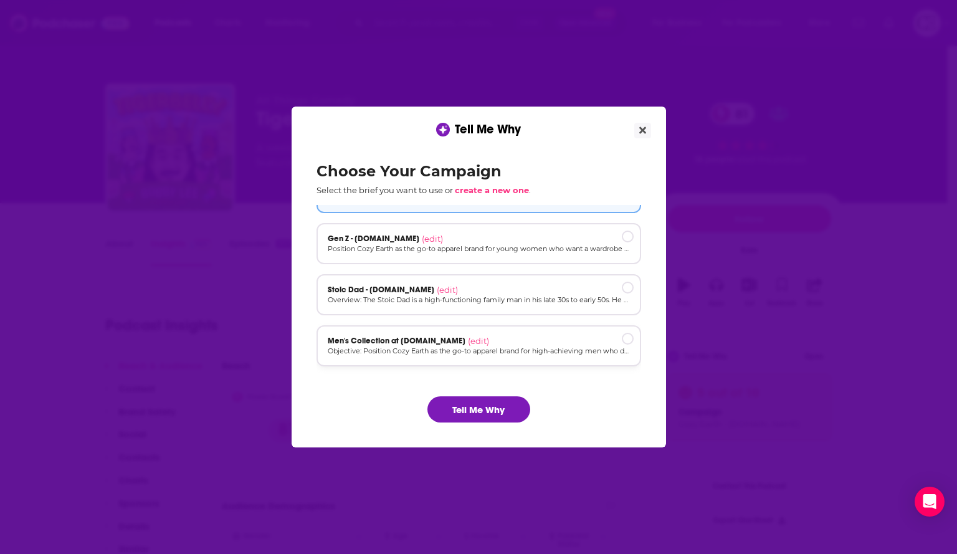
click at [500, 341] on div "Men's Collection at cozyearth.com (edit)" at bounding box center [479, 341] width 302 height 10
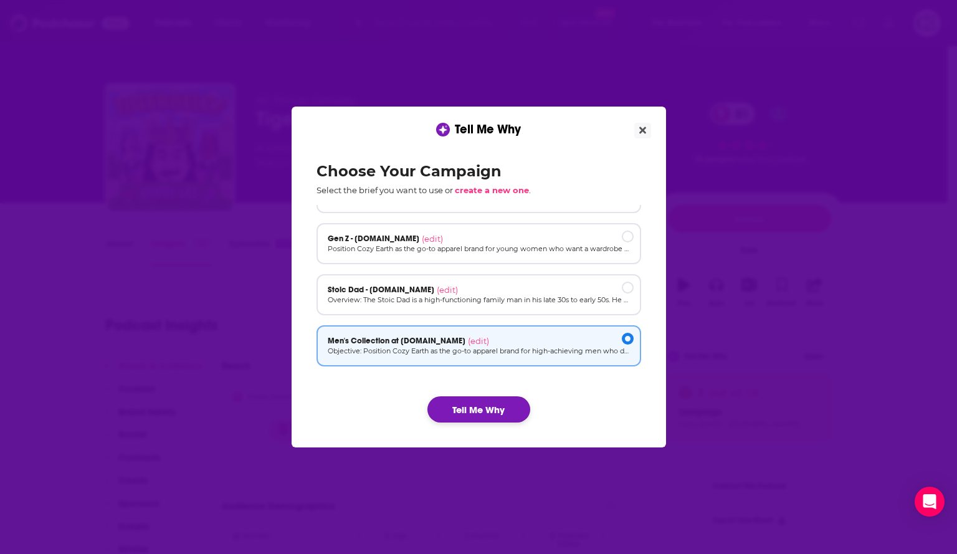
click at [495, 407] on button "Tell Me Why" at bounding box center [478, 409] width 103 height 26
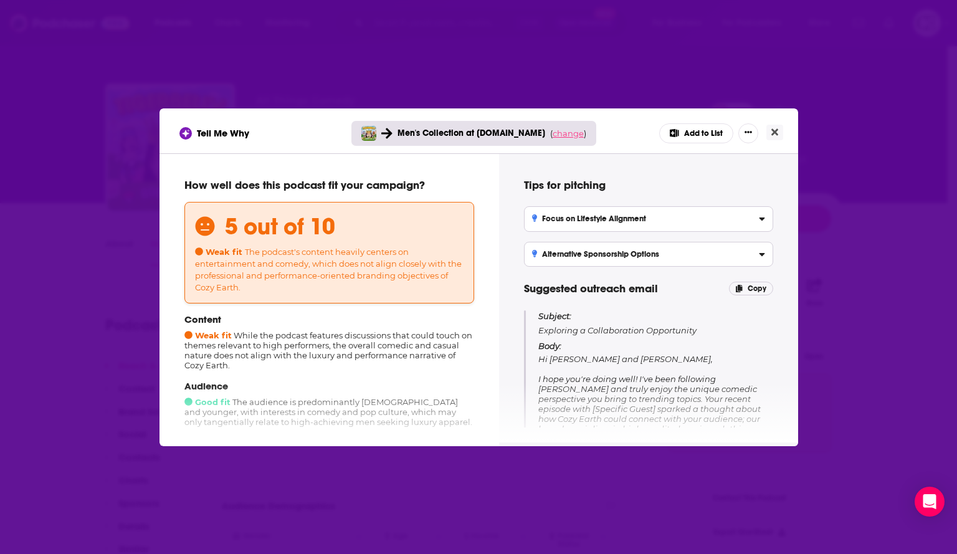
click at [559, 132] on span "change" at bounding box center [568, 133] width 31 height 10
click at [567, 226] on button "Change campaign" at bounding box center [585, 226] width 84 height 15
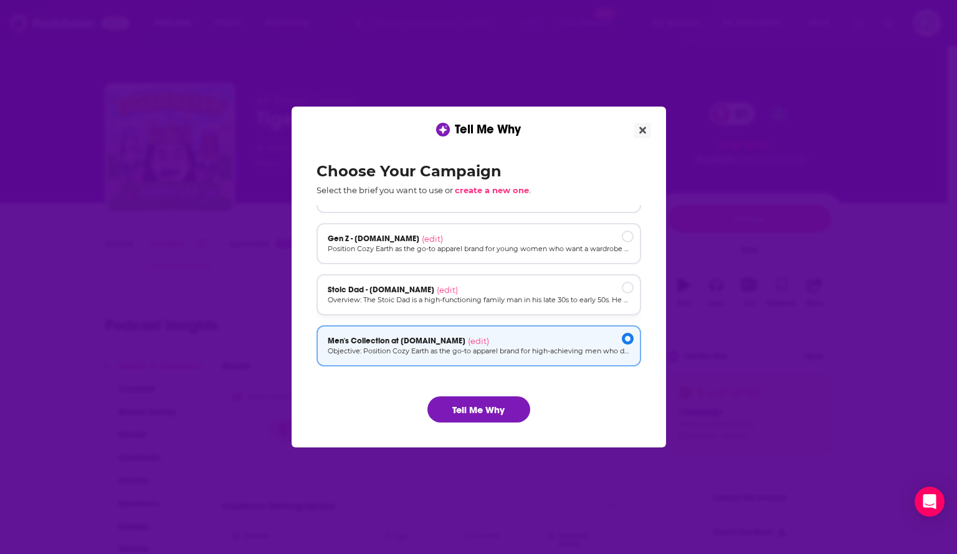
click at [521, 302] on p "Overview: The Stoic Dad is a high-functioning family man in his late 30s to ear…" at bounding box center [479, 300] width 302 height 11
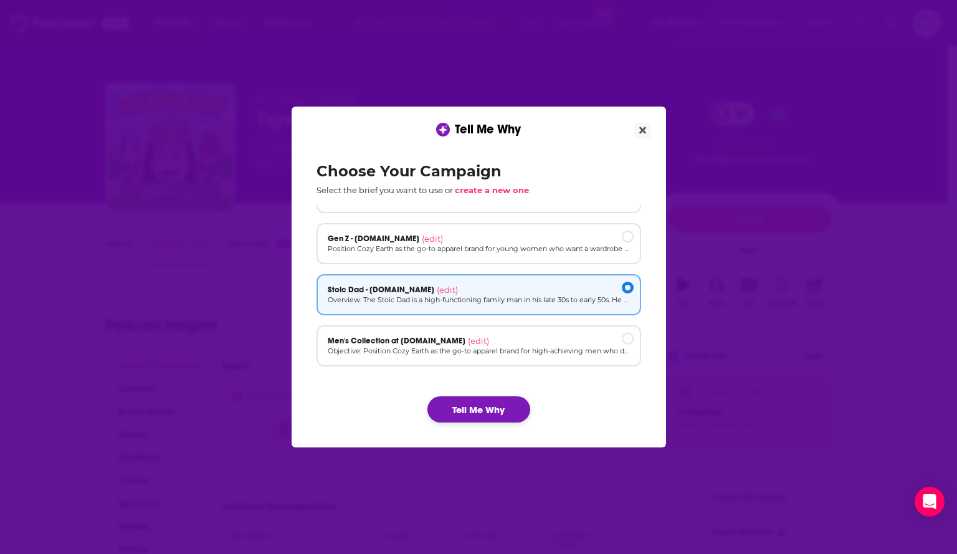
click at [494, 409] on button "Tell Me Why" at bounding box center [478, 409] width 103 height 26
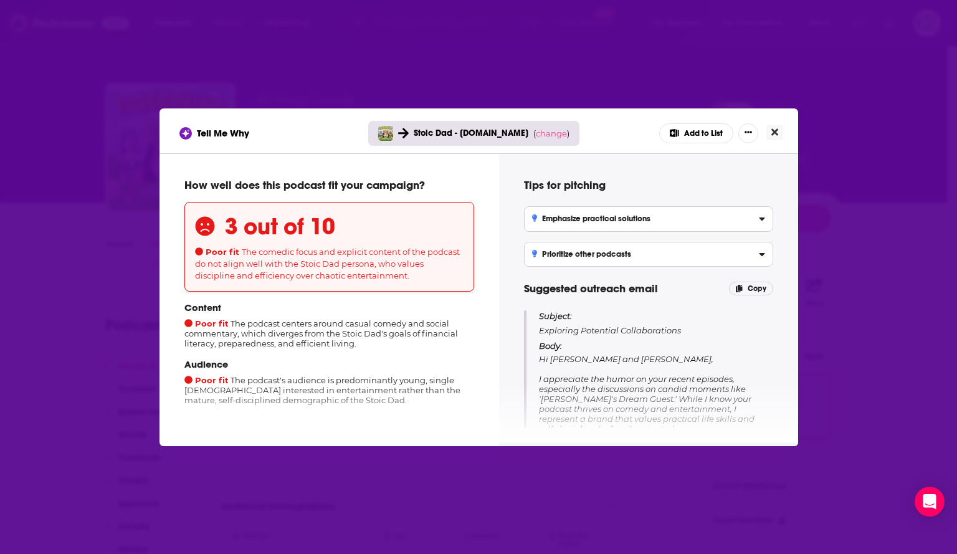
drag, startPoint x: 781, startPoint y: 133, endPoint x: 784, endPoint y: 122, distance: 11.2
click at [782, 130] on button "Close" at bounding box center [774, 133] width 17 height 16
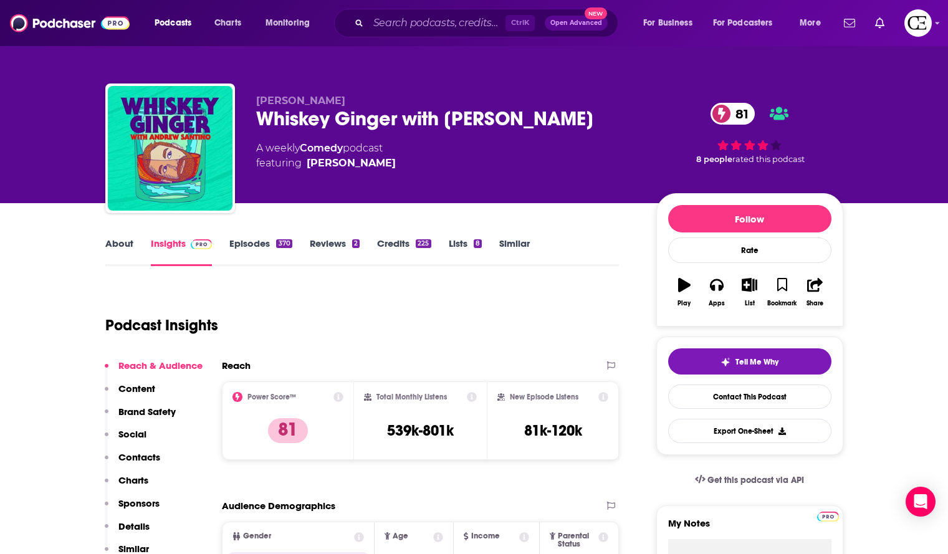
drag, startPoint x: 587, startPoint y: 117, endPoint x: 254, endPoint y: 128, distance: 332.9
click at [254, 128] on div "[PERSON_NAME] Whiskey Ginger with [PERSON_NAME] 81 A weekly Comedy podcast feat…" at bounding box center [474, 150] width 738 height 135
copy h2 "Whiskey Ginger with [PERSON_NAME]"
click at [730, 362] on div "Tell Me Why" at bounding box center [749, 362] width 58 height 10
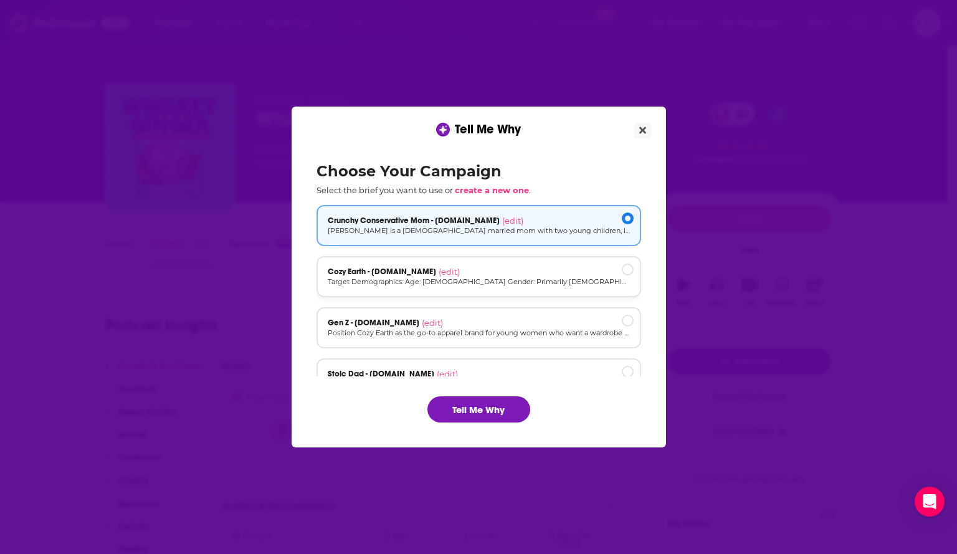
click at [458, 273] on div "Cozy Earth - [DOMAIN_NAME] (edit)" at bounding box center [479, 272] width 302 height 10
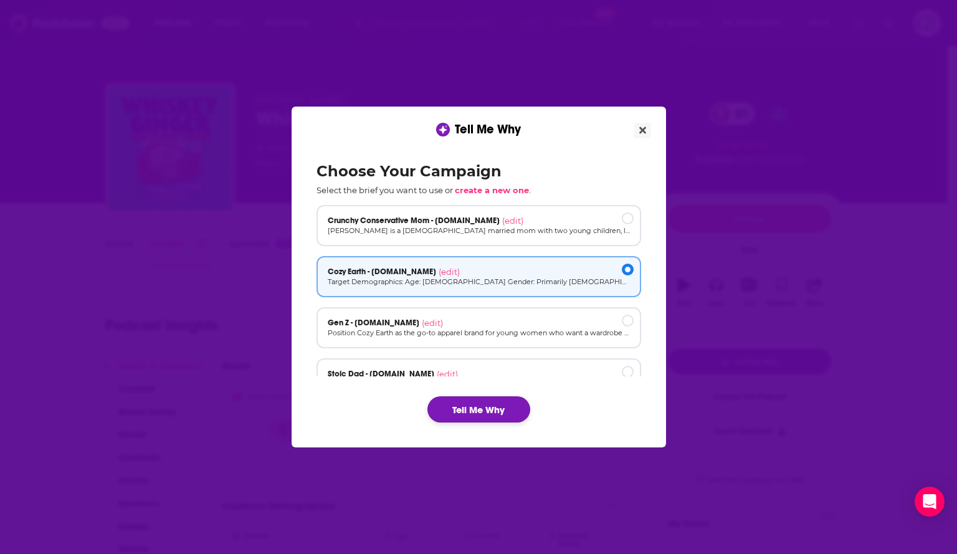
click at [483, 414] on button "Tell Me Why" at bounding box center [478, 409] width 103 height 26
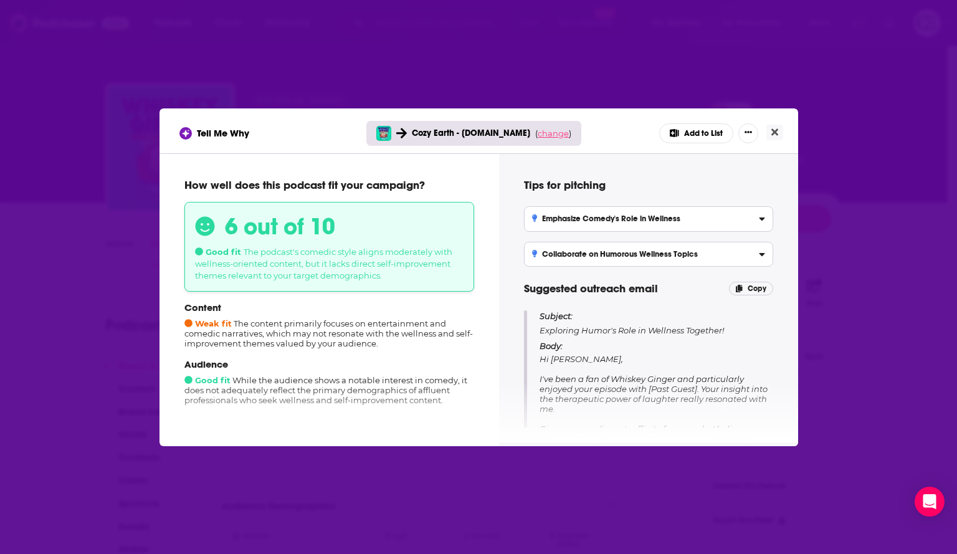
click at [551, 135] on span "change" at bounding box center [553, 133] width 31 height 10
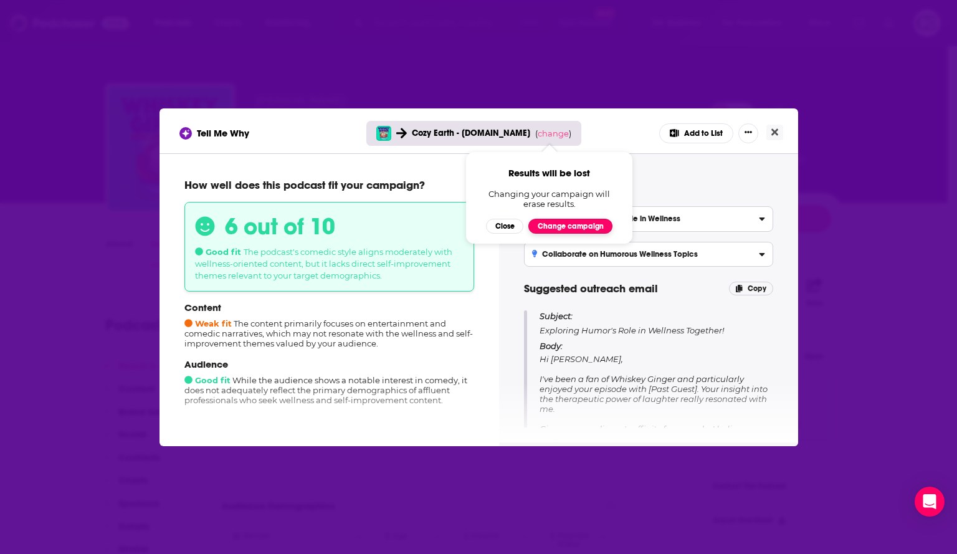
click at [568, 229] on button "Change campaign" at bounding box center [570, 226] width 84 height 15
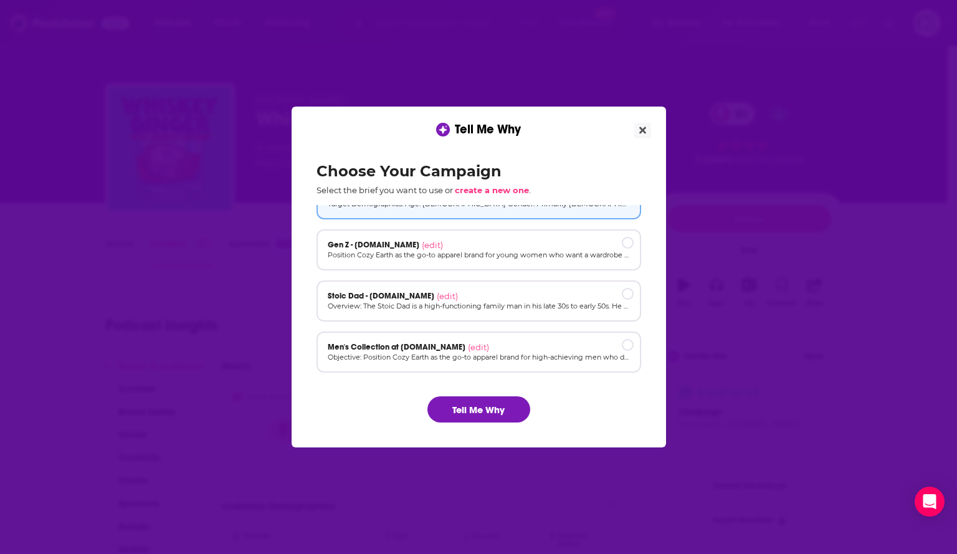
scroll to position [84, 0]
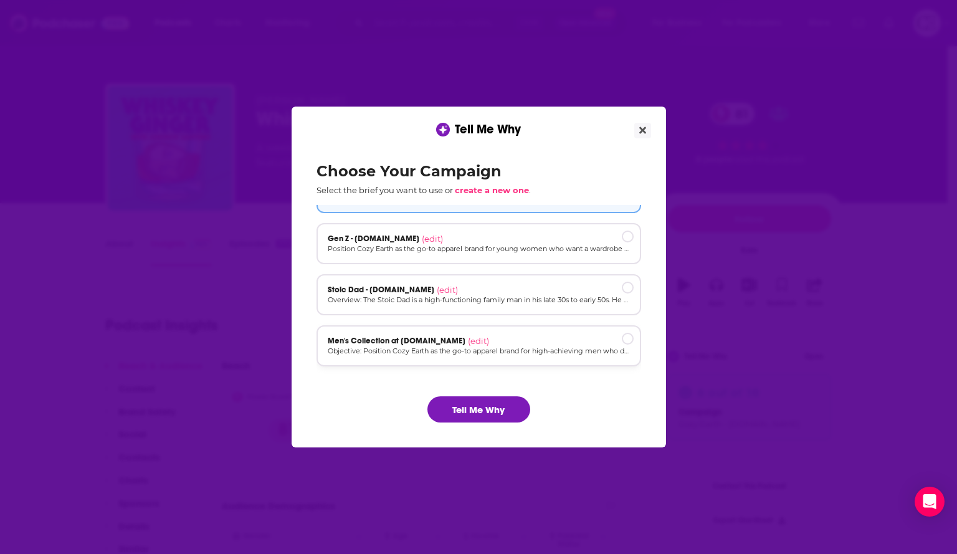
click at [516, 344] on div "Men's Collection at [DOMAIN_NAME] (edit)" at bounding box center [479, 341] width 302 height 10
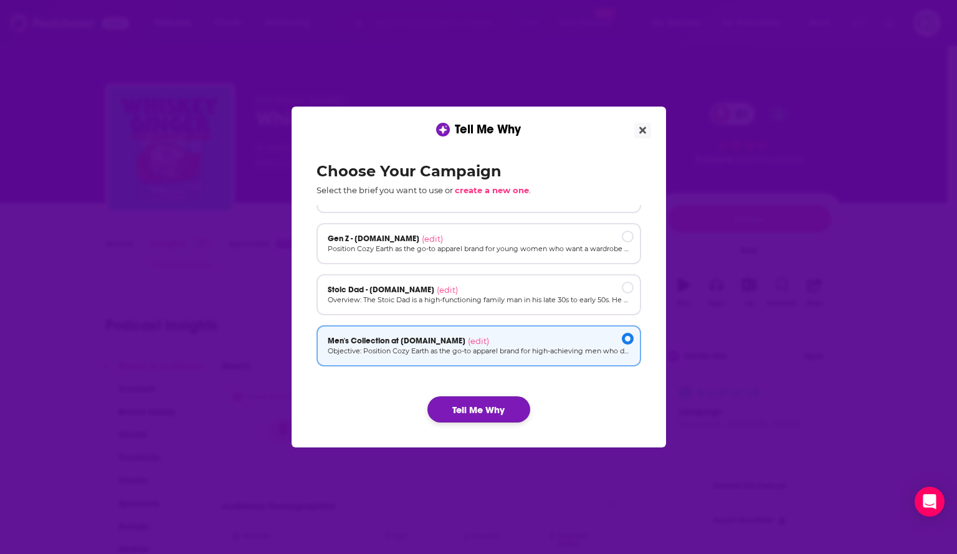
click at [495, 402] on button "Tell Me Why" at bounding box center [478, 409] width 103 height 26
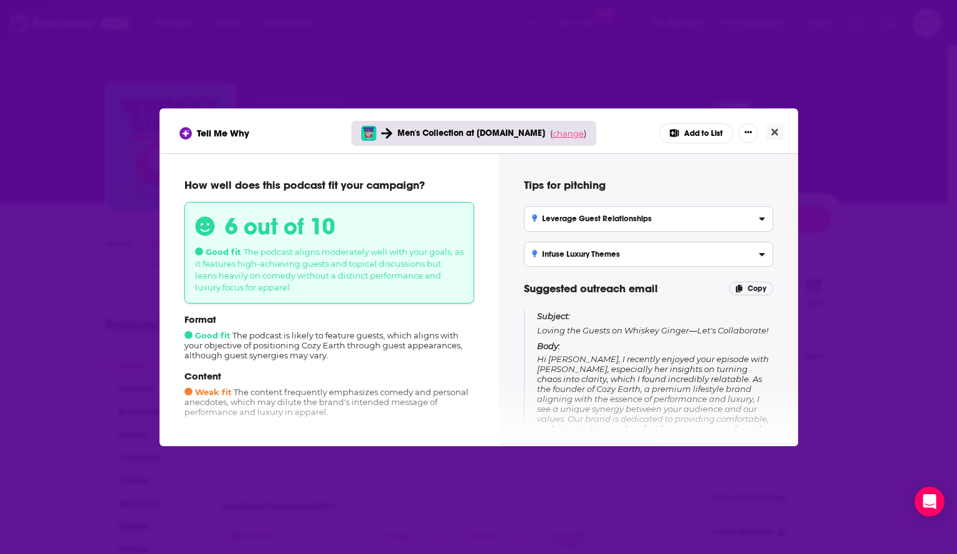
click at [560, 133] on span "change" at bounding box center [568, 133] width 31 height 10
click at [579, 220] on button "Change campaign" at bounding box center [585, 226] width 84 height 15
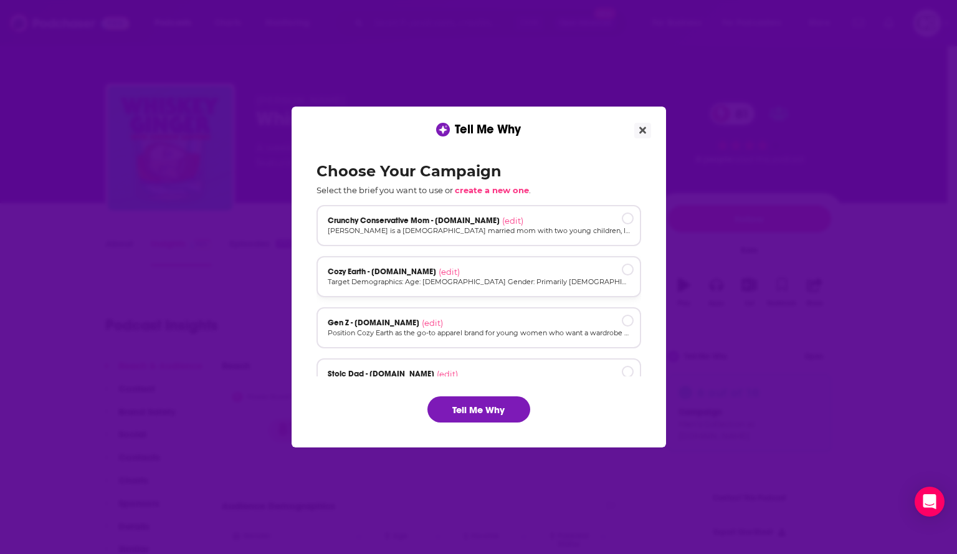
click at [551, 257] on div "Cozy Earth - [DOMAIN_NAME] (edit) Target Demographics: Age: [DEMOGRAPHIC_DATA] …" at bounding box center [478, 276] width 325 height 41
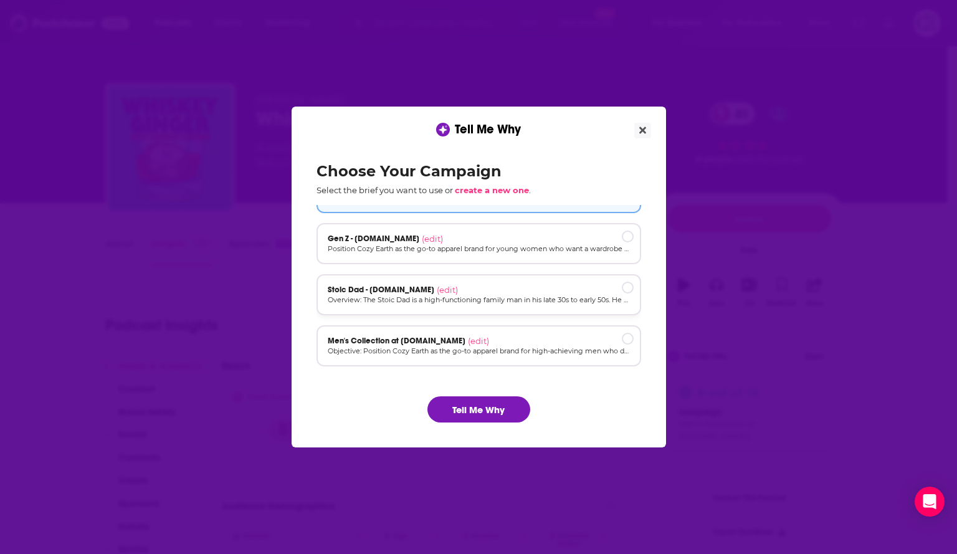
drag, startPoint x: 546, startPoint y: 302, endPoint x: 536, endPoint y: 379, distance: 77.8
click at [546, 302] on p "Overview: The Stoic Dad is a high-functioning family man in his late 30s to ear…" at bounding box center [479, 300] width 302 height 11
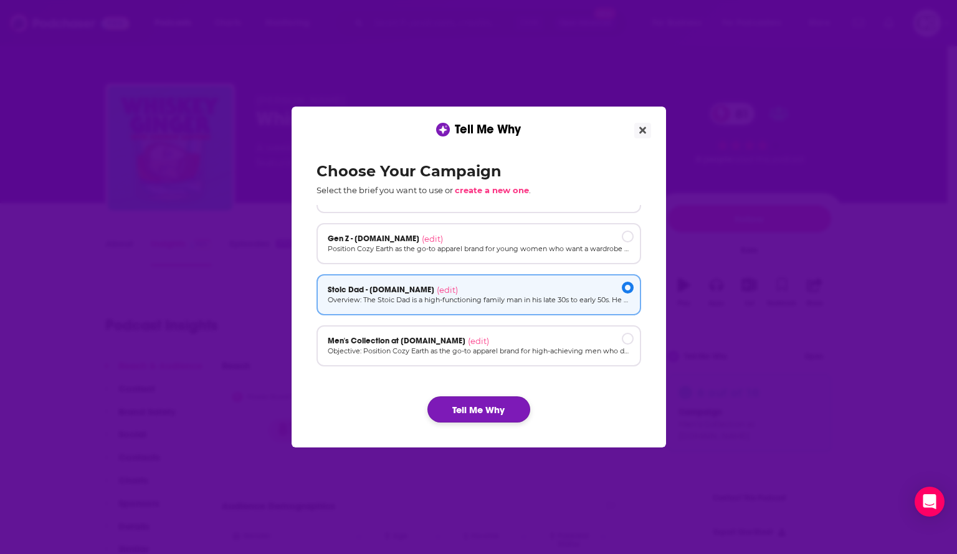
click at [493, 405] on button "Tell Me Why" at bounding box center [478, 409] width 103 height 26
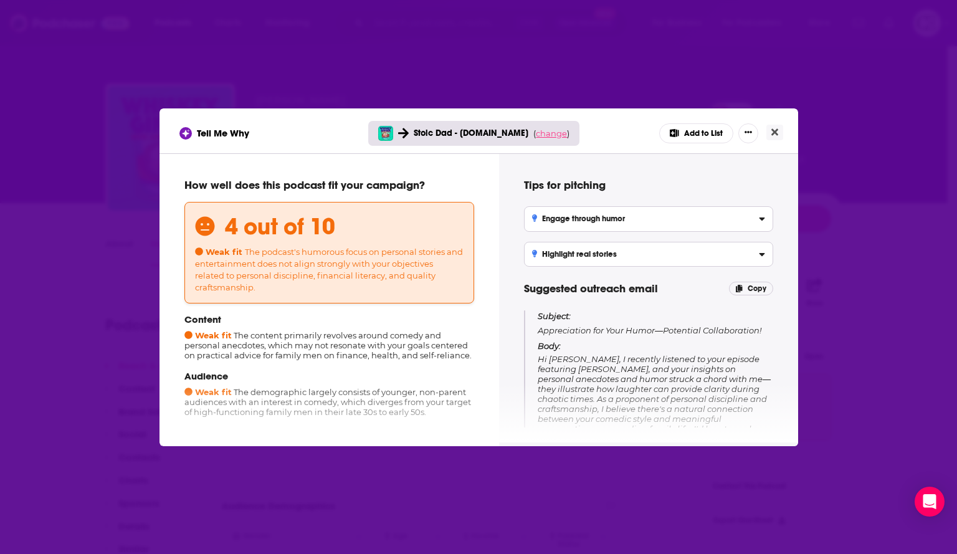
click at [553, 138] on span "change" at bounding box center [551, 133] width 31 height 10
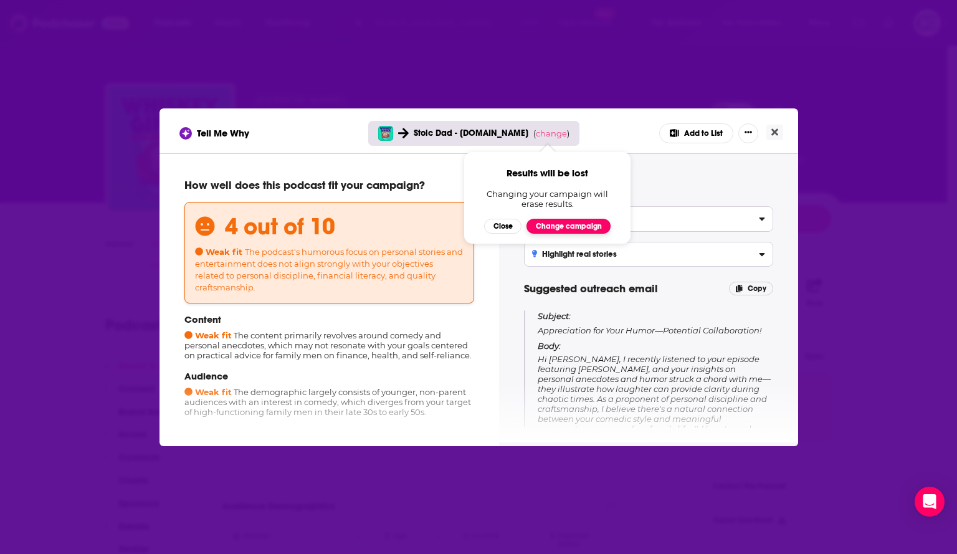
click at [573, 226] on button "Change campaign" at bounding box center [568, 226] width 84 height 15
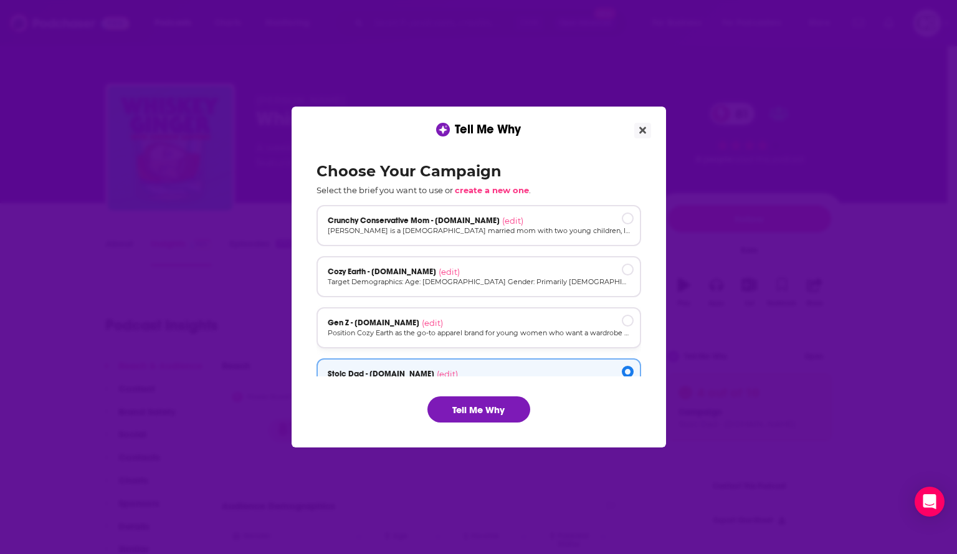
click at [544, 316] on div "Gen Z - [DOMAIN_NAME] (edit) Position Cozy Earth as the go-to apparel brand for…" at bounding box center [478, 327] width 325 height 41
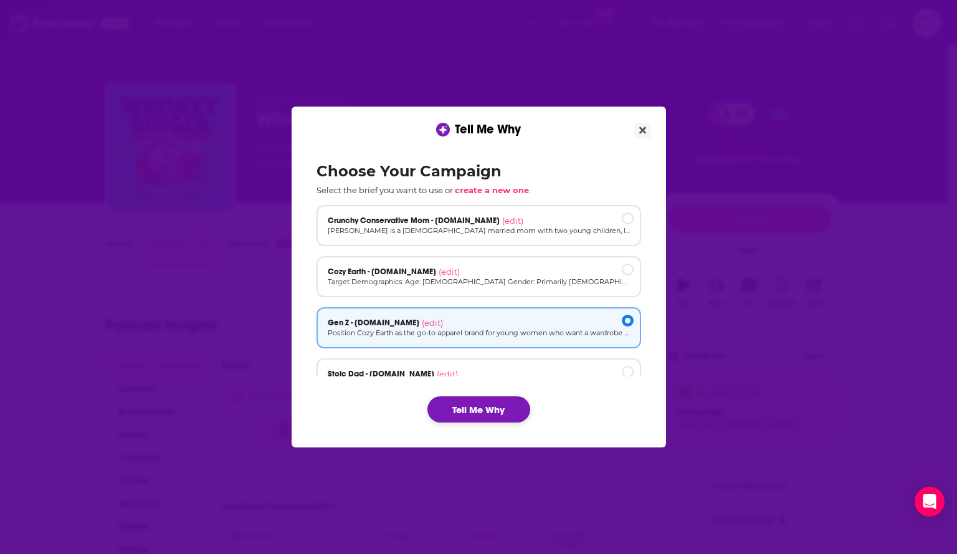
click at [502, 422] on button "Tell Me Why" at bounding box center [478, 409] width 103 height 26
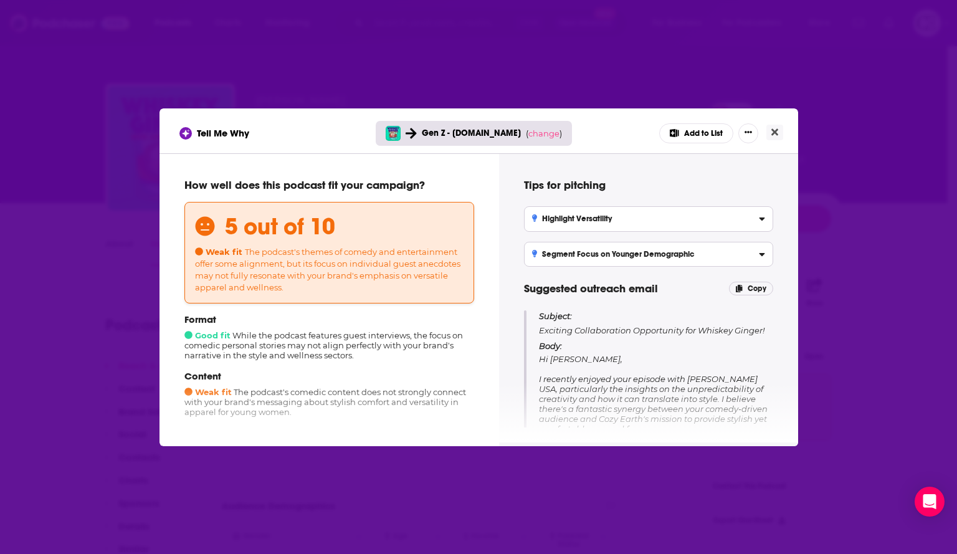
click at [771, 141] on div "Tell Me Why Gen Z - [DOMAIN_NAME] ( change ) Add to List" at bounding box center [478, 133] width 599 height 20
click at [773, 131] on icon "Close" at bounding box center [774, 132] width 7 height 10
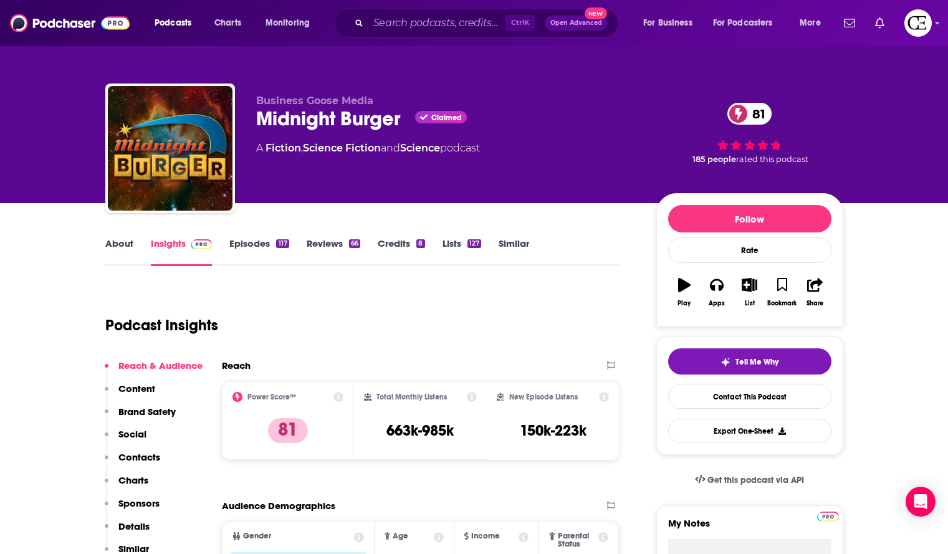
click at [364, 117] on div "Midnight Burger Claimed 81" at bounding box center [446, 119] width 380 height 24
click at [365, 115] on div "Midnight Burger Claimed 81" at bounding box center [446, 119] width 380 height 24
copy div "Midnight Burger"
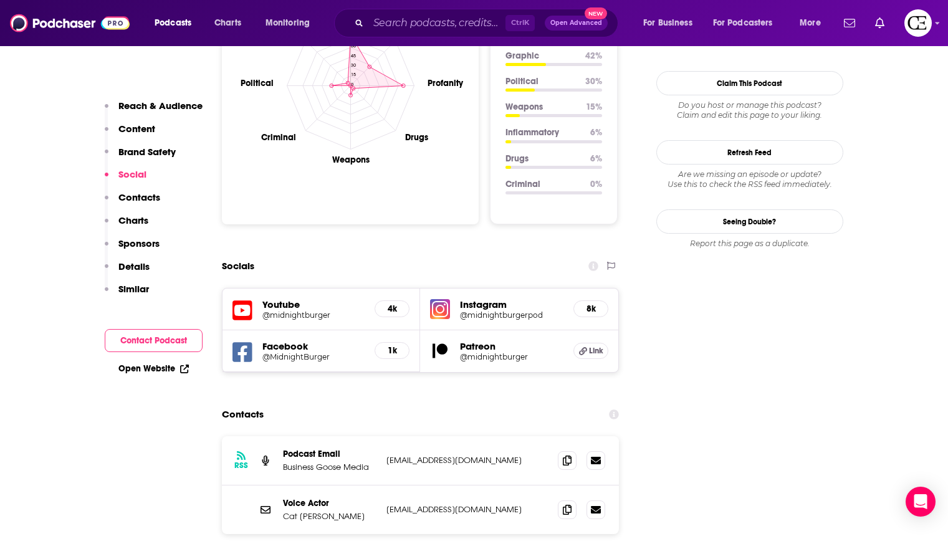
scroll to position [1246, 0]
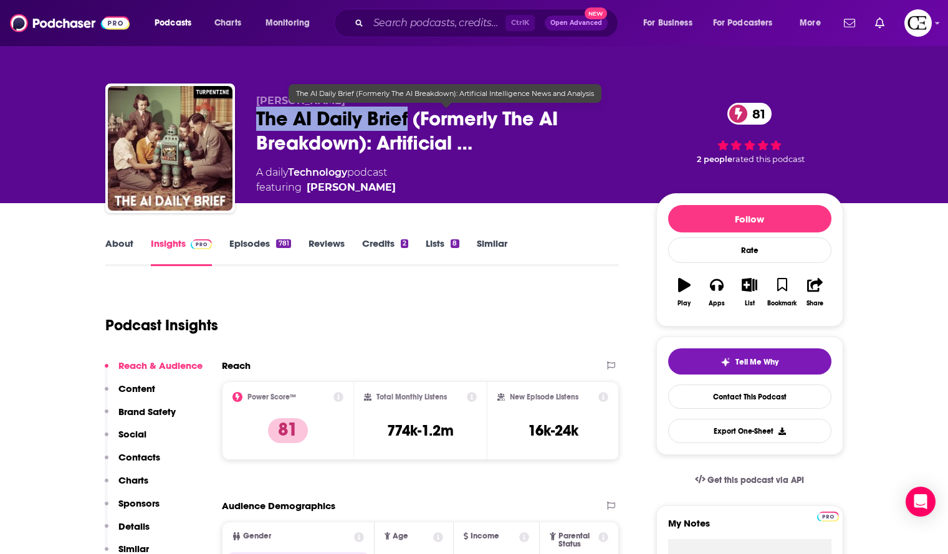
drag, startPoint x: 260, startPoint y: 115, endPoint x: 406, endPoint y: 115, distance: 145.2
click at [406, 115] on div "Nathaniel Whittemore The AI Daily Brief (Formerly The AI Breakdown): Artificial…" at bounding box center [474, 150] width 738 height 135
copy h2 "The AI Daily Brief"
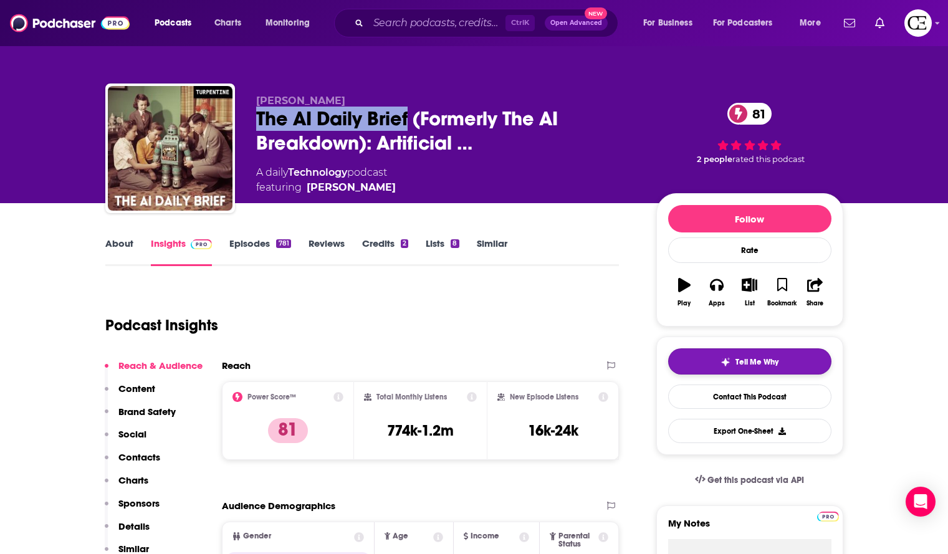
click at [817, 364] on button "Tell Me Why" at bounding box center [749, 361] width 163 height 26
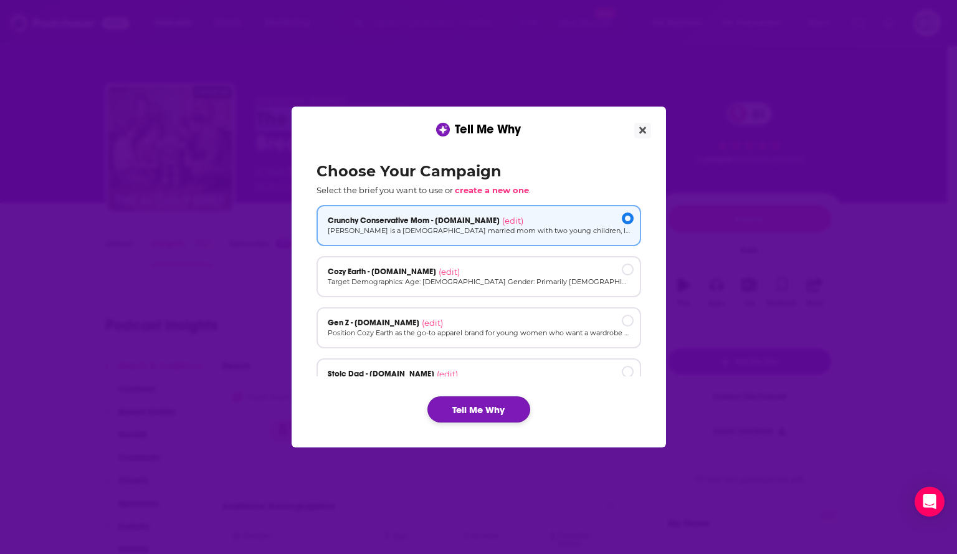
click at [458, 406] on button "Tell Me Why" at bounding box center [478, 409] width 103 height 26
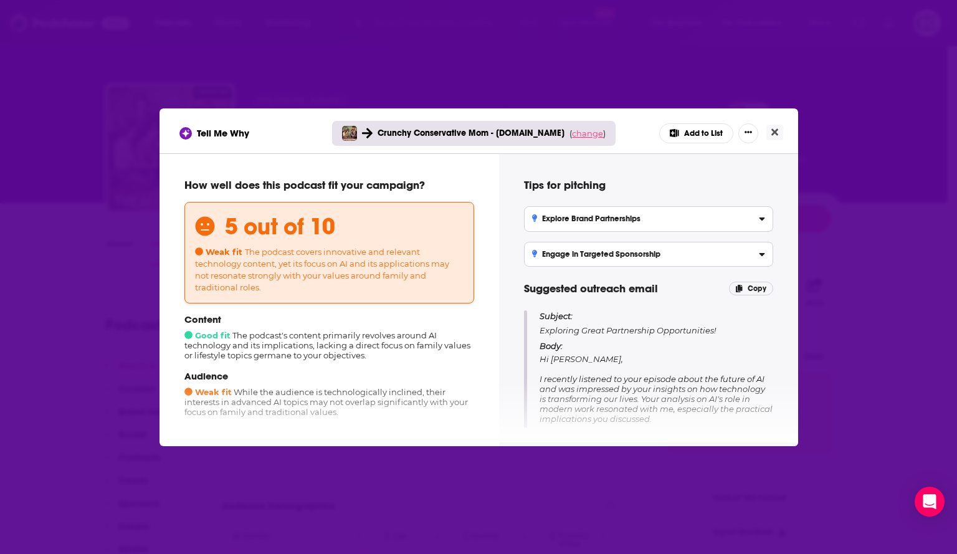
click at [577, 133] on span "change" at bounding box center [587, 133] width 31 height 10
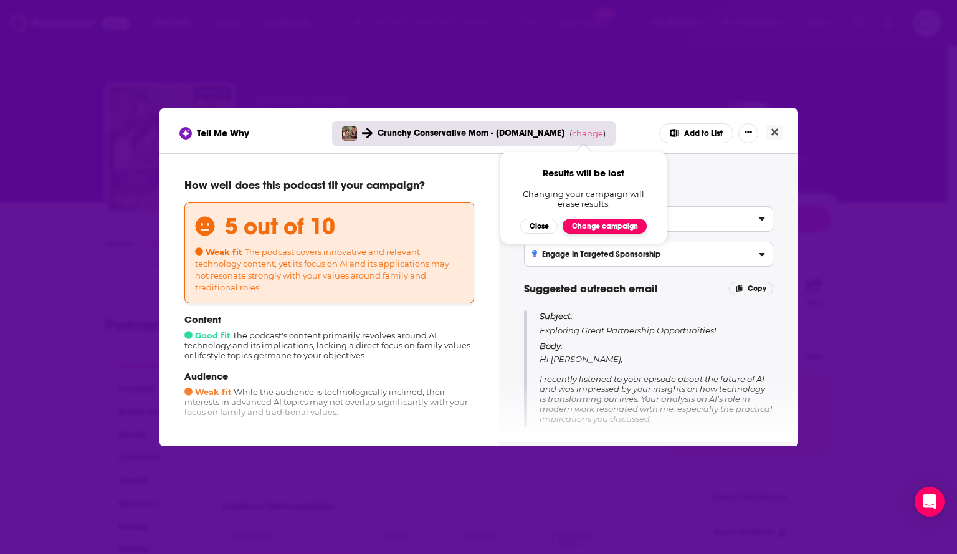
click at [591, 229] on button "Change campaign" at bounding box center [605, 226] width 84 height 15
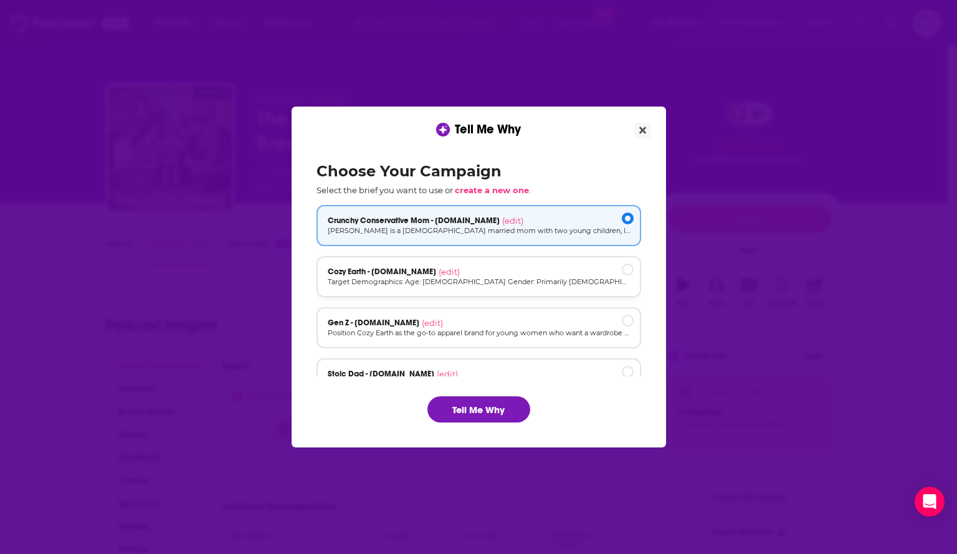
click at [551, 289] on div "Cozy Earth - cozyearth.com (edit) Target Demographics: Age: 30-55 Gender: Prima…" at bounding box center [478, 276] width 325 height 41
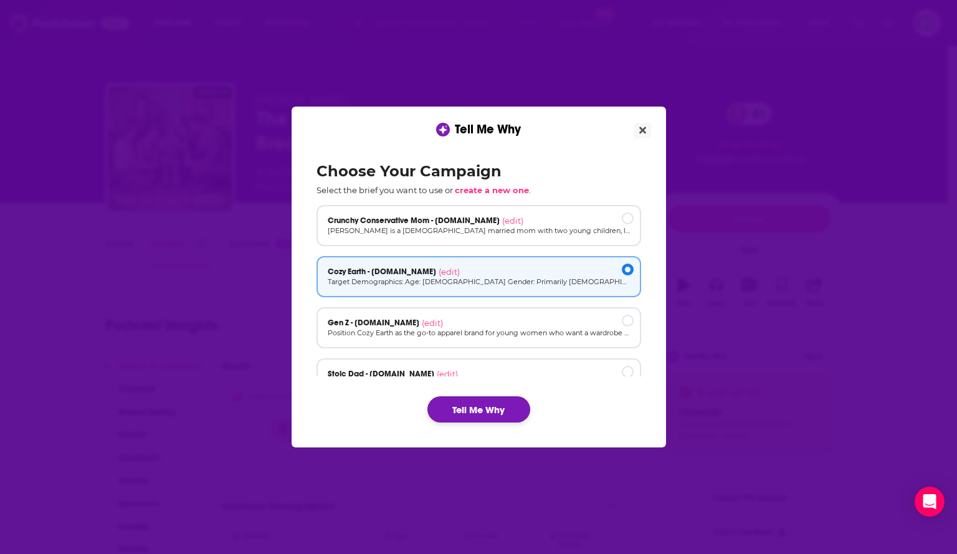
click at [476, 405] on button "Tell Me Why" at bounding box center [478, 409] width 103 height 26
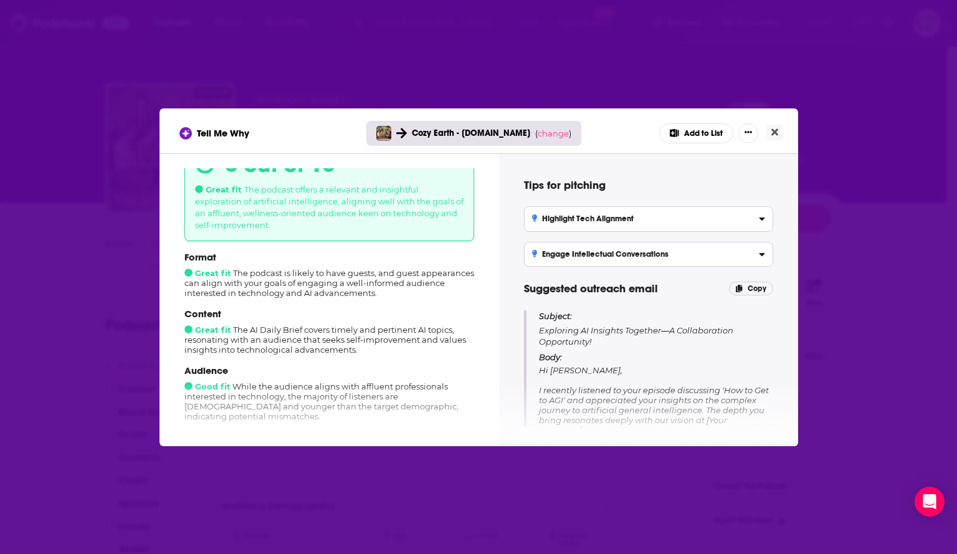
scroll to position [125, 0]
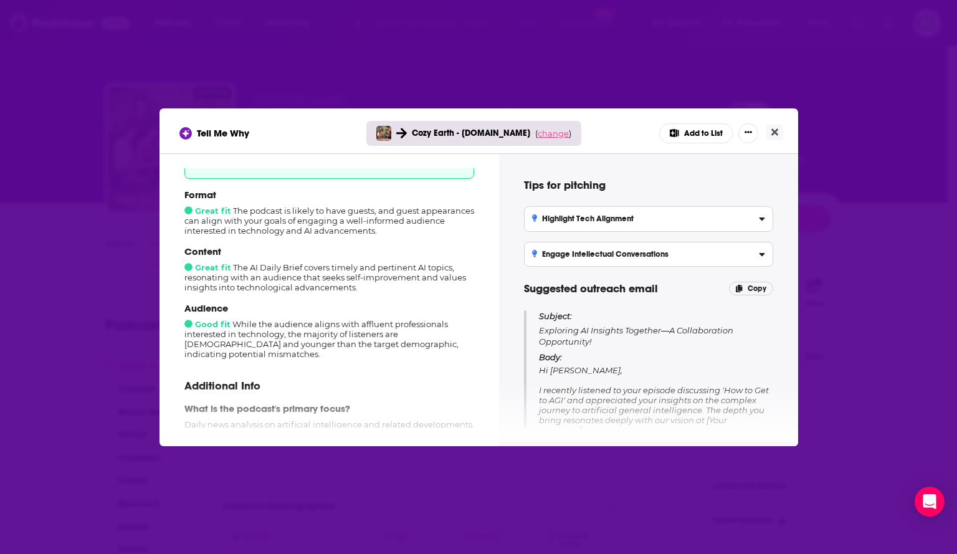
click at [538, 134] on span "change" at bounding box center [553, 133] width 31 height 10
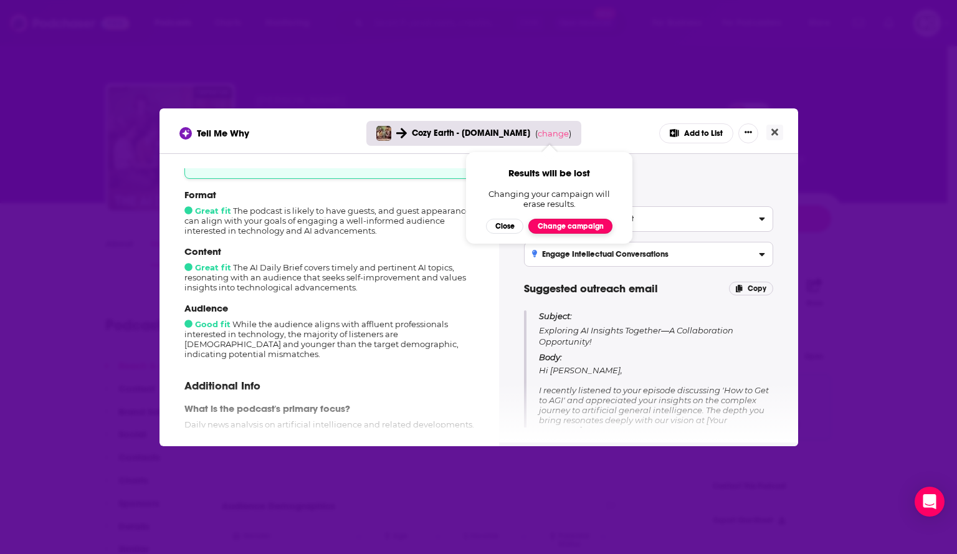
click at [537, 227] on button "Change campaign" at bounding box center [570, 226] width 84 height 15
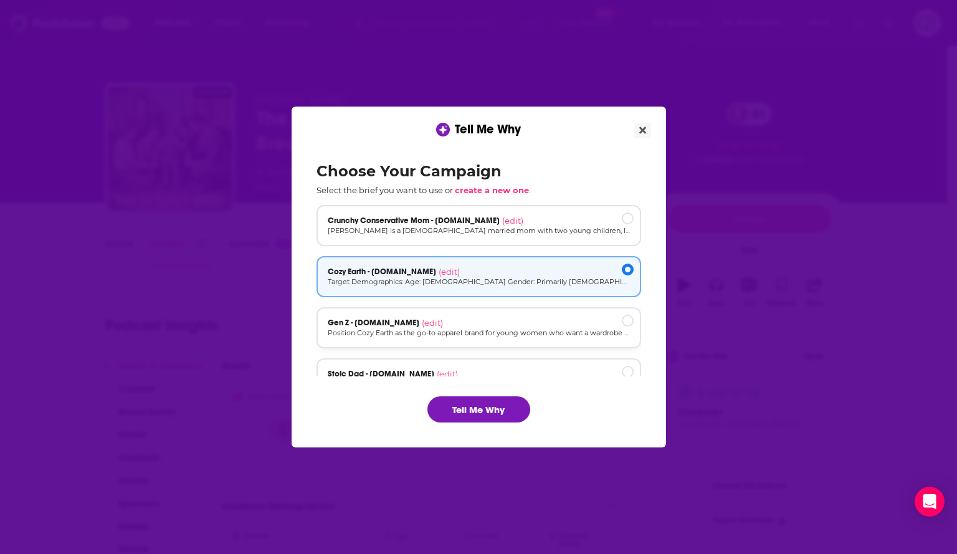
click at [540, 324] on div "Gen Z - cozyearth.com (edit)" at bounding box center [479, 323] width 302 height 10
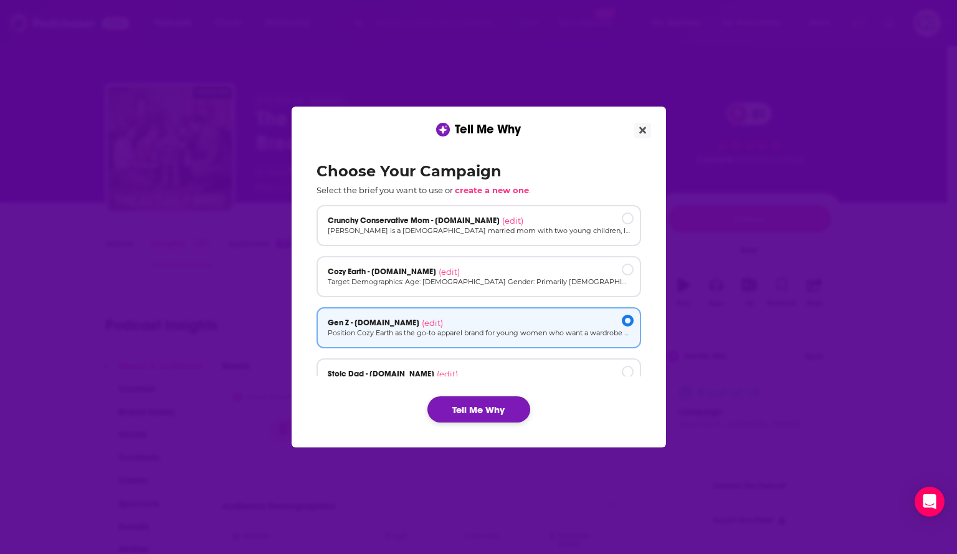
click at [478, 405] on button "Tell Me Why" at bounding box center [478, 409] width 103 height 26
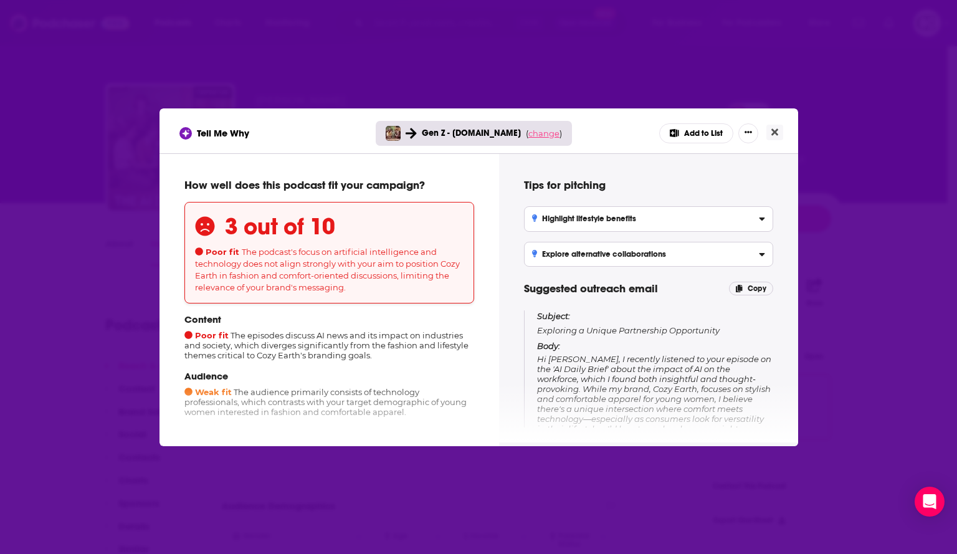
click at [548, 133] on span "change" at bounding box center [543, 133] width 31 height 10
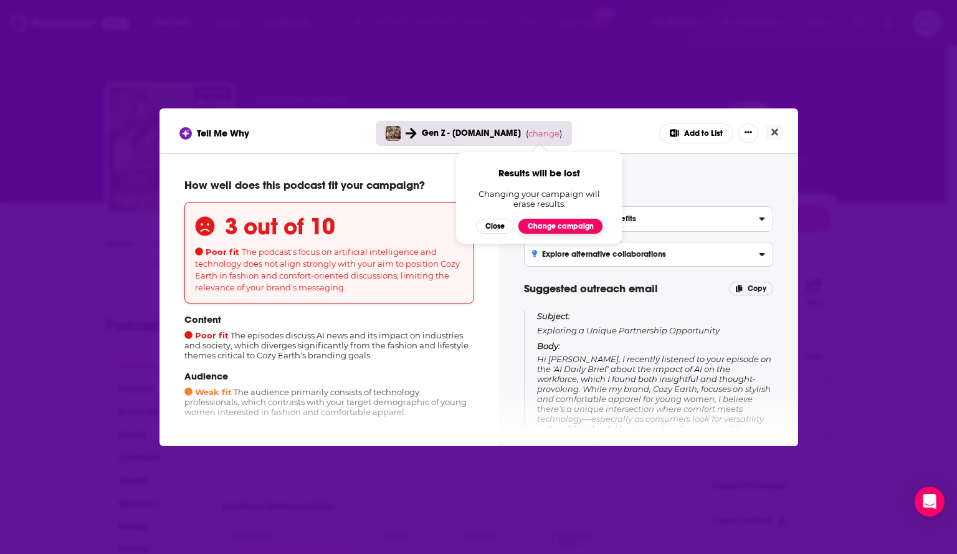
click at [555, 224] on button "Change campaign" at bounding box center [560, 226] width 84 height 15
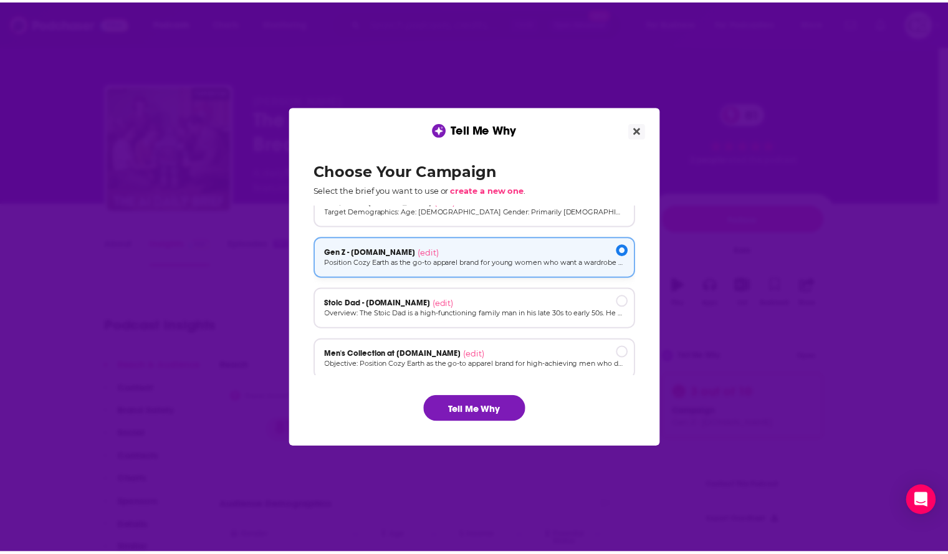
scroll to position [84, 0]
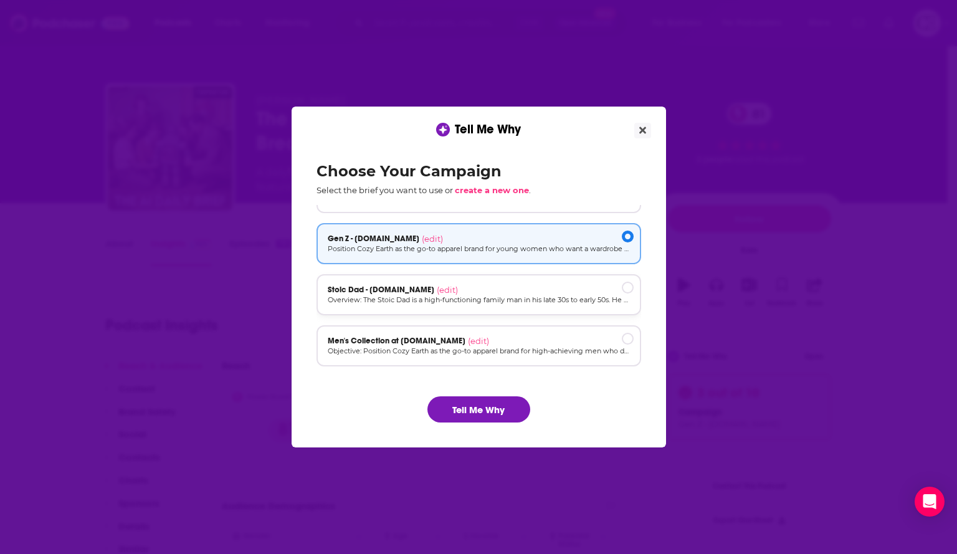
click at [535, 283] on div "Stoic Dad - cozyearth.com (edit) Overview: The Stoic Dad is a high-functioning …" at bounding box center [478, 294] width 325 height 41
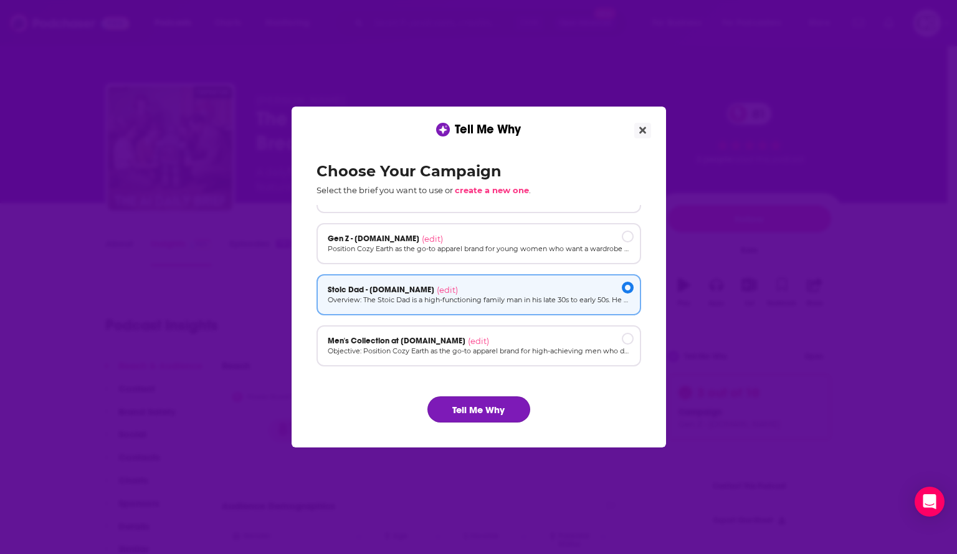
drag, startPoint x: 482, startPoint y: 411, endPoint x: 489, endPoint y: 399, distance: 13.7
click at [485, 406] on button "Tell Me Why" at bounding box center [478, 409] width 103 height 26
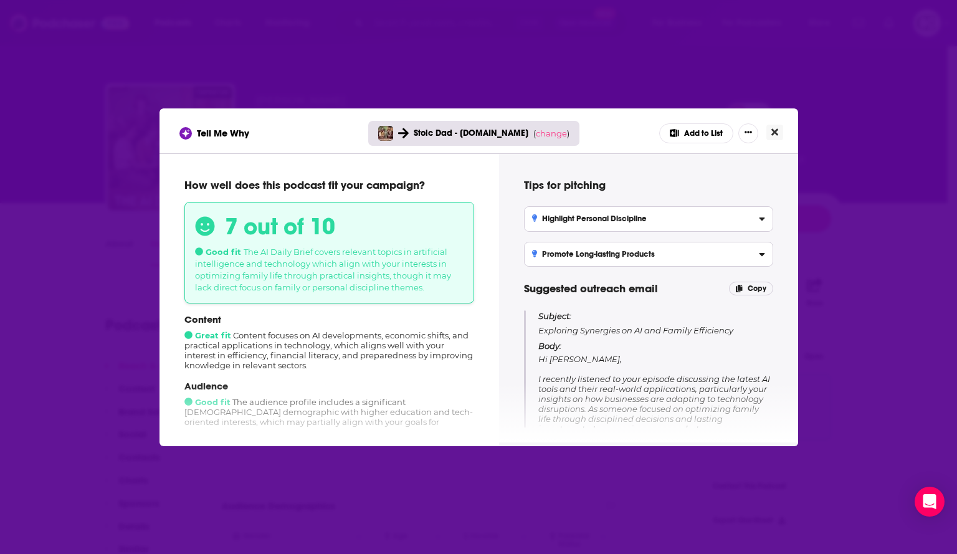
click at [771, 131] on button "Close" at bounding box center [774, 133] width 17 height 16
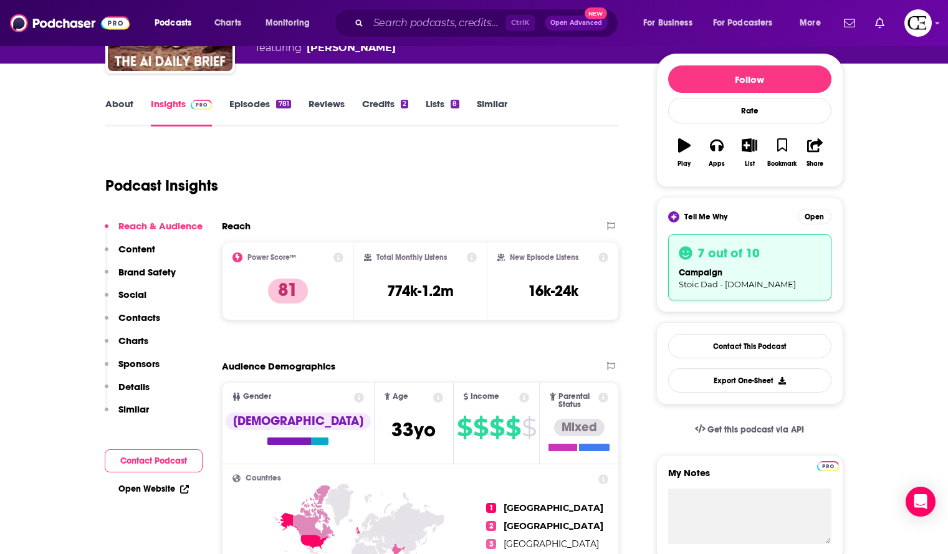
scroll to position [0, 0]
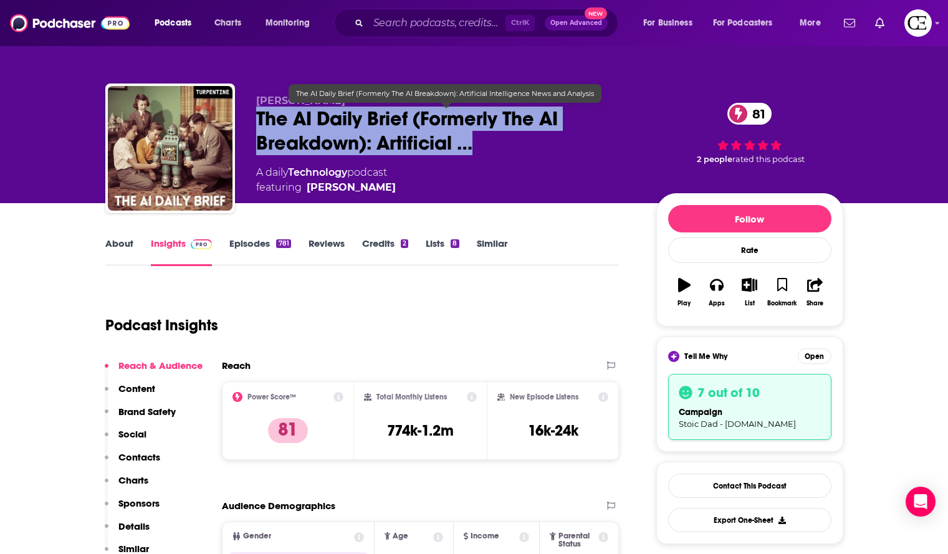
drag, startPoint x: 248, startPoint y: 108, endPoint x: 492, endPoint y: 153, distance: 247.7
click at [492, 153] on div "Nathaniel Whittemore The AI Daily Brief (Formerly The AI Breakdown): Artificial…" at bounding box center [474, 150] width 738 height 135
copy h2 "The AI Daily Brief (Formerly The AI Breakdown): Artificial …"
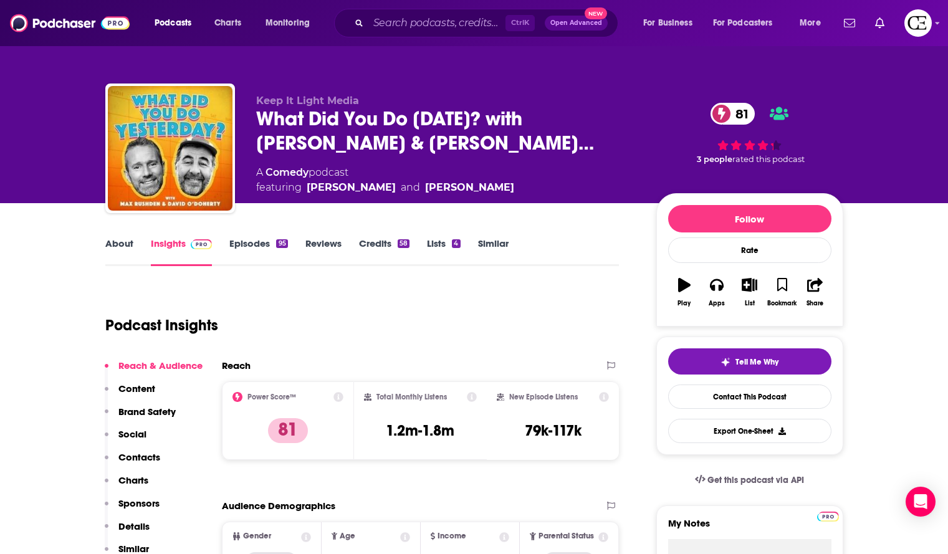
drag, startPoint x: 243, startPoint y: 107, endPoint x: 369, endPoint y: 87, distance: 127.5
click at [372, 83] on div "Keep It Light Media What Did You Do [DATE]? with [PERSON_NAME] & [PERSON_NAME]……" at bounding box center [474, 136] width 756 height 135
click at [404, 132] on span "What Did You Do [DATE]? with [PERSON_NAME] & [PERSON_NAME]…" at bounding box center [446, 131] width 380 height 49
click at [413, 115] on span "What Did You Do [DATE]? with [PERSON_NAME] & [PERSON_NAME]…" at bounding box center [446, 131] width 380 height 49
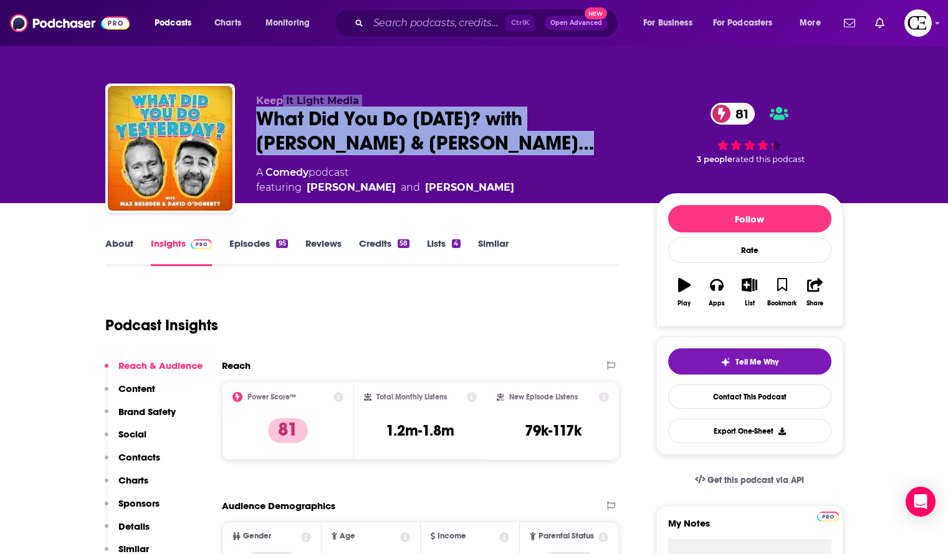
drag, startPoint x: 495, startPoint y: 152, endPoint x: 282, endPoint y: 104, distance: 219.0
click at [282, 104] on div "Keep It Light Media What Did You Do [DATE]? with [PERSON_NAME] & [PERSON_NAME]……" at bounding box center [446, 145] width 380 height 100
copy div "It Light Media What Did You Do [DATE]? with [PERSON_NAME] & [PERSON_NAME]"
